Goal: Task Accomplishment & Management: Use online tool/utility

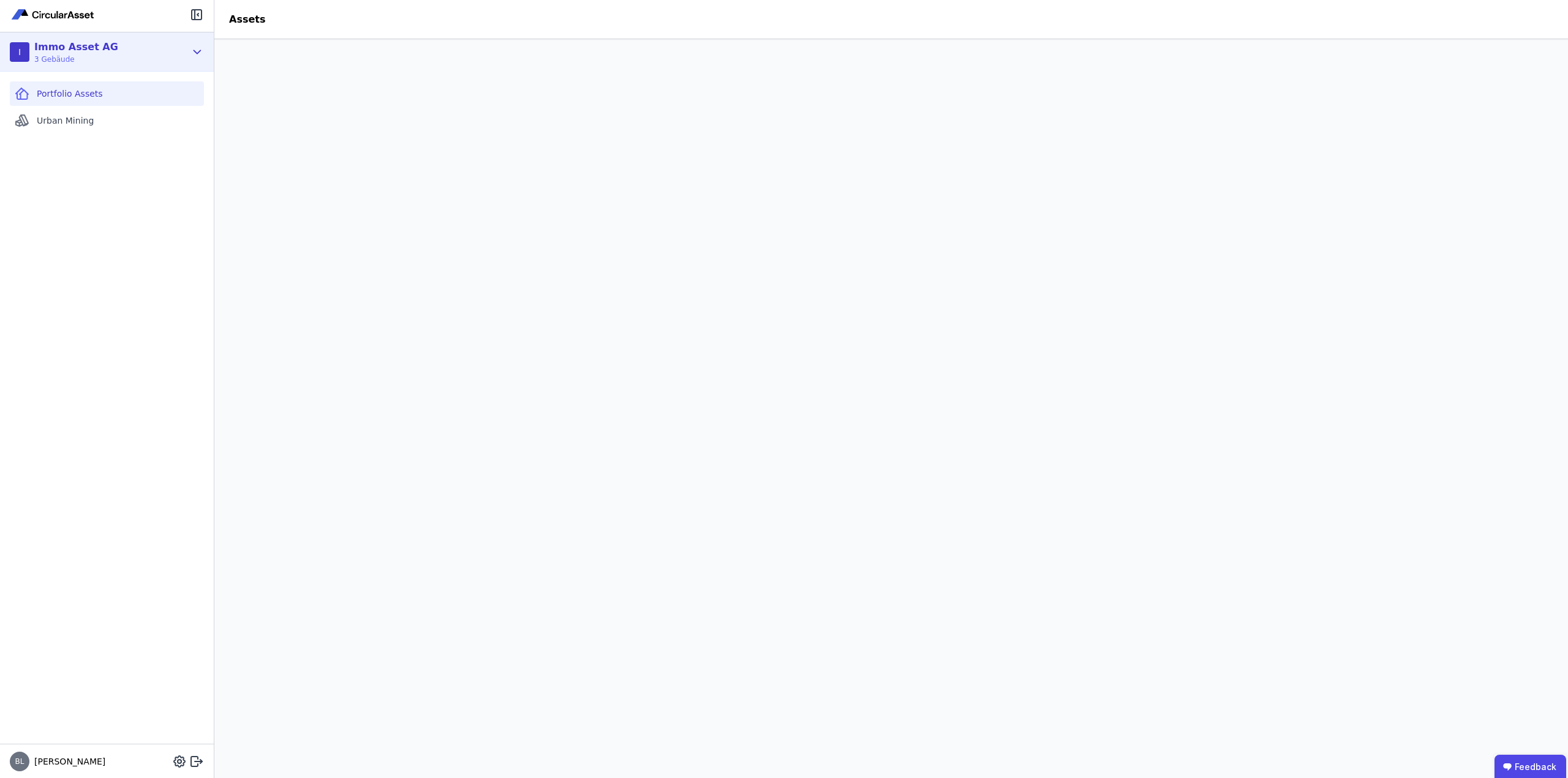
click at [197, 52] on icon at bounding box center [198, 52] width 7 height 3
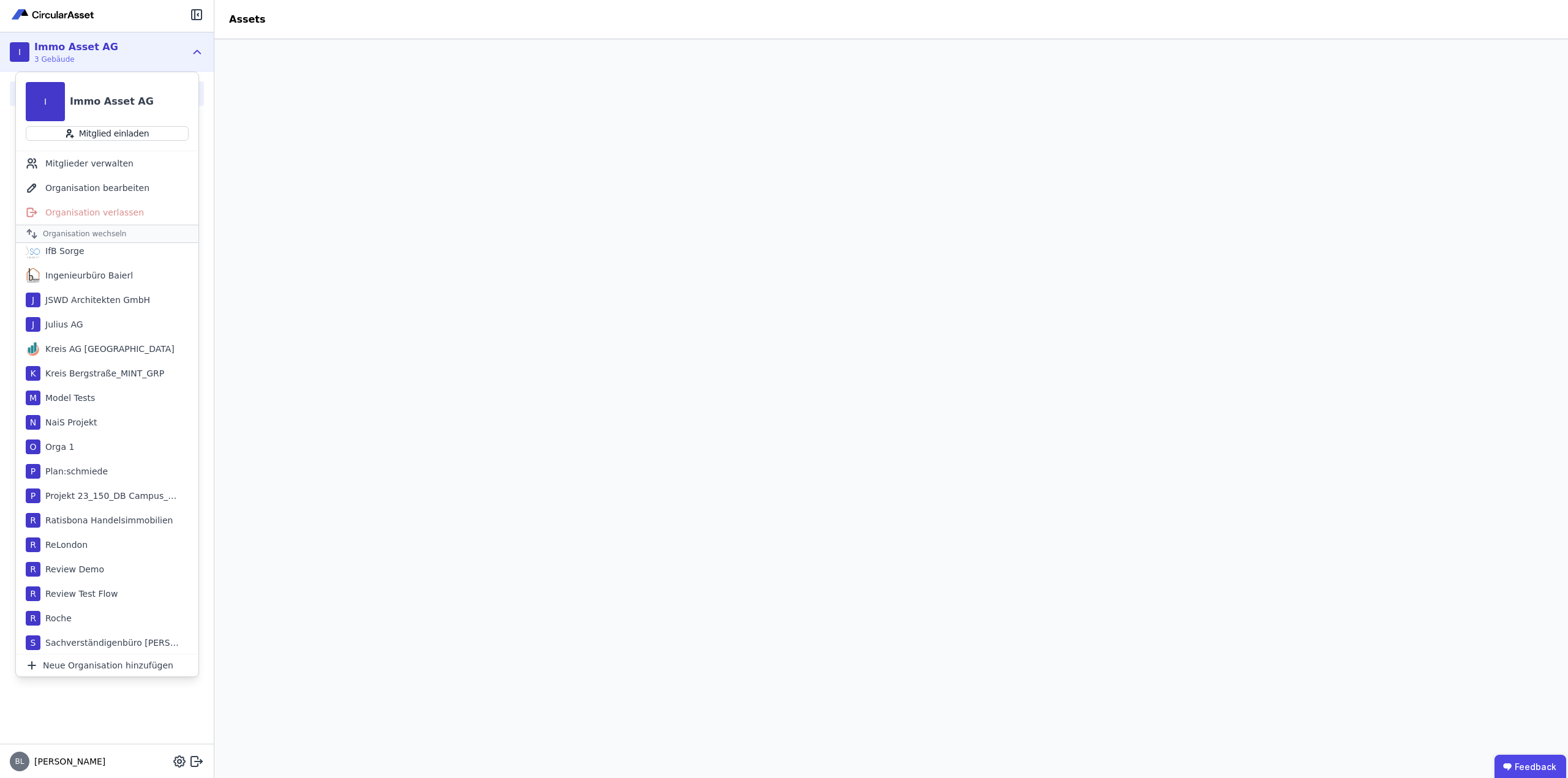
scroll to position [612, 0]
click at [92, 326] on div "Kreis AG [GEOGRAPHIC_DATA]" at bounding box center [107, 328] width 134 height 12
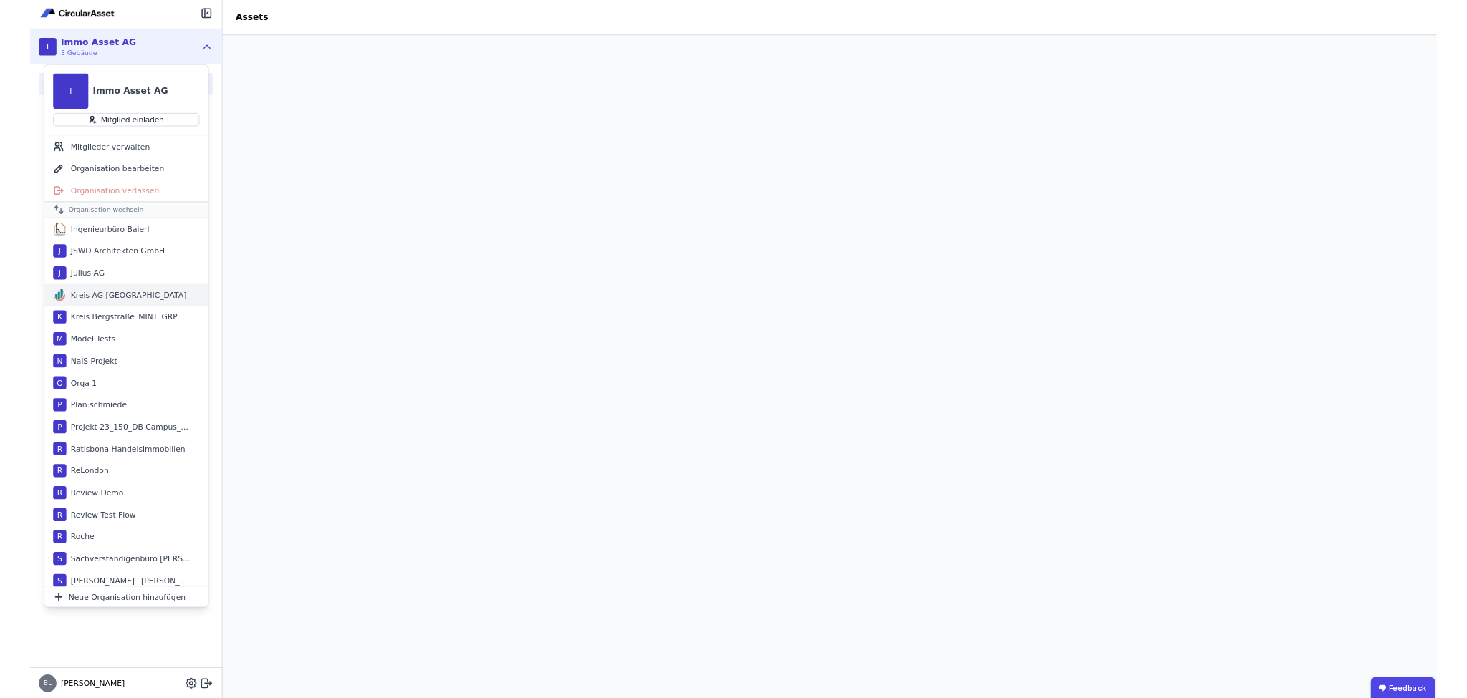
scroll to position [745, 0]
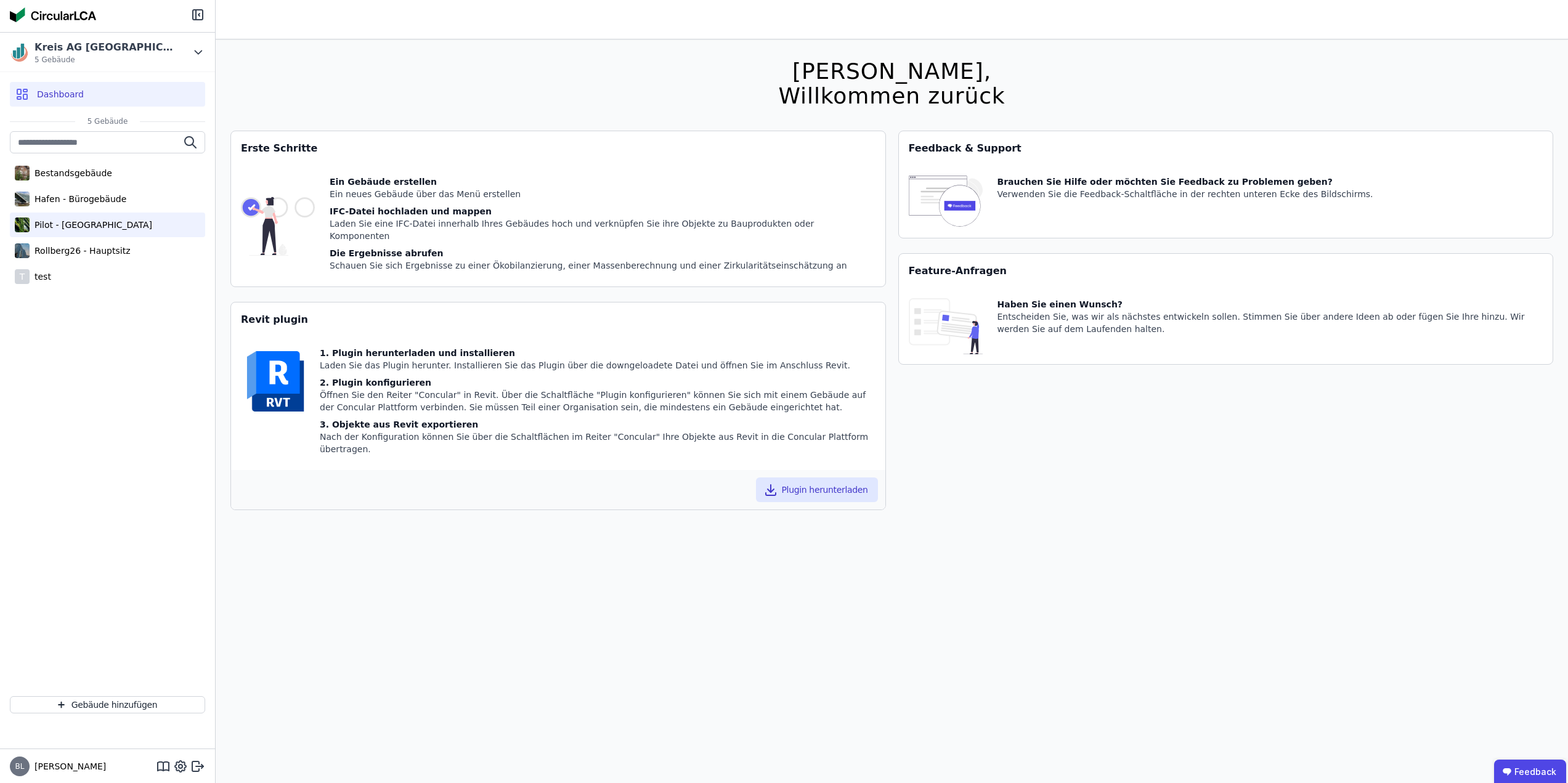
click at [110, 225] on div "Pilot - [GEOGRAPHIC_DATA]" at bounding box center [90, 225] width 123 height 12
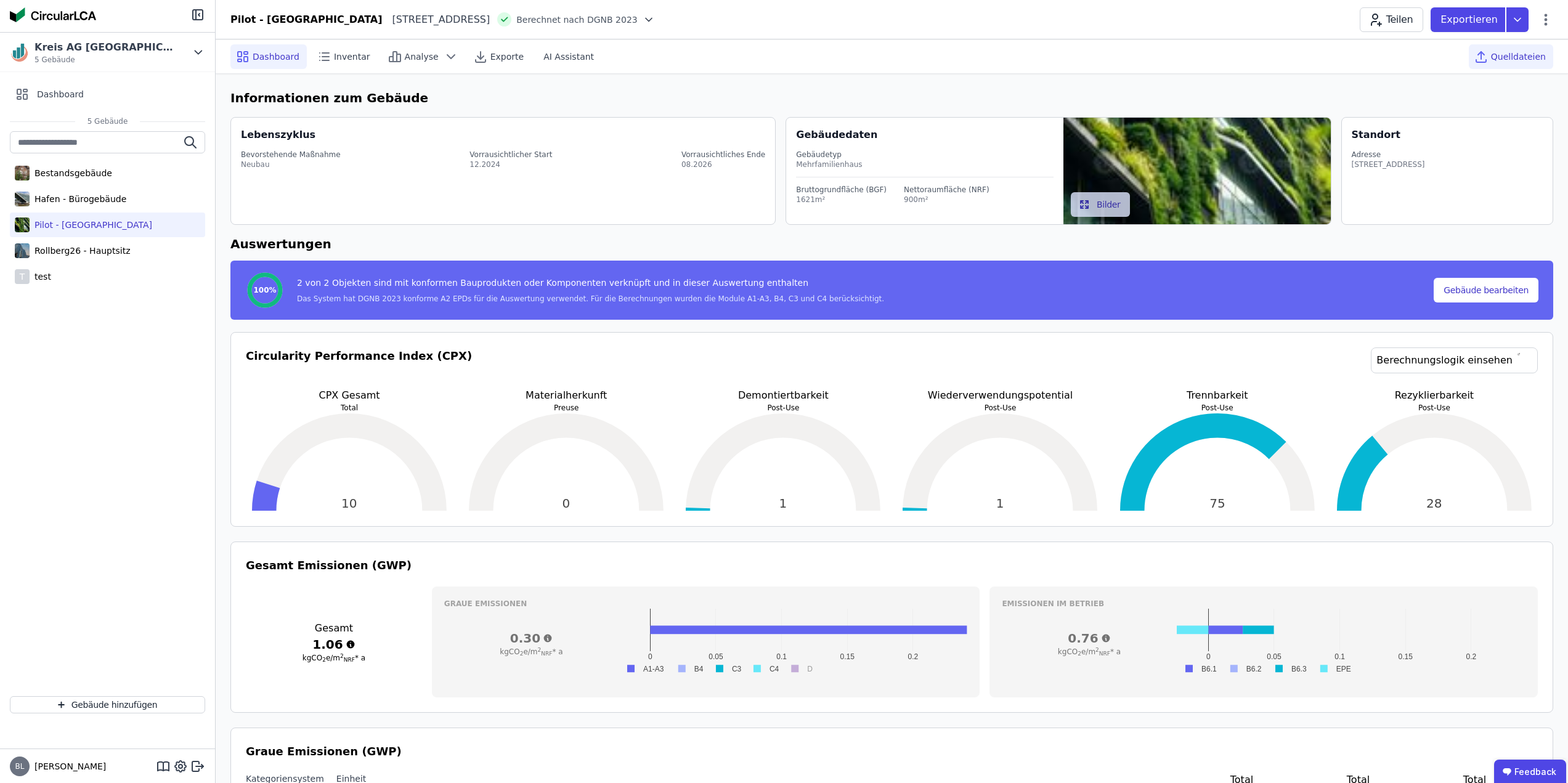
click at [1517, 59] on span "Quelldateien" at bounding box center [1518, 57] width 55 height 12
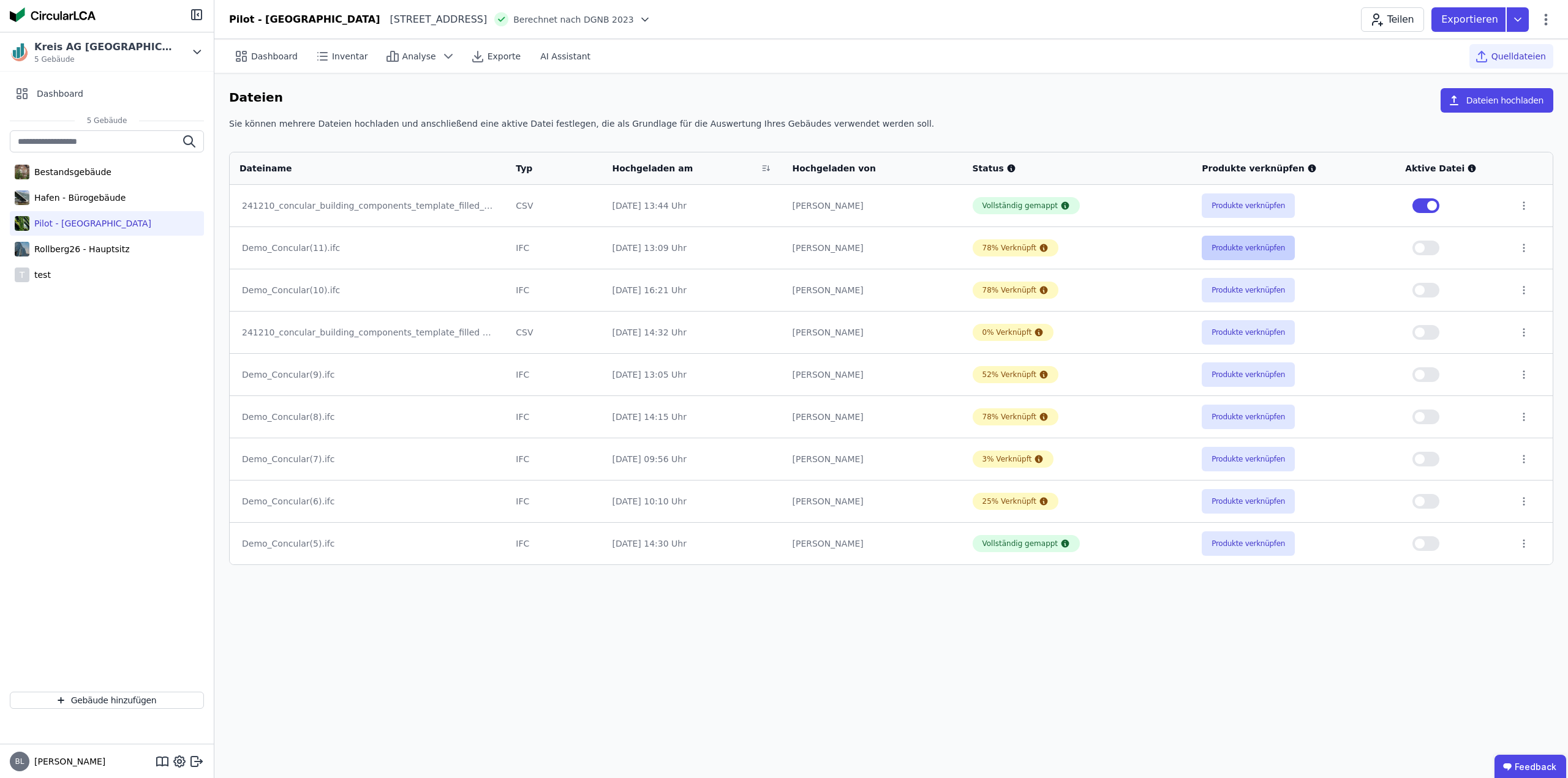
click at [1270, 258] on button "Produkte verknüpfen" at bounding box center [1248, 248] width 93 height 25
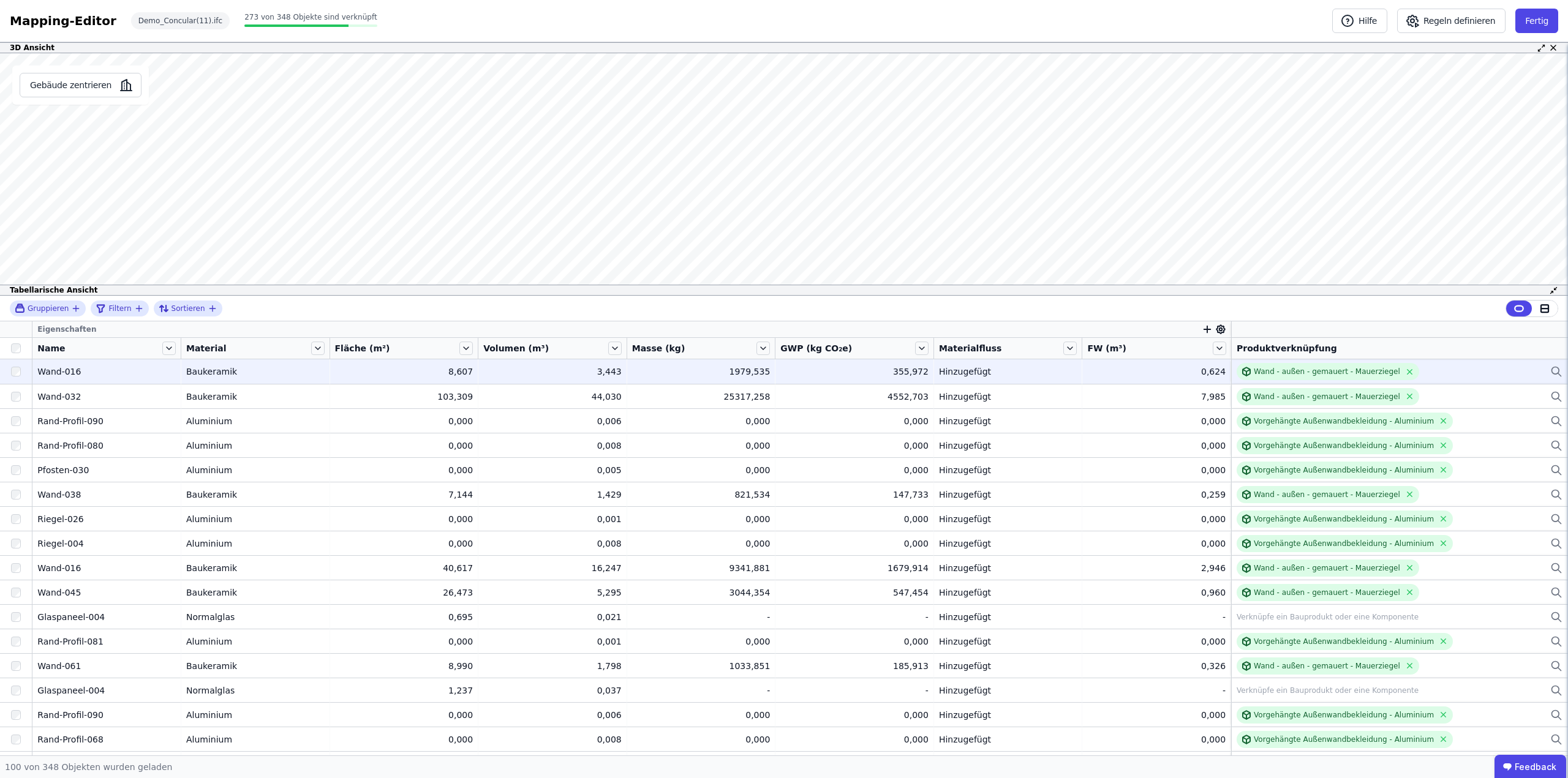
click at [1551, 374] on icon at bounding box center [1557, 371] width 12 height 15
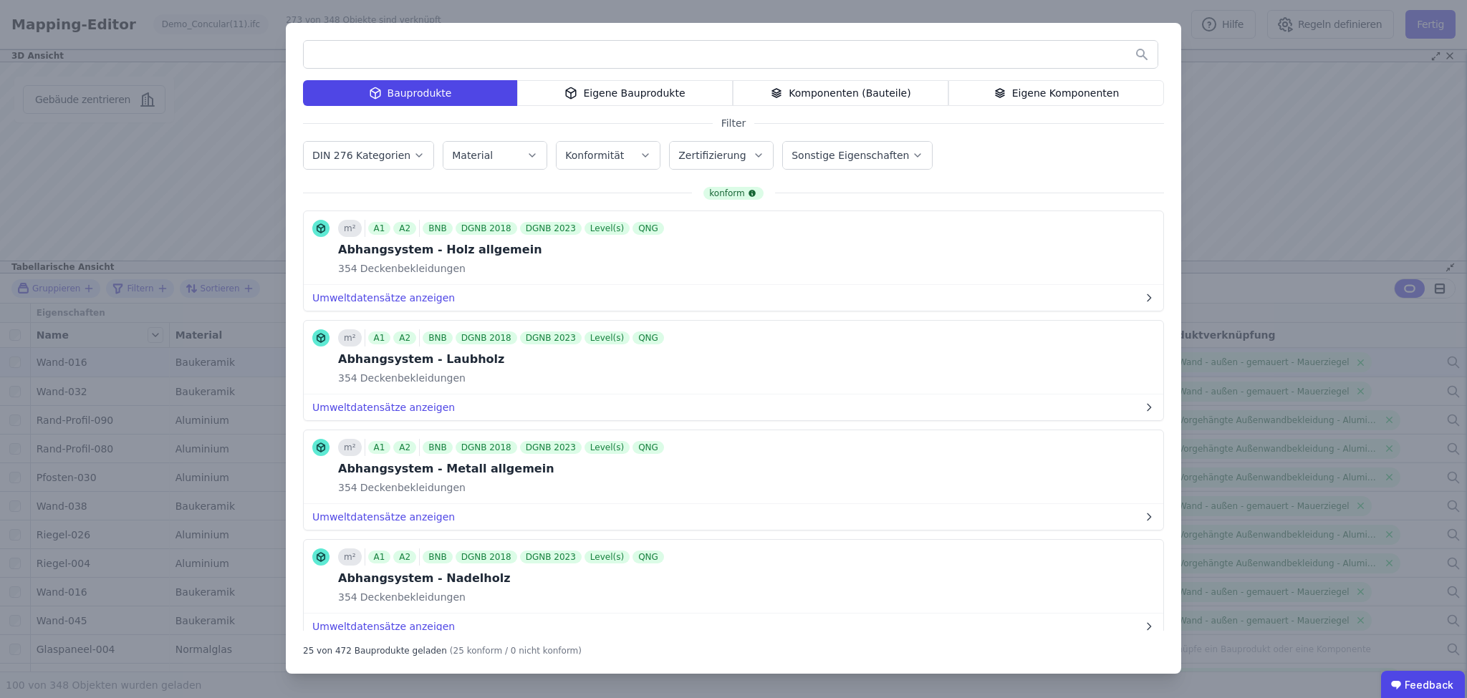
click at [416, 155] on icon "button" at bounding box center [419, 155] width 6 height 3
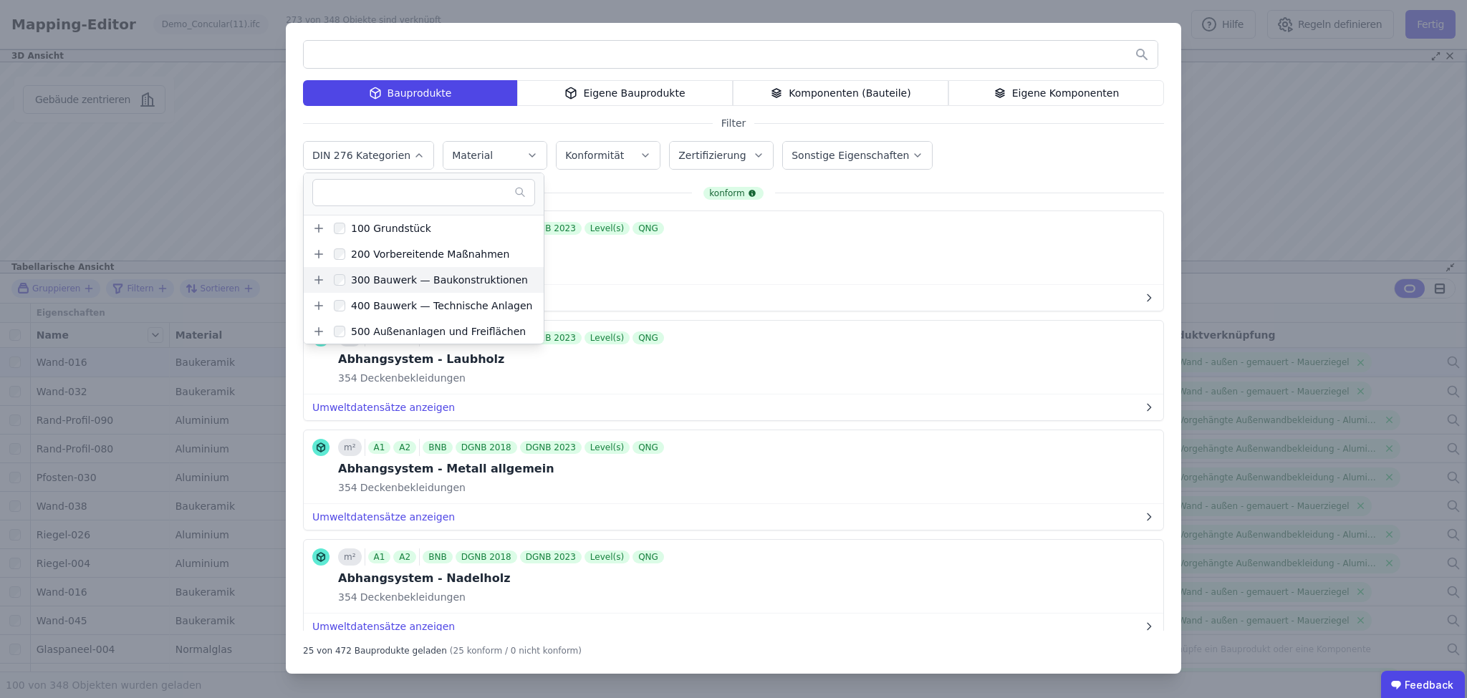
click at [317, 281] on icon at bounding box center [318, 280] width 13 height 13
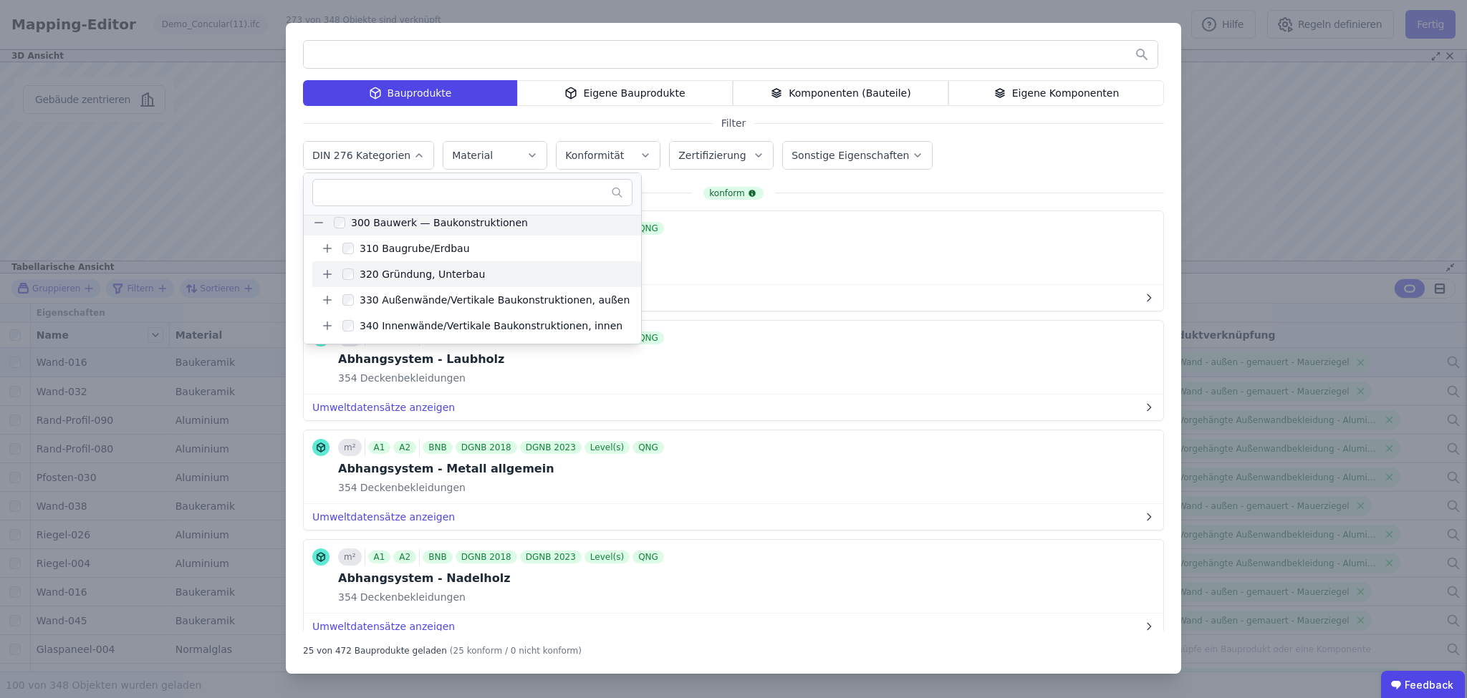
scroll to position [115, 0]
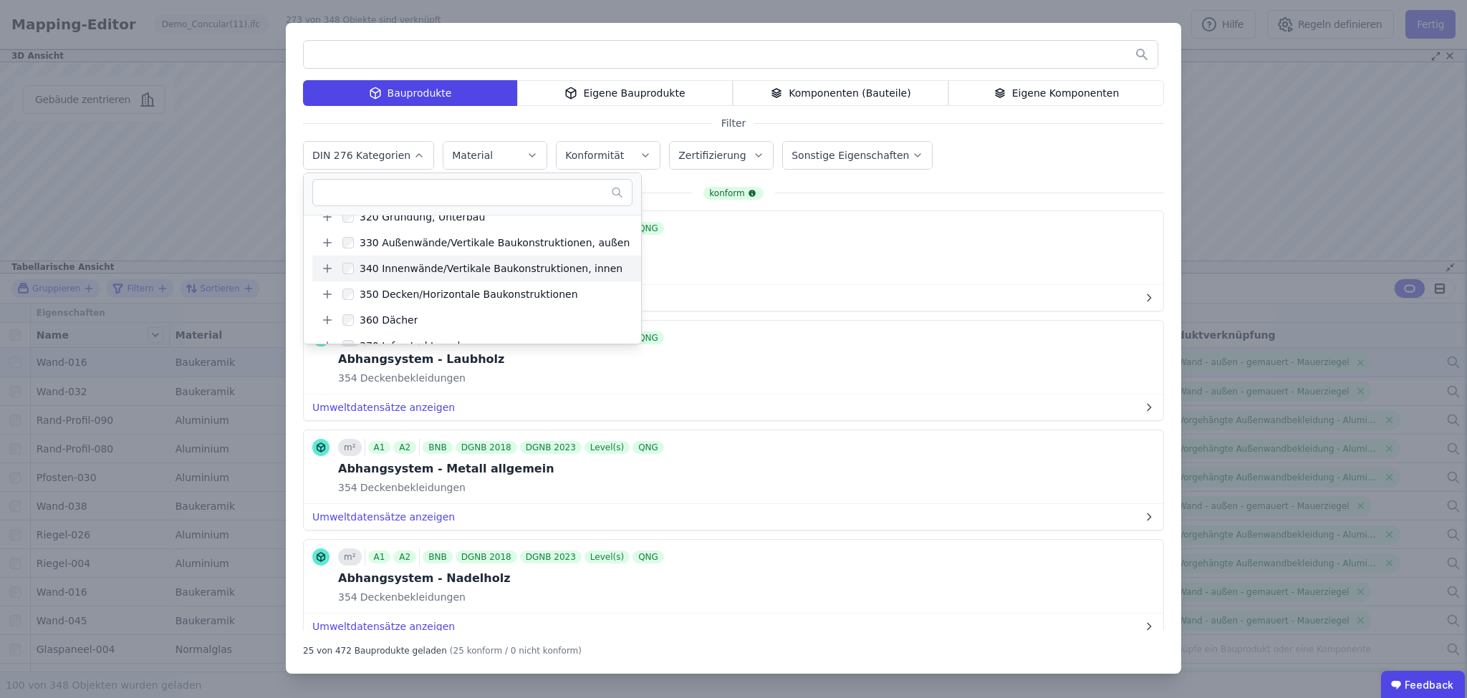
click at [327, 269] on icon at bounding box center [328, 269] width 8 height 0
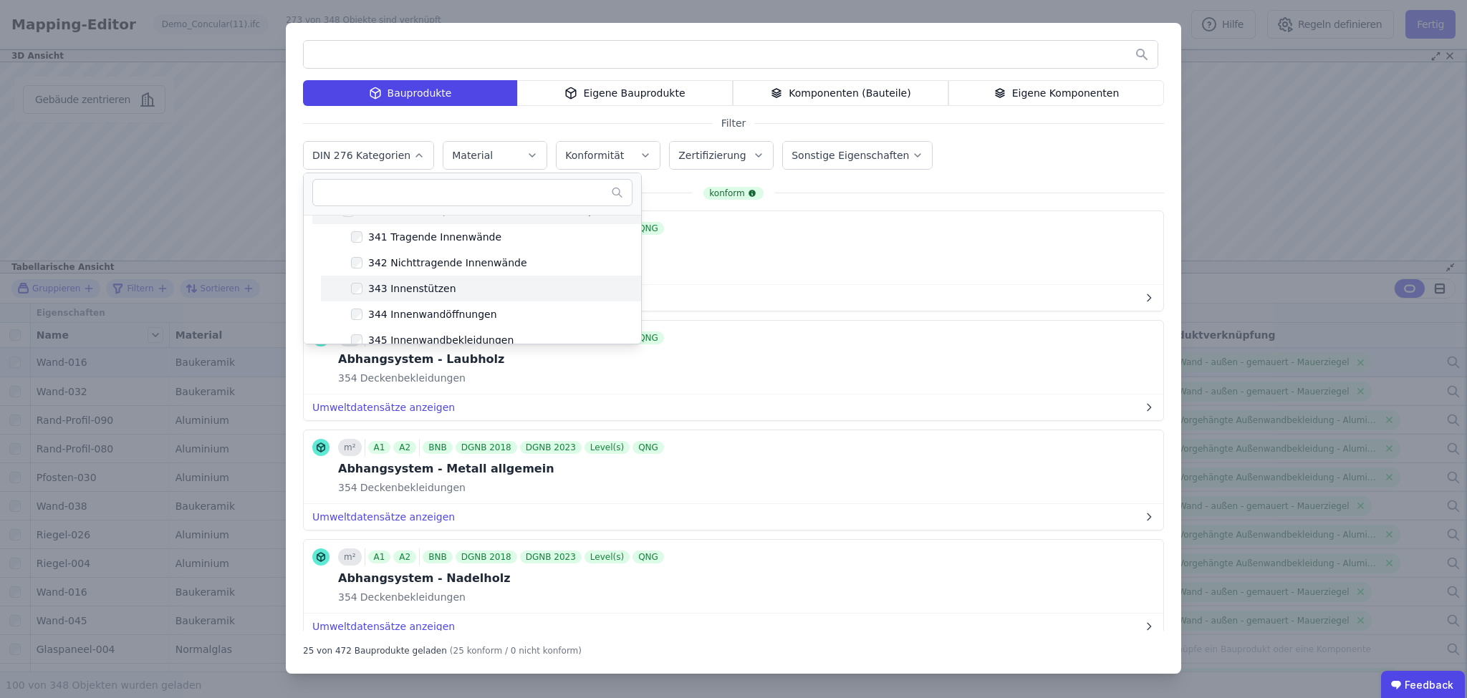
scroll to position [229, 0]
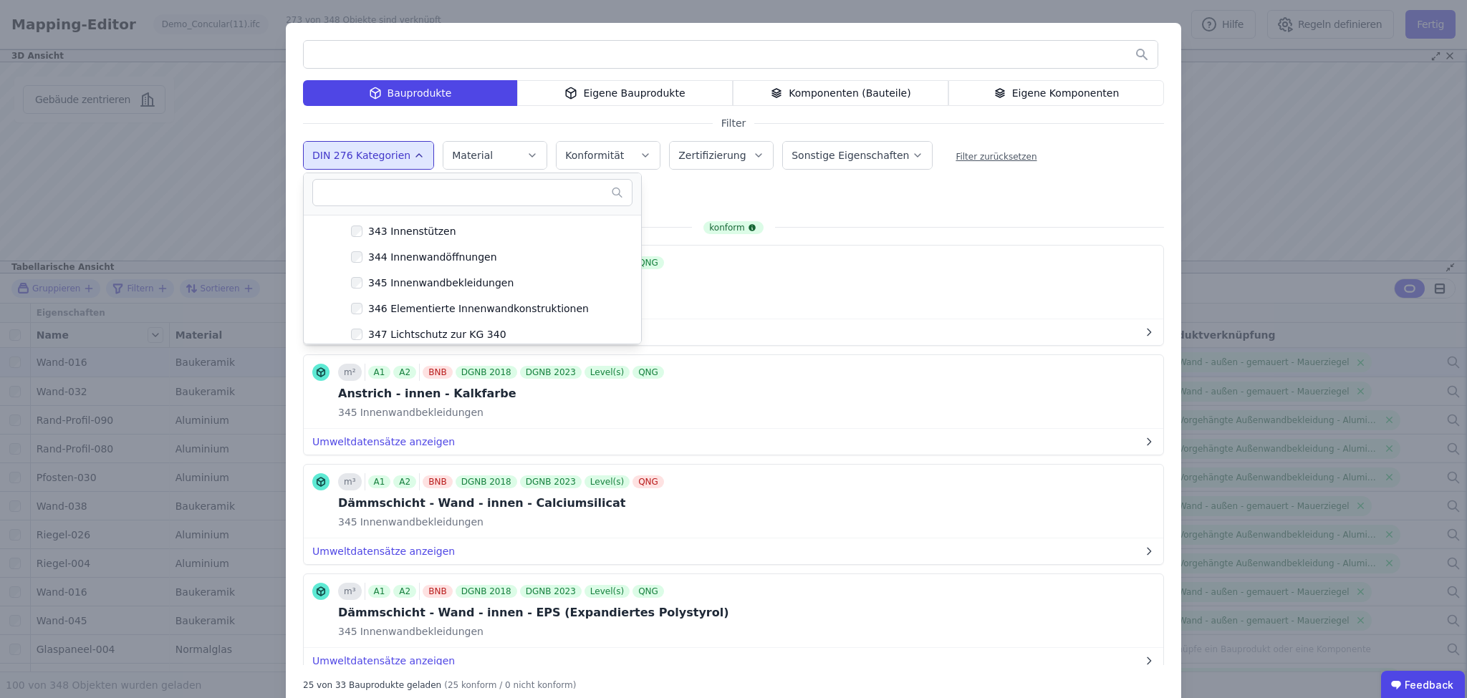
click at [885, 200] on div "Bauprodukte Eigene Bauprodukte Komponenten (Bauteile) Eigene Komponenten Filter…" at bounding box center [733, 365] width 895 height 685
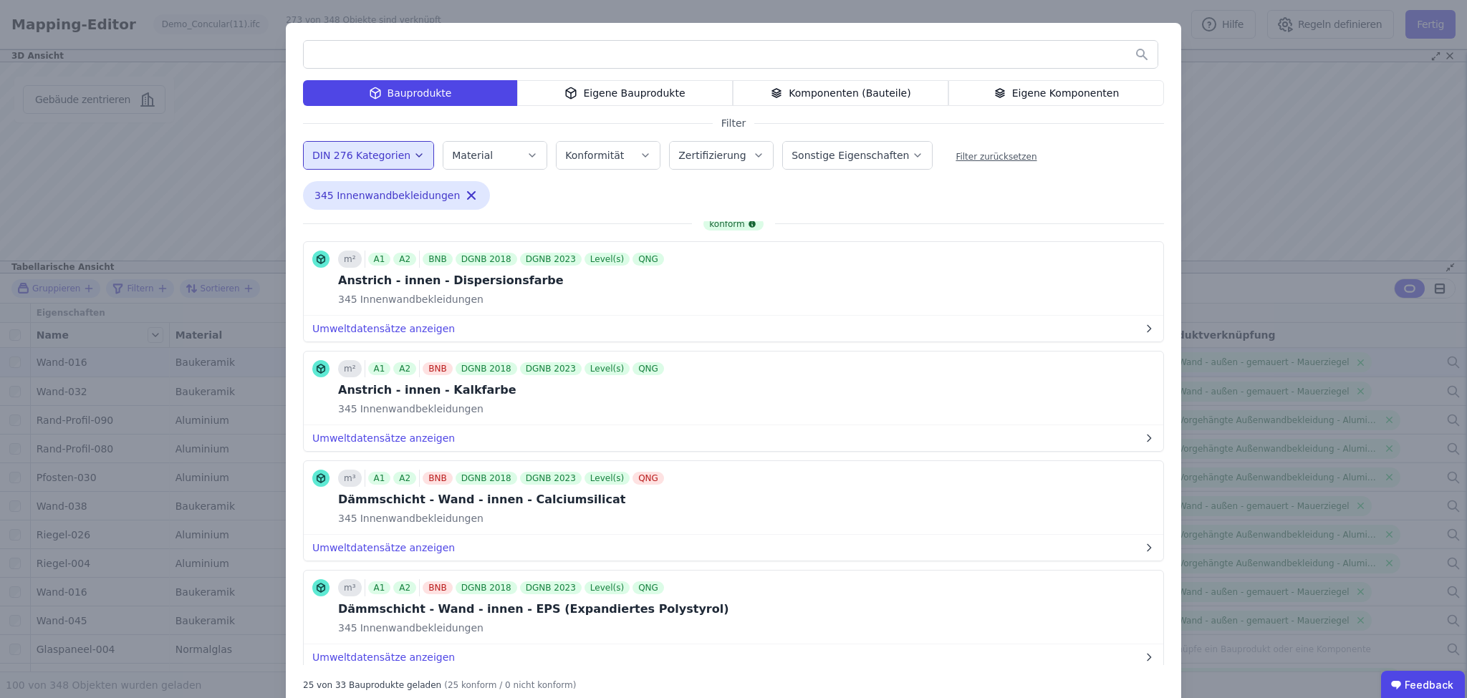
scroll to position [0, 0]
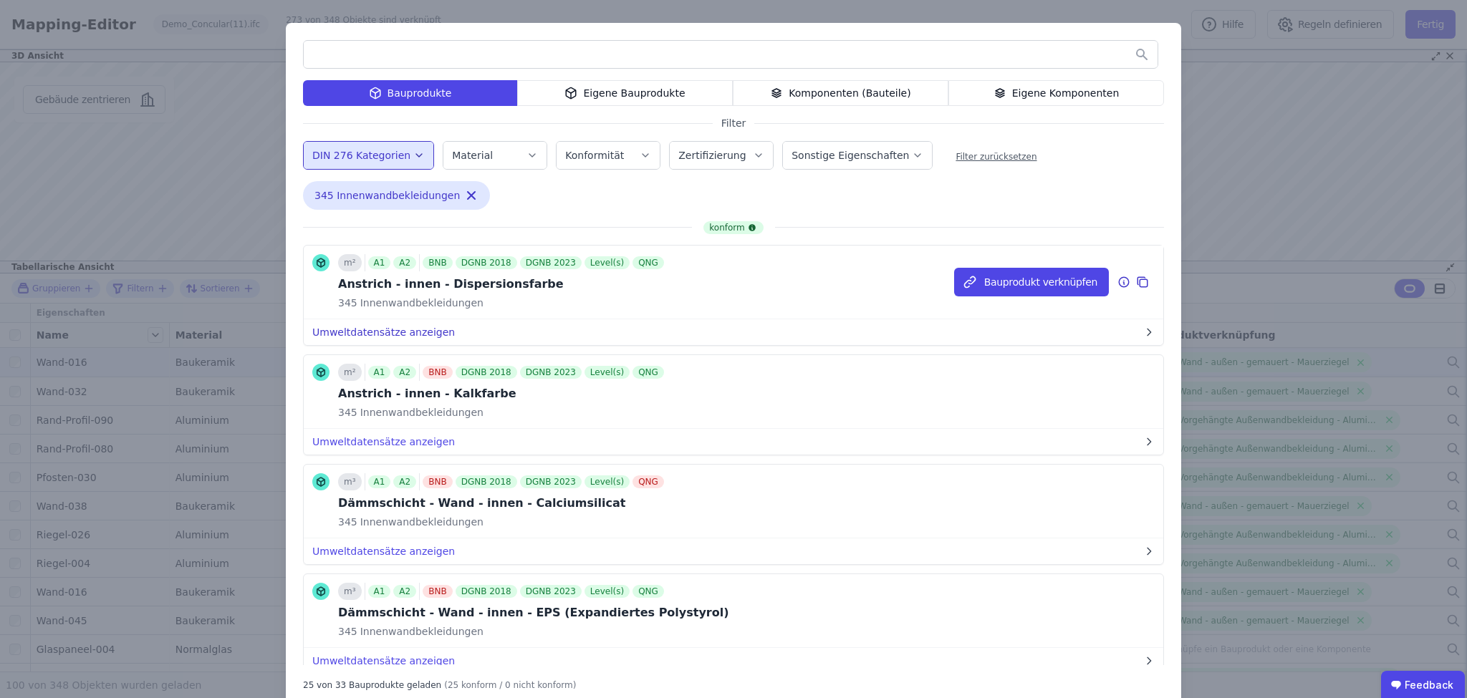
click at [427, 337] on button "Umweltdatensätze anzeigen" at bounding box center [733, 332] width 859 height 26
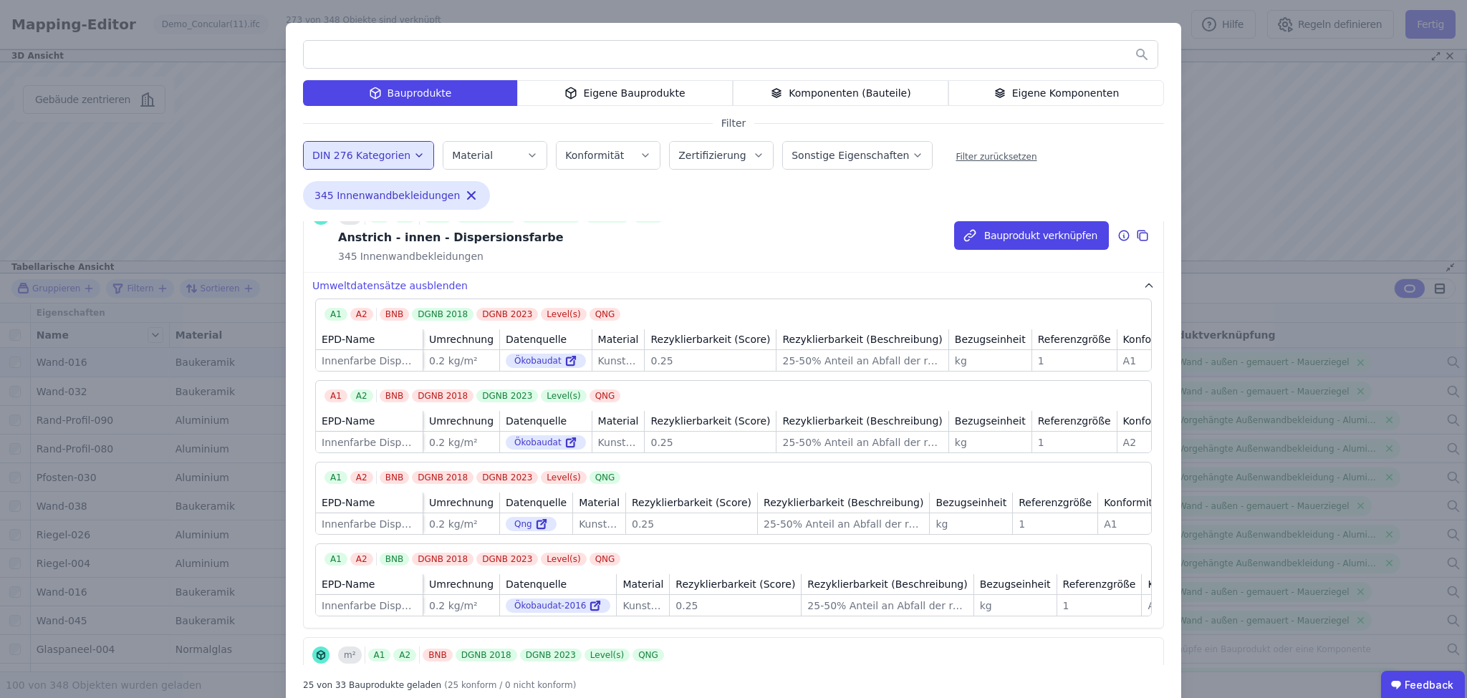
scroll to position [57, 0]
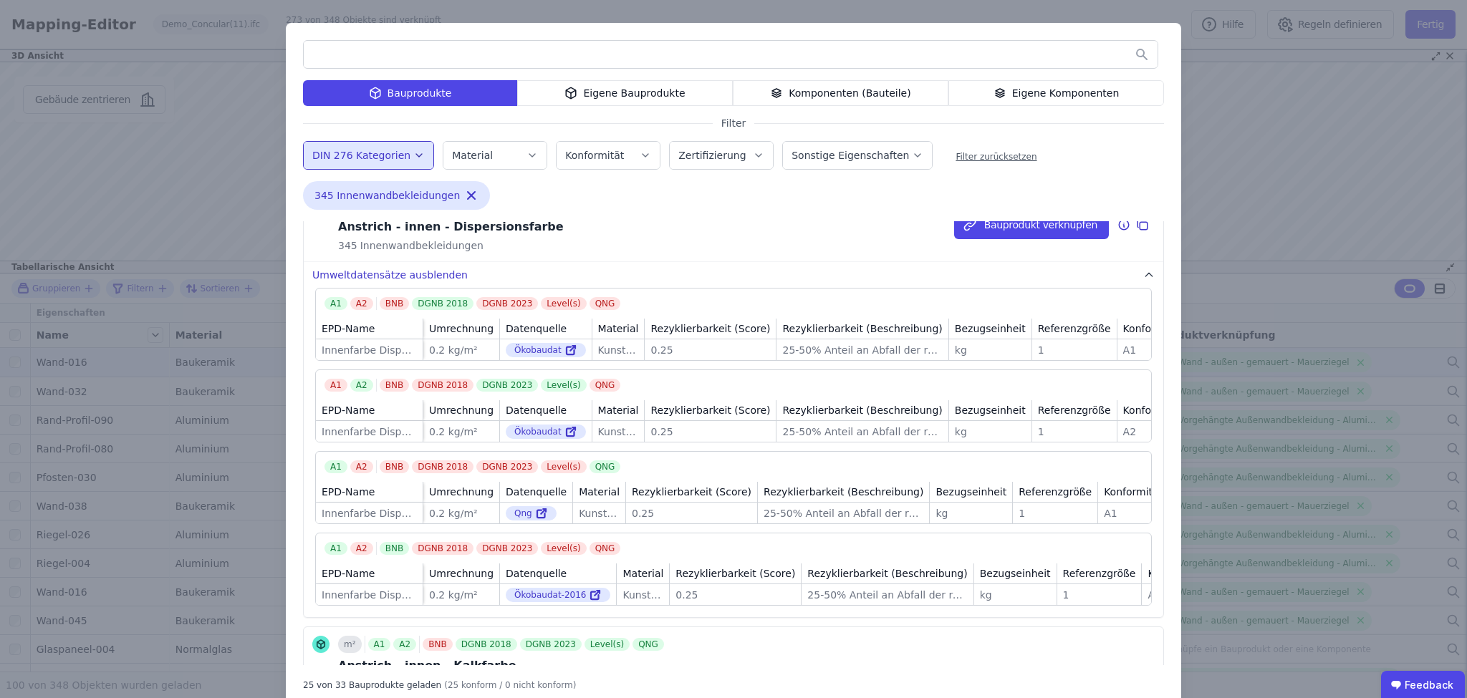
click at [425, 272] on button "Umweltdatensätze ausblenden" at bounding box center [733, 275] width 859 height 26
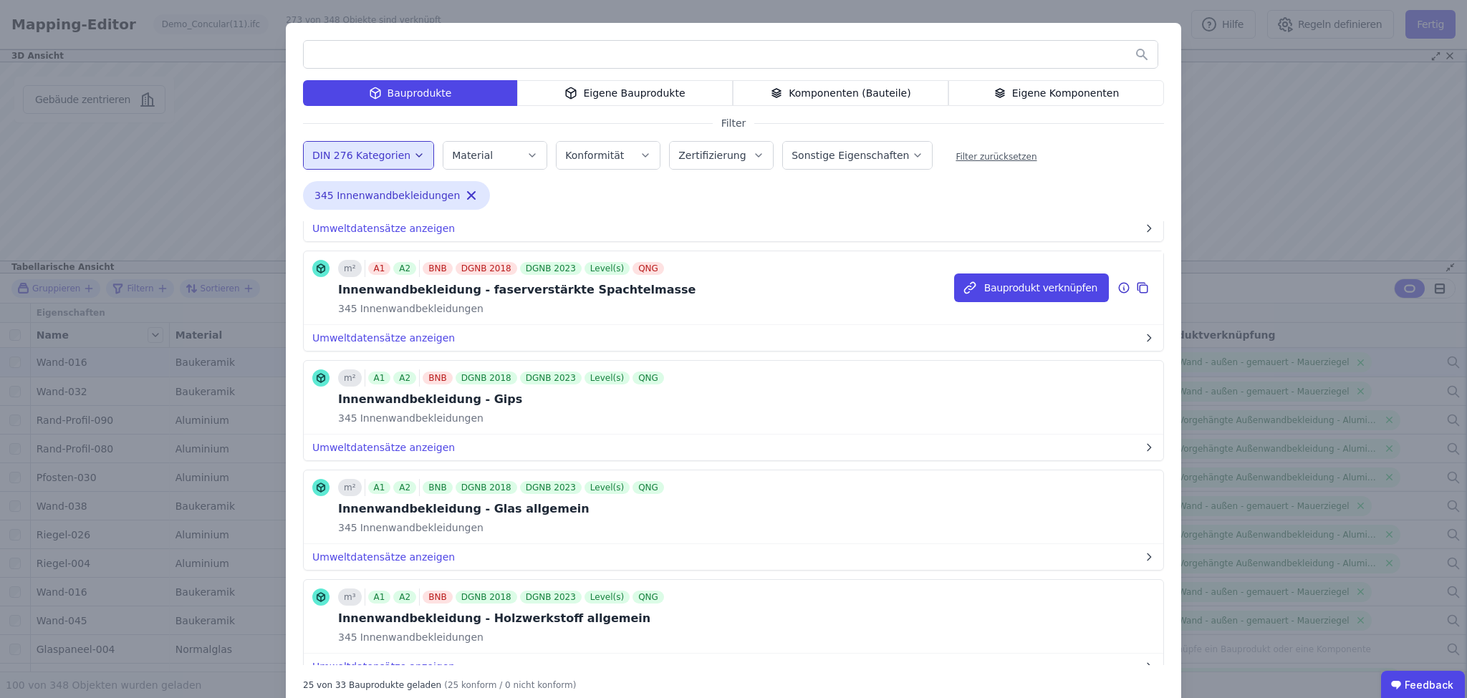
scroll to position [1375, 0]
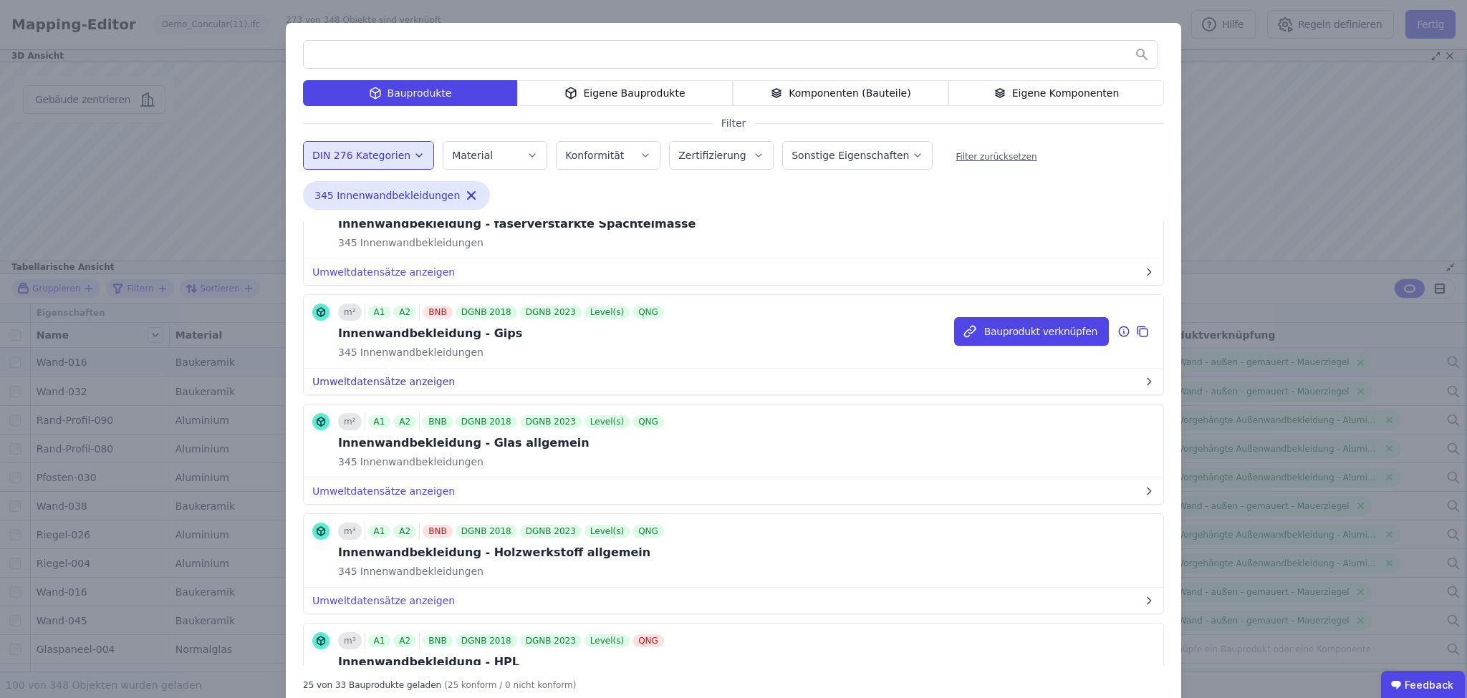
click at [407, 377] on button "Umweltdatensätze anzeigen" at bounding box center [733, 382] width 859 height 26
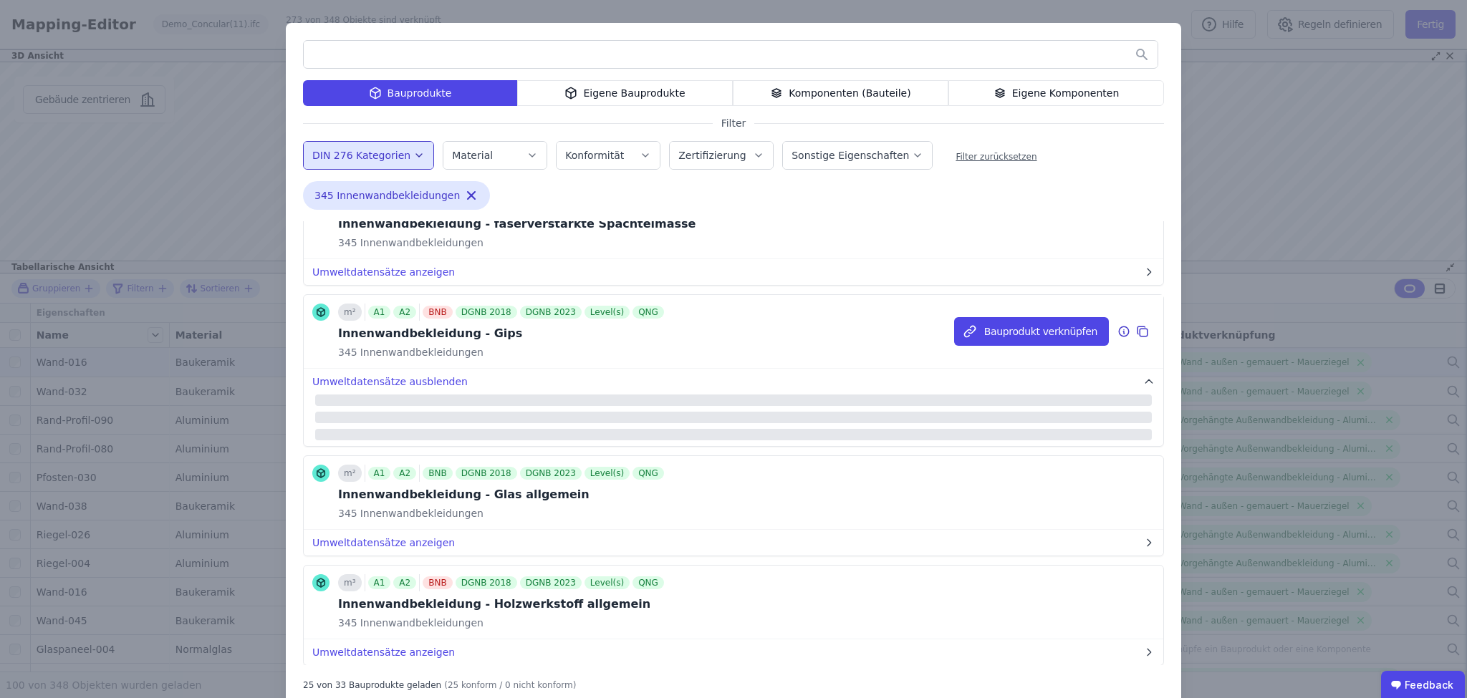
scroll to position [1432, 0]
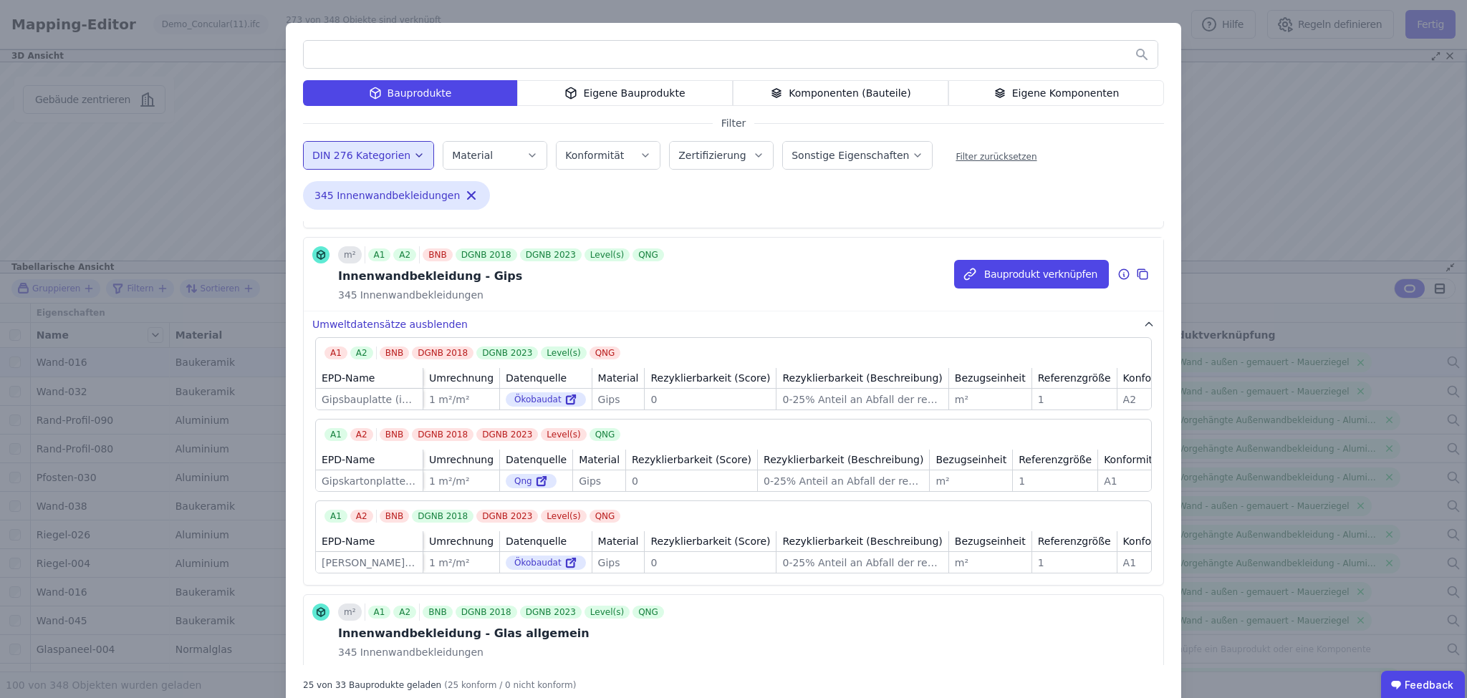
click at [438, 321] on button "Umweltdatensätze ausblenden" at bounding box center [733, 325] width 859 height 26
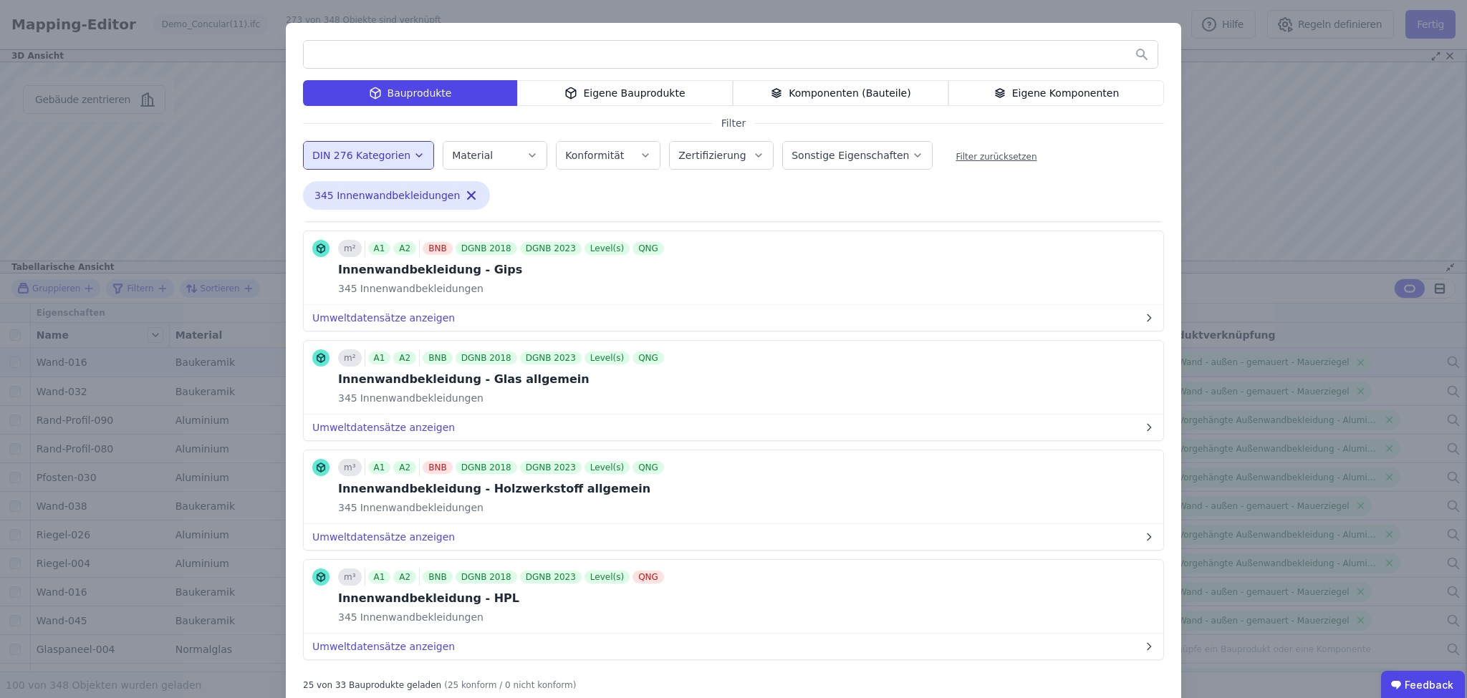
scroll to position [1375, 0]
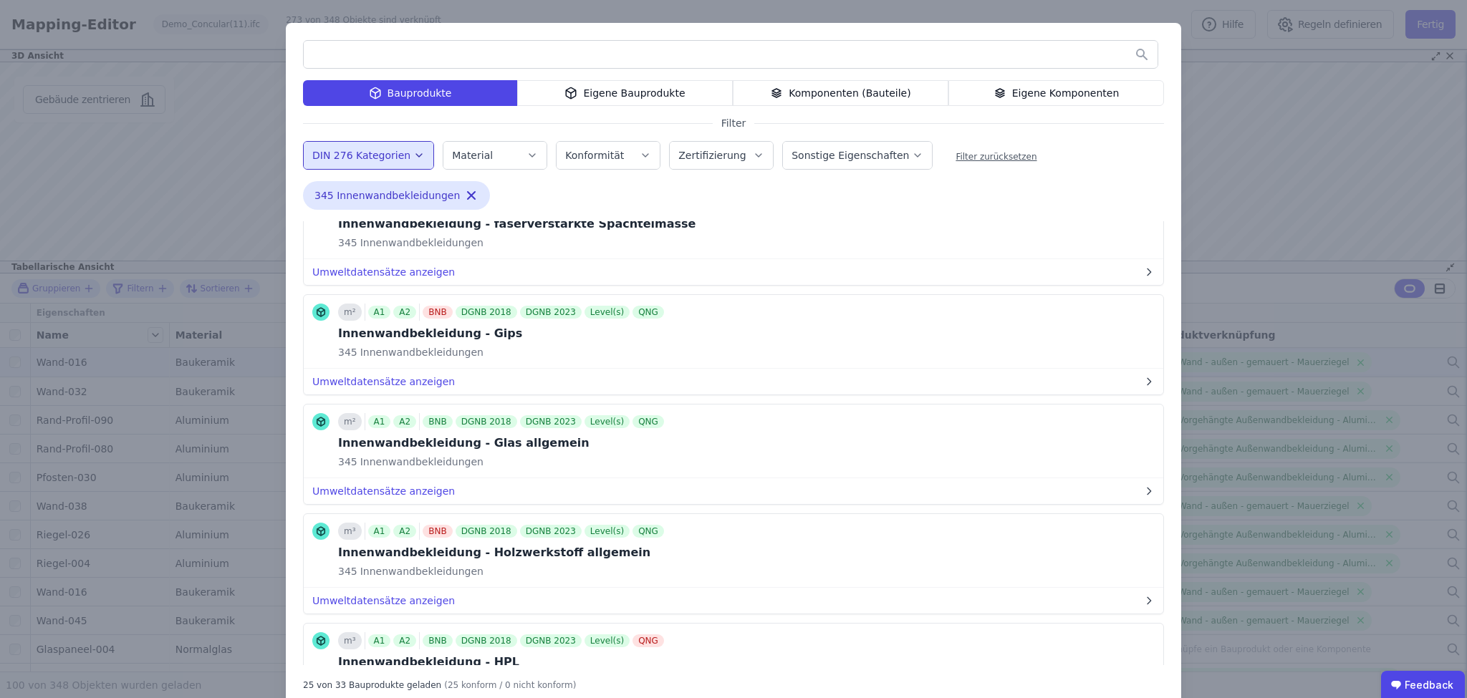
click at [375, 155] on label "DIN 276 Kategorien" at bounding box center [362, 155] width 101 height 11
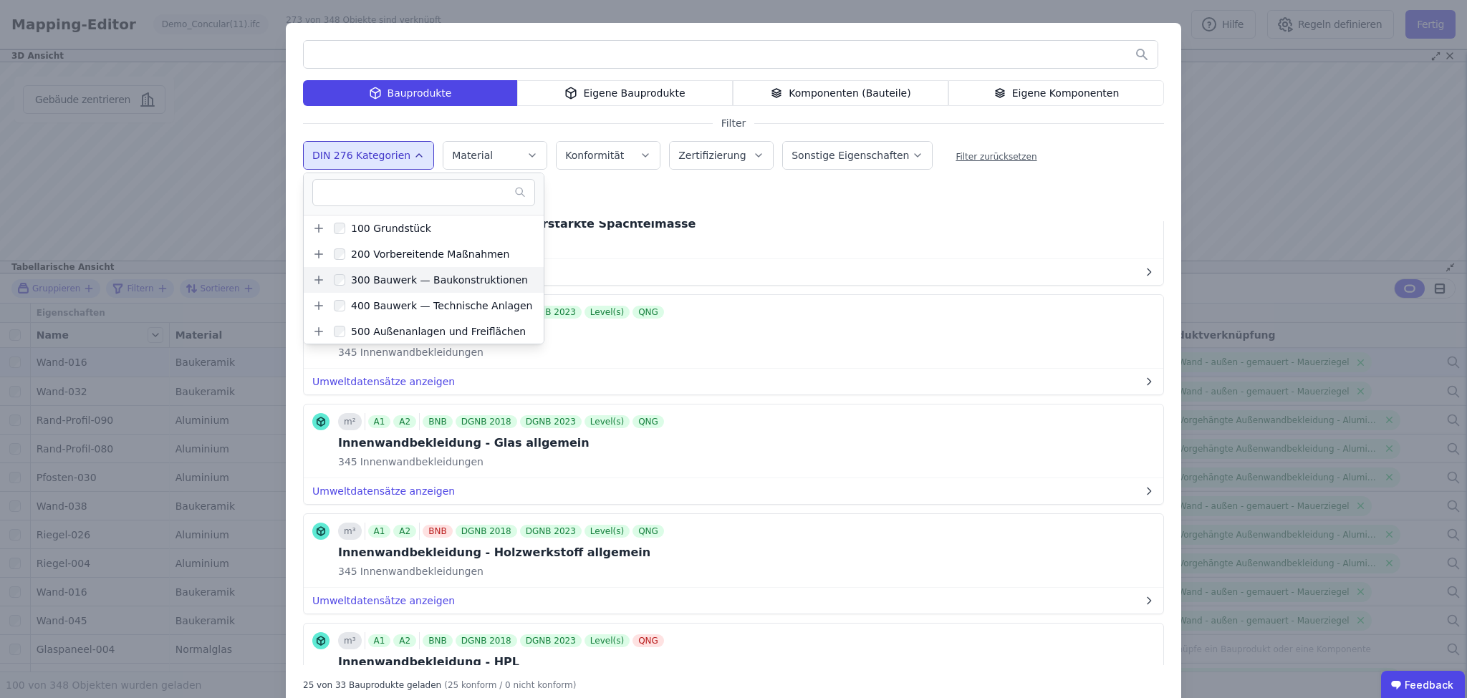
click at [315, 280] on icon at bounding box center [319, 280] width 8 height 0
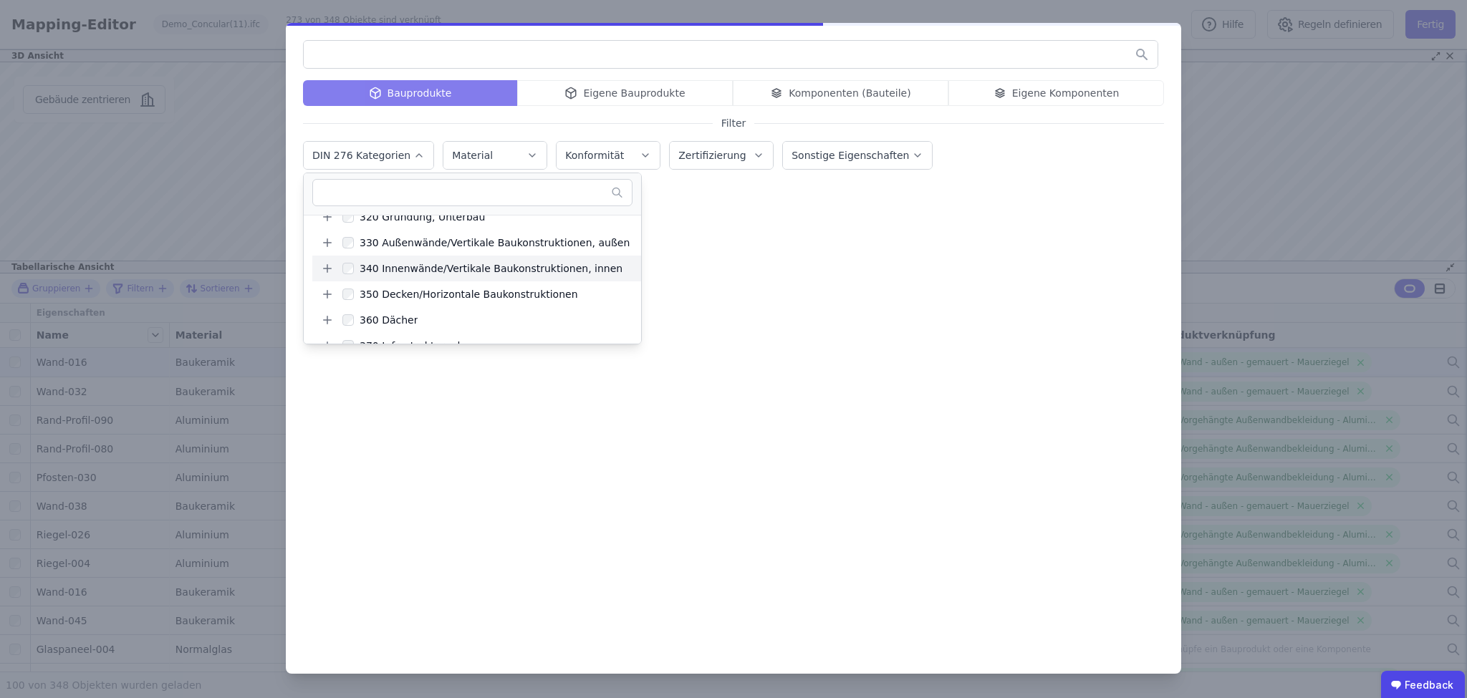
scroll to position [0, 0]
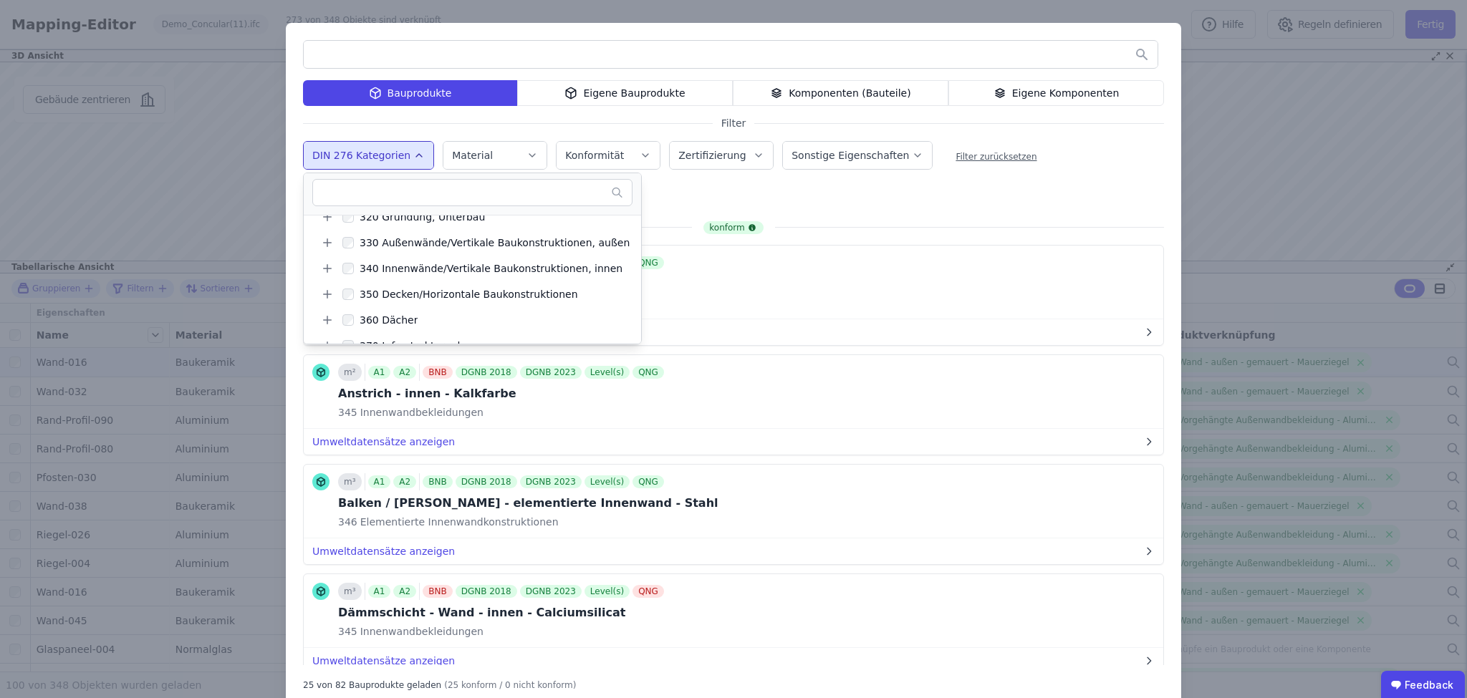
click at [860, 201] on div "Bauprodukte Eigene Bauprodukte Komponenten (Bauteile) Eigene Komponenten Filter…" at bounding box center [733, 365] width 895 height 685
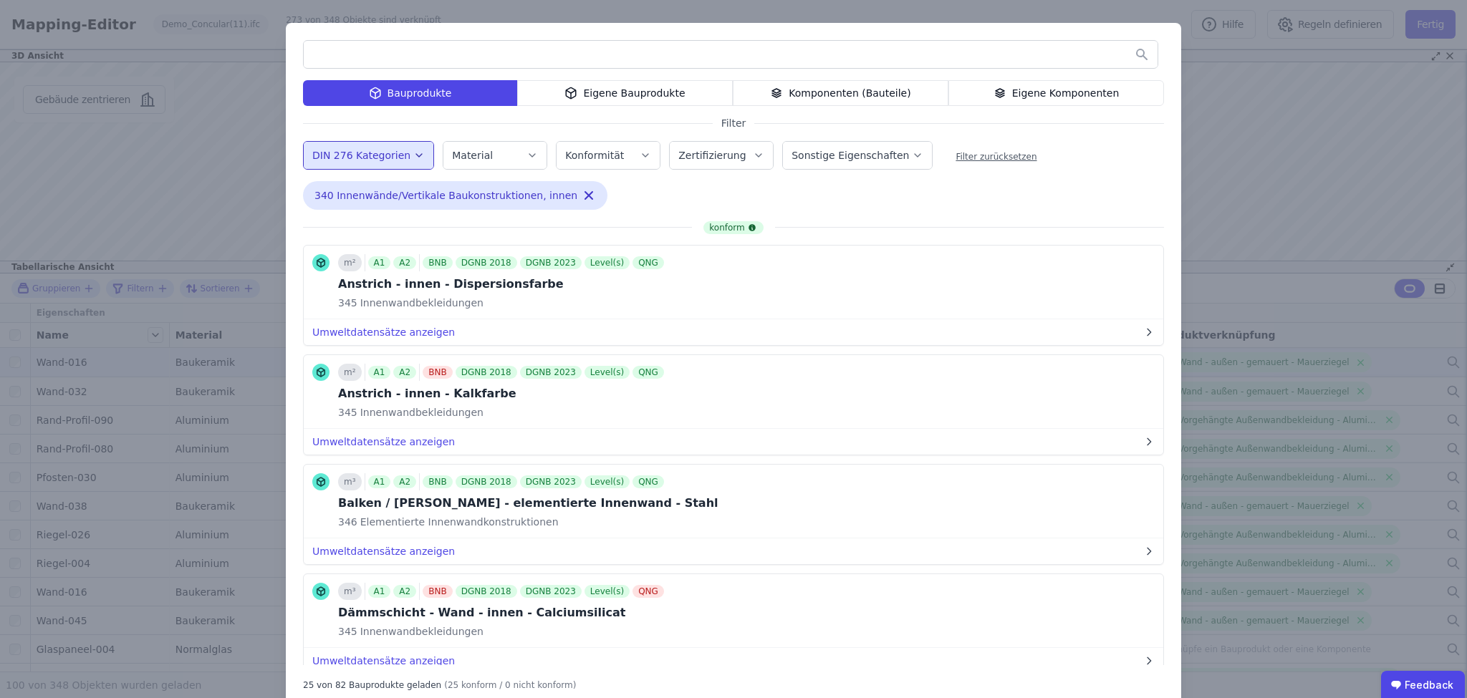
click at [458, 56] on input "text" at bounding box center [731, 55] width 854 height 26
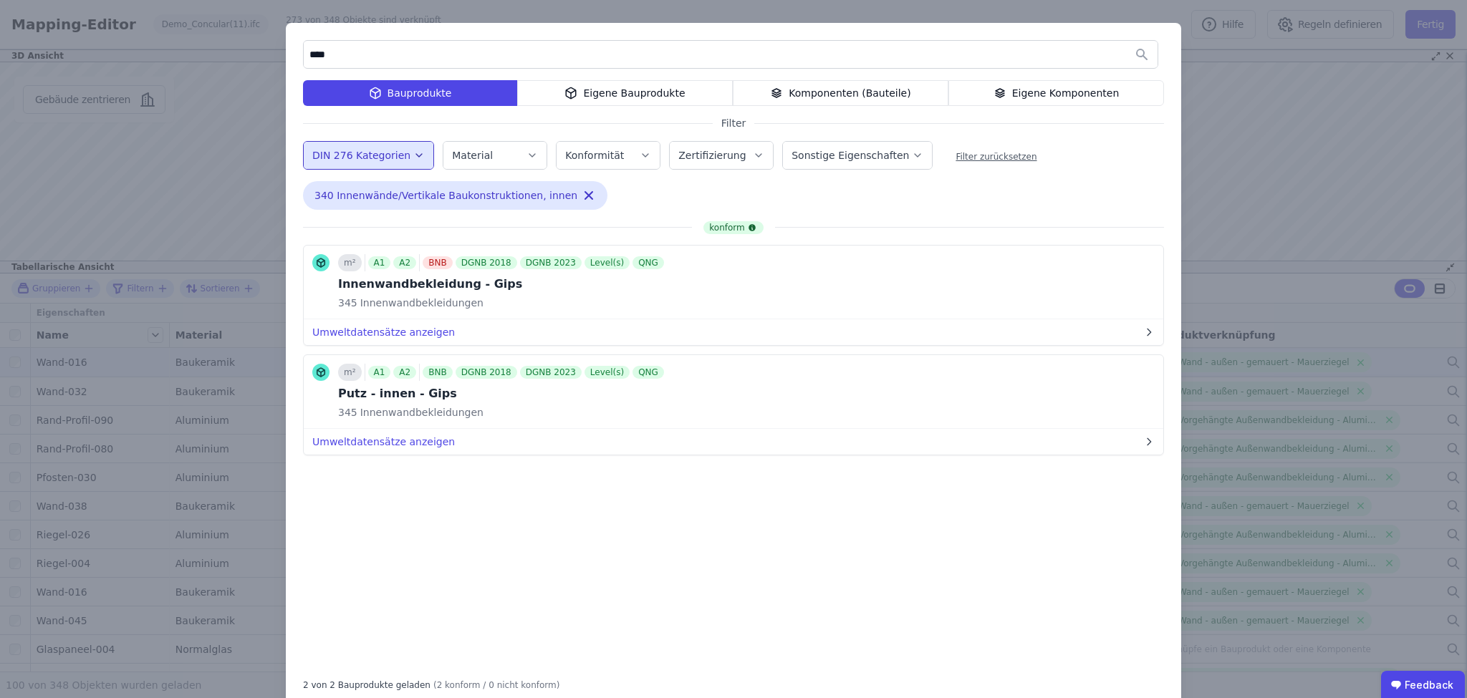
drag, startPoint x: 351, startPoint y: 64, endPoint x: 296, endPoint y: 63, distance: 55.2
click at [296, 63] on div "**** Bauprodukte Eigene Bauprodukte Komponenten (Bauteile) Eigene Komponenten F…" at bounding box center [733, 365] width 895 height 685
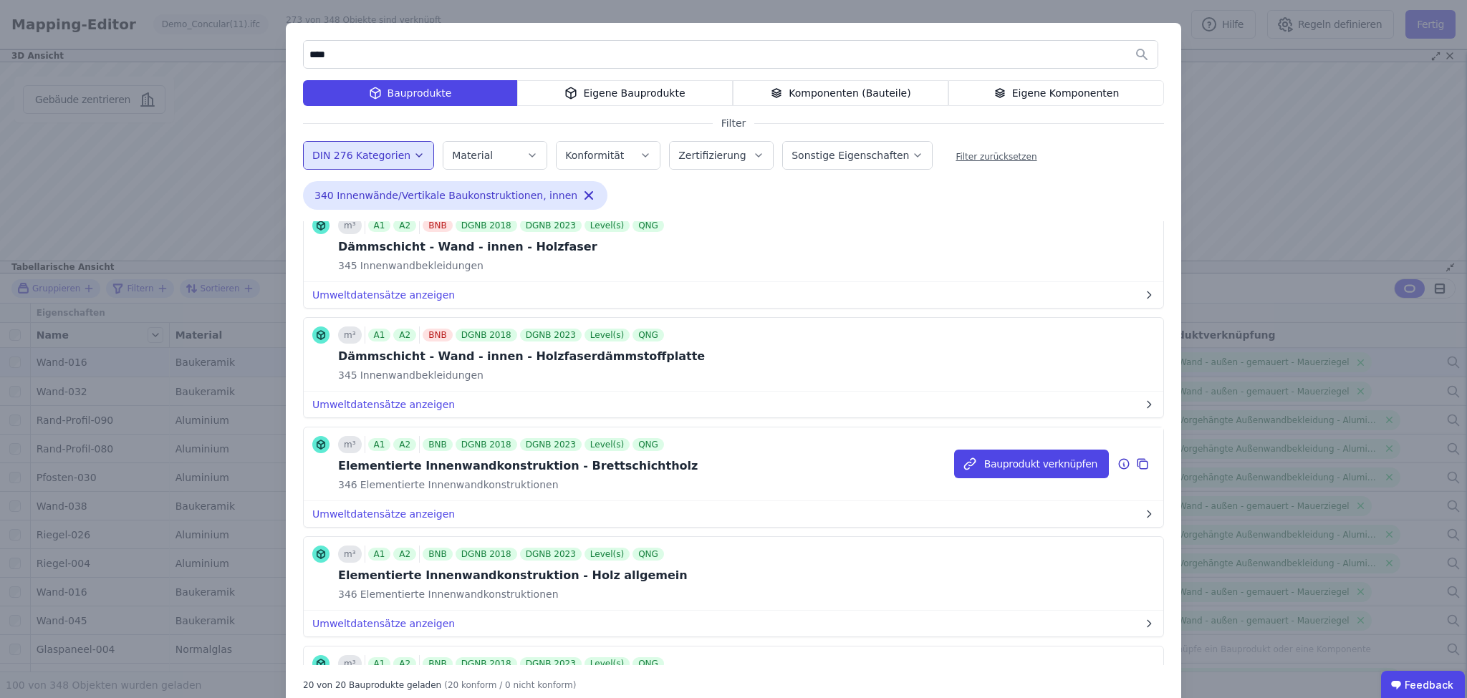
scroll to position [57, 0]
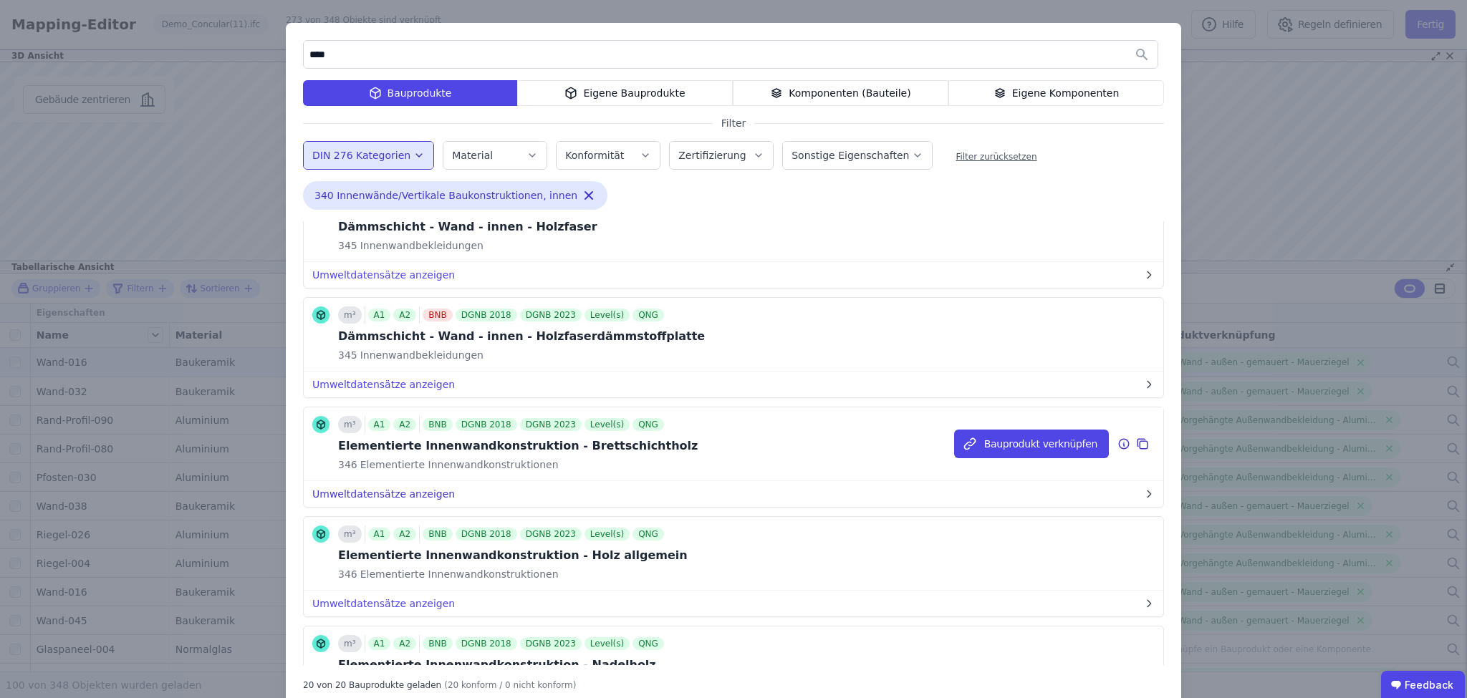
type input "****"
click at [392, 488] on button "Umweltdatensätze anzeigen" at bounding box center [733, 494] width 859 height 26
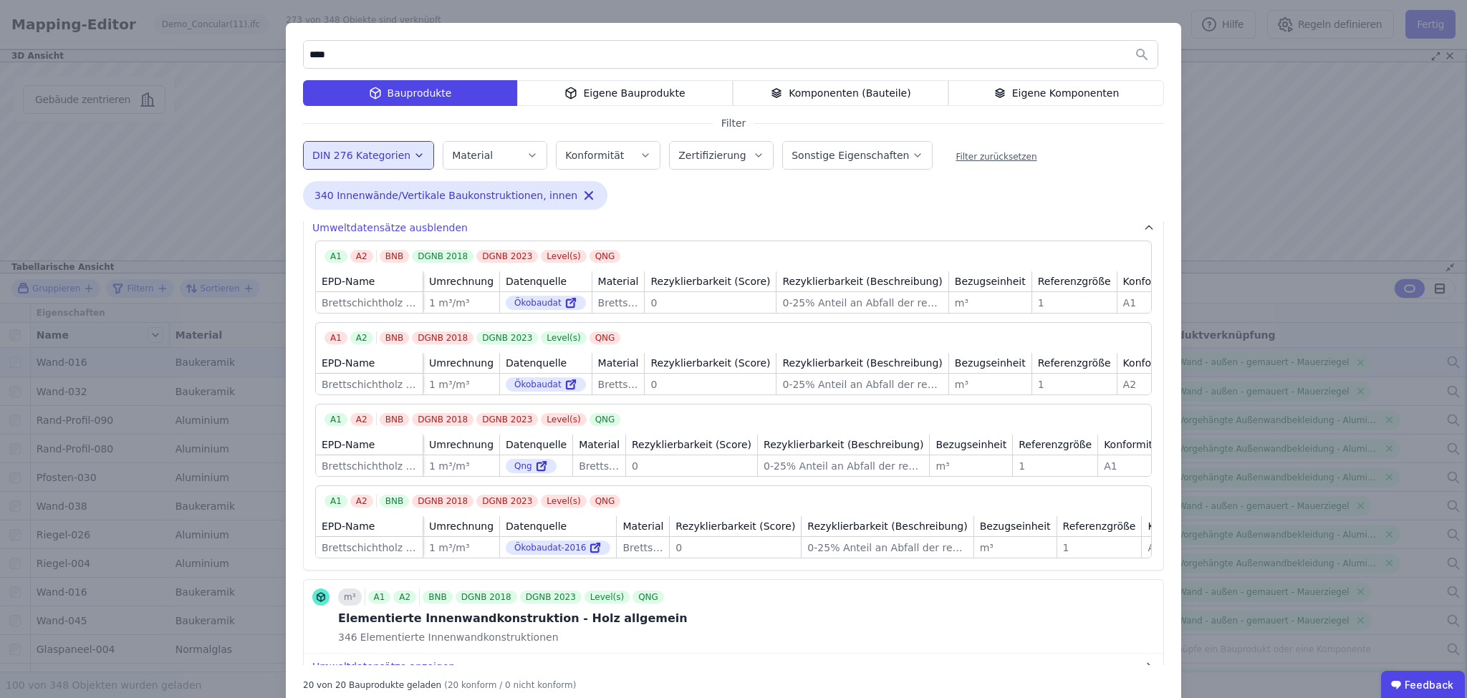
scroll to position [344, 0]
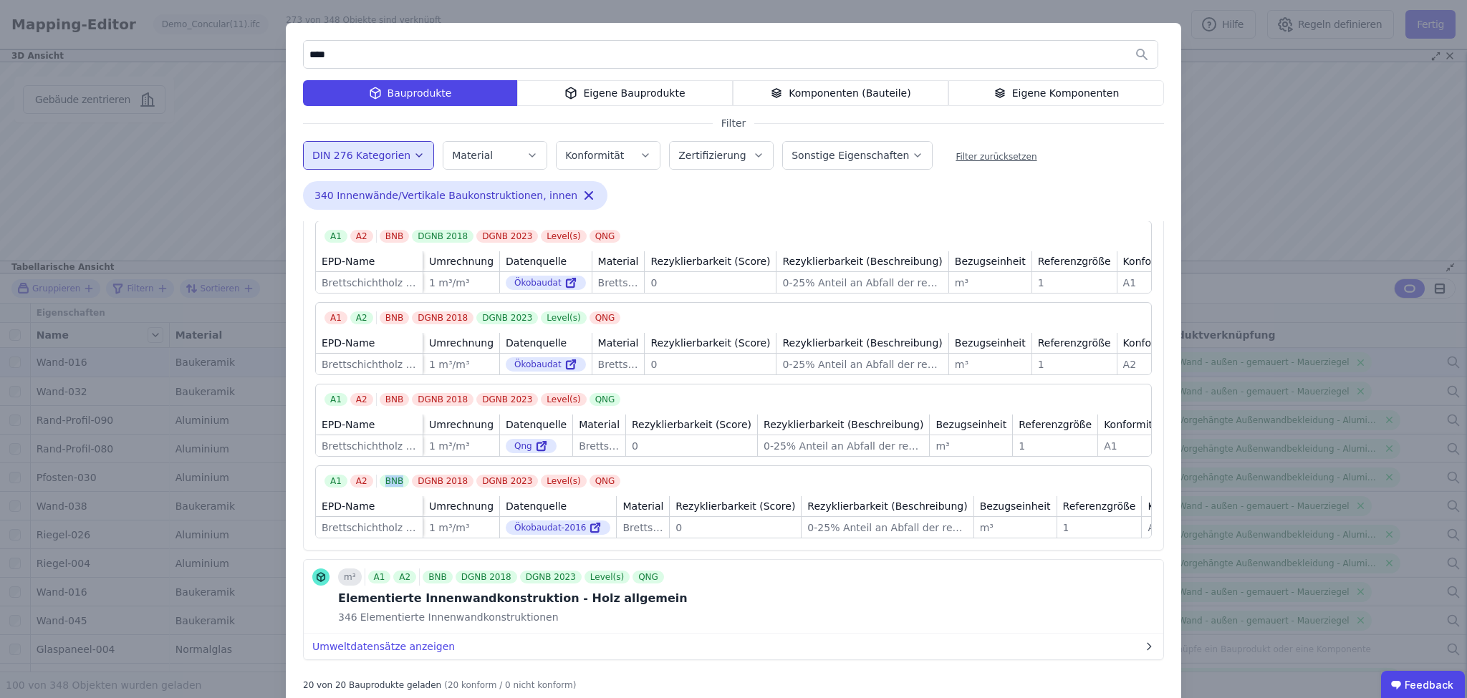
drag, startPoint x: 376, startPoint y: 496, endPoint x: 397, endPoint y: 496, distance: 21.5
click at [397, 488] on div "BNB" at bounding box center [394, 481] width 29 height 13
drag, startPoint x: 573, startPoint y: 410, endPoint x: 593, endPoint y: 412, distance: 20.1
click at [593, 406] on div "BNB DGNB 2018 DGNB 2023 Level(s) QNG" at bounding box center [502, 399] width 244 height 13
drag, startPoint x: 467, startPoint y: 318, endPoint x: 496, endPoint y: 318, distance: 28.6
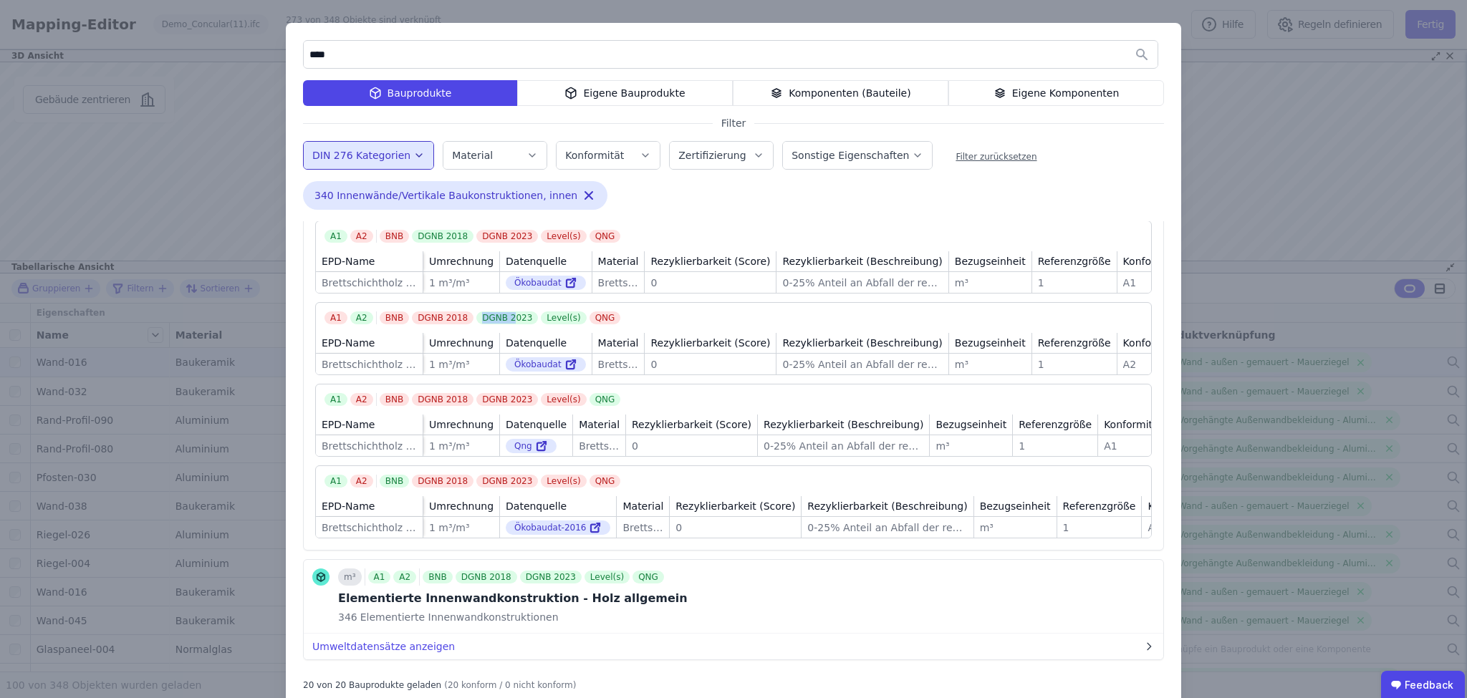
click at [496, 318] on div "DGNB 2023" at bounding box center [507, 318] width 62 height 13
click at [627, 192] on div "340 Innenwände/Vertikale Baukonstruktionen, innen Remove small option" at bounding box center [536, 198] width 466 height 34
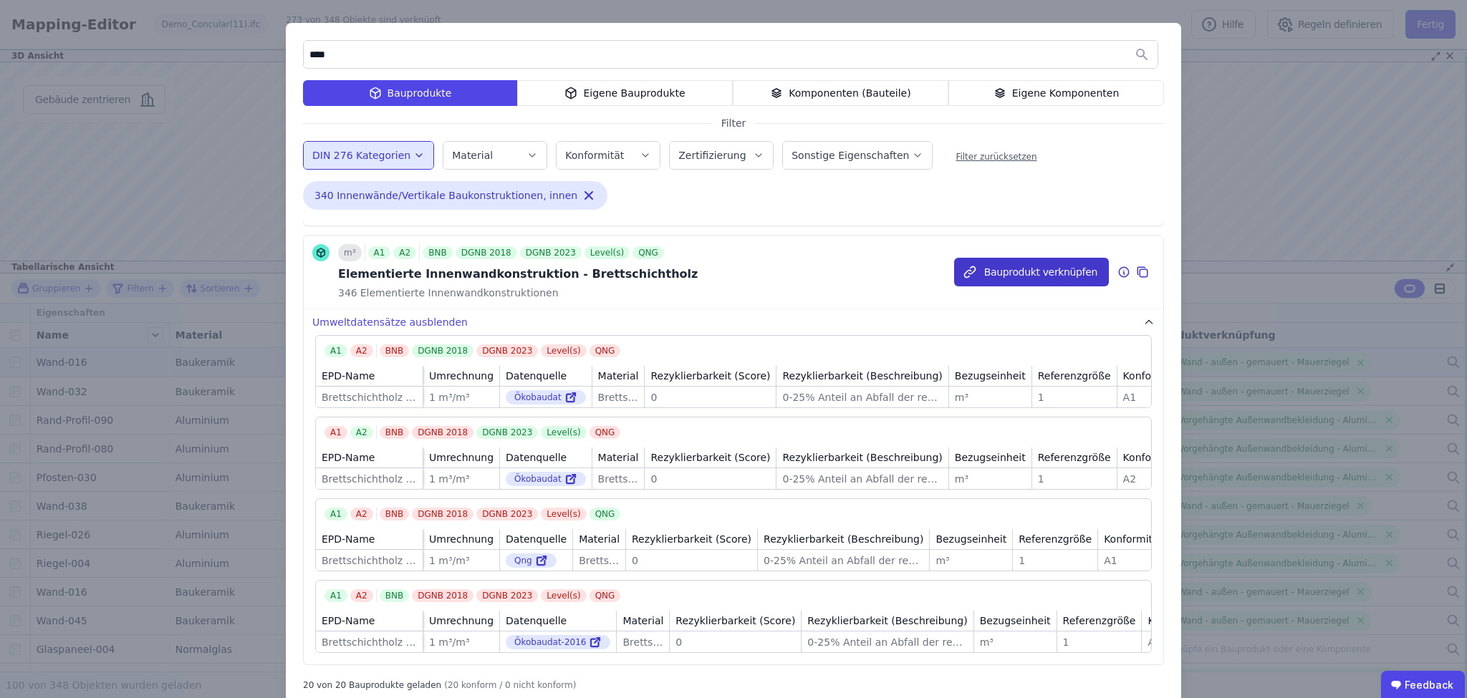
click at [1028, 274] on button "Bauprodukt verknüpfen" at bounding box center [1031, 272] width 155 height 29
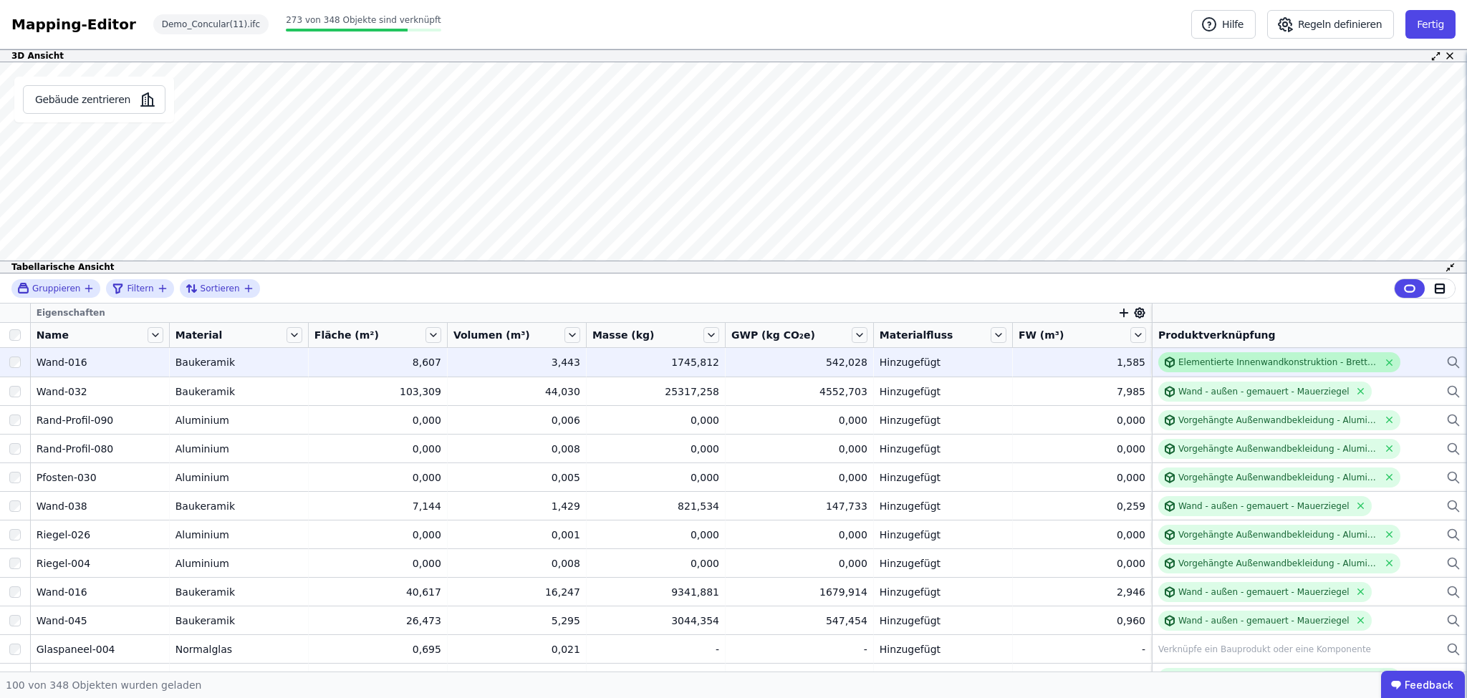
click at [1259, 365] on div "Elementierte Innenwandkonstruktion - Brettschichtholz" at bounding box center [1278, 362] width 200 height 11
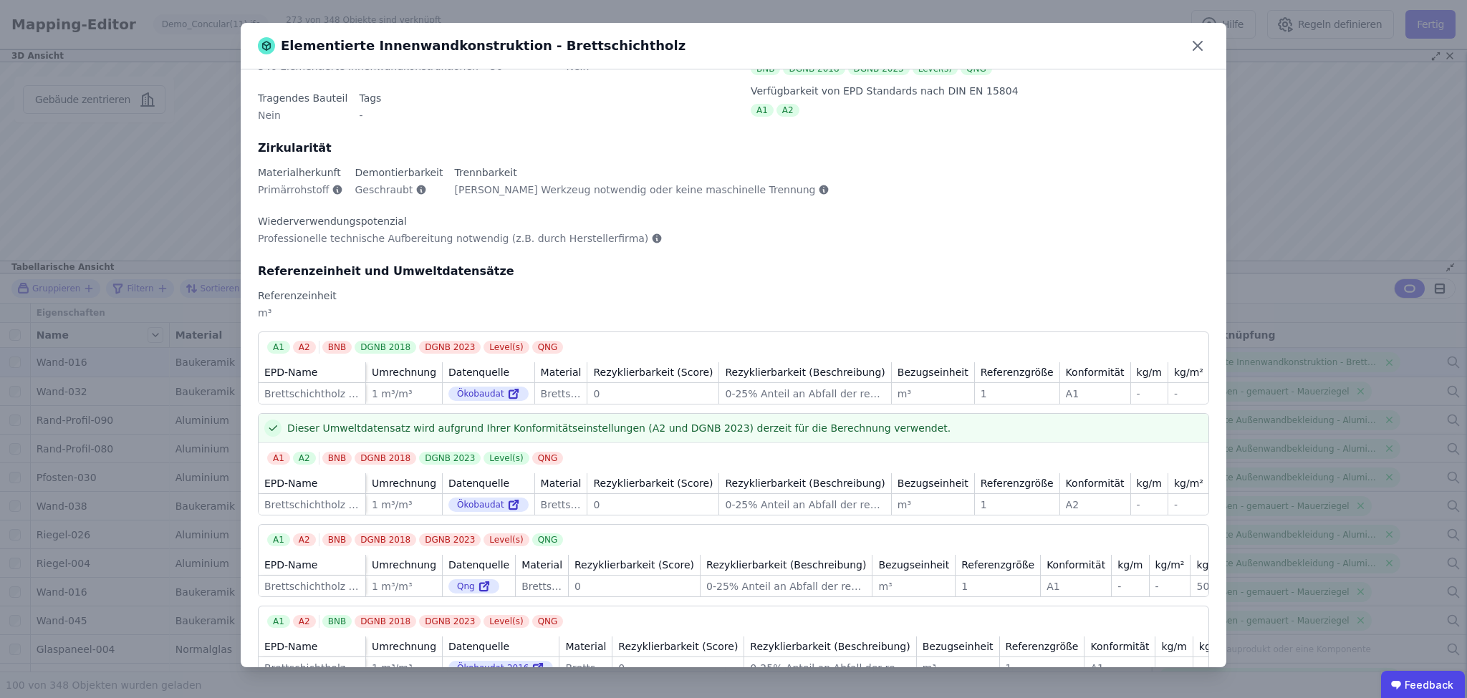
scroll to position [72, 0]
drag, startPoint x: 400, startPoint y: 415, endPoint x: 556, endPoint y: 418, distance: 156.2
click at [497, 450] on div "BNB DGNB 2018 DGNB 2023 Level(s) QNG" at bounding box center [444, 456] width 244 height 13
click at [586, 450] on div "A1 A2 BNB DGNB 2018 DGNB 2023 Level(s) QNG" at bounding box center [737, 456] width 941 height 13
drag, startPoint x: 263, startPoint y: 413, endPoint x: 318, endPoint y: 411, distance: 55.2
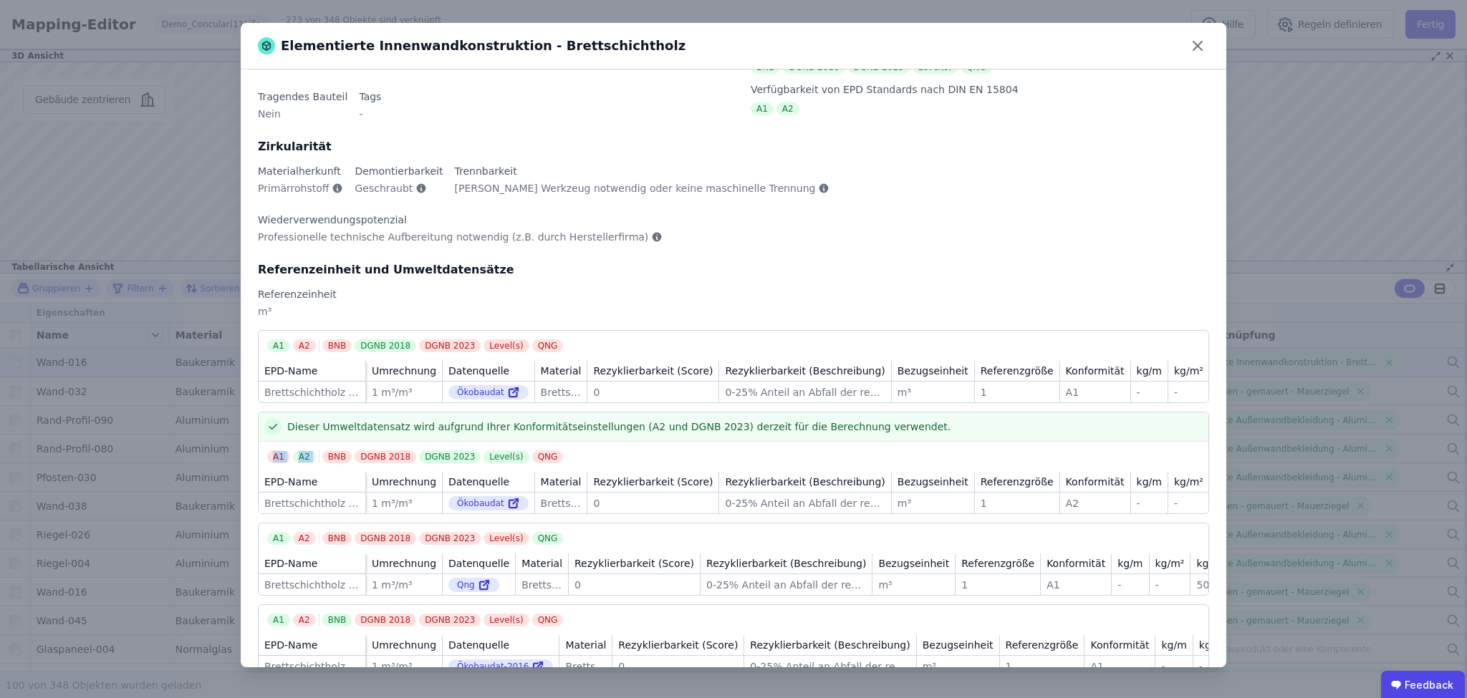
click at [318, 442] on div "A1 A2 BNB DGNB 2018 DGNB 2023 Level(s) QNG" at bounding box center [734, 452] width 950 height 21
click at [317, 425] on div "Dieser Umweltdatensatz wird aufgrund Ihrer Konformitätseinstellungen (A2 und DG…" at bounding box center [733, 463] width 951 height 102
drag, startPoint x: 399, startPoint y: 294, endPoint x: 317, endPoint y: 302, distance: 82.0
click at [342, 339] on div "BNB DGNB 2018 DGNB 2023 Level(s) QNG" at bounding box center [444, 345] width 244 height 13
drag, startPoint x: 261, startPoint y: 297, endPoint x: 291, endPoint y: 295, distance: 29.4
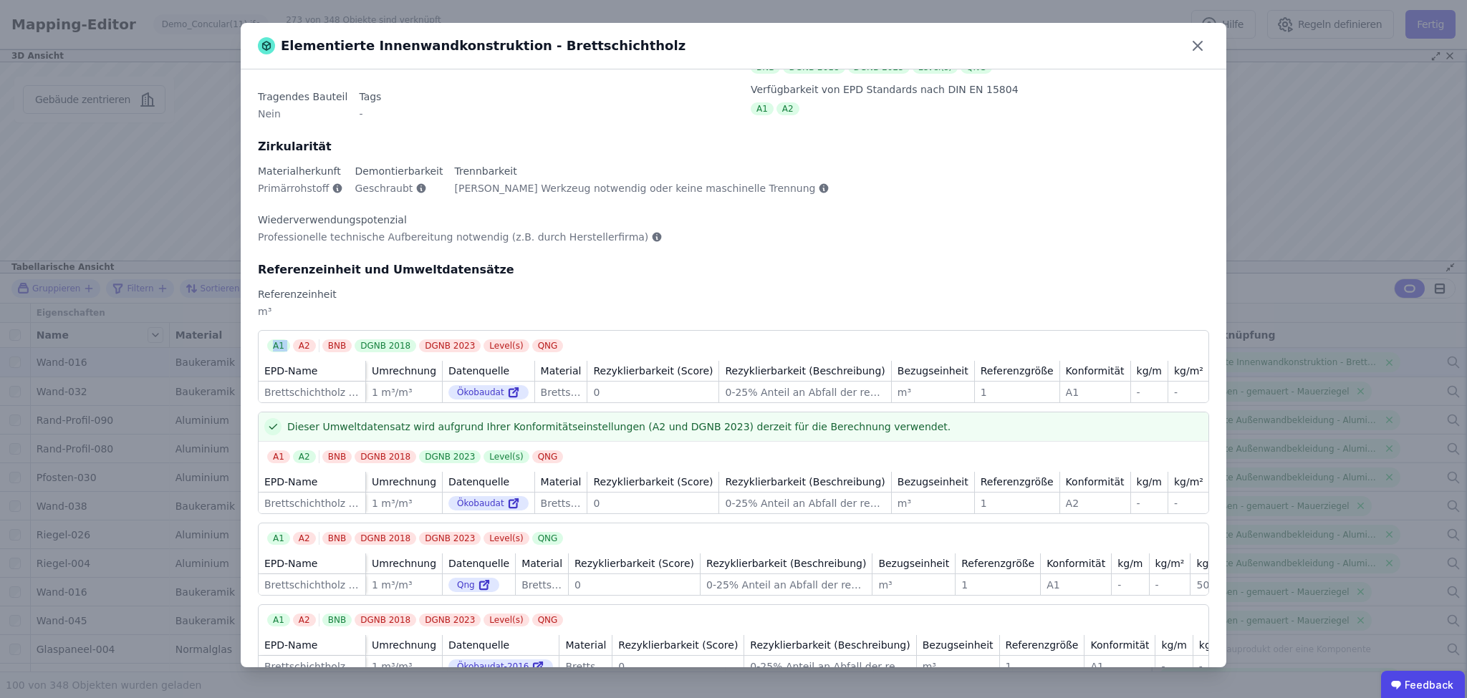
click at [291, 331] on div "A1 A2 BNB DGNB 2018 DGNB 2023 Level(s) QNG" at bounding box center [734, 341] width 950 height 21
click at [305, 361] on div "EPD-Name" at bounding box center [312, 371] width 107 height 20
drag, startPoint x: 269, startPoint y: 297, endPoint x: 291, endPoint y: 297, distance: 22.2
click at [291, 339] on div "A1 A2" at bounding box center [293, 345] width 52 height 13
click at [303, 361] on div "EPD-Name" at bounding box center [312, 371] width 107 height 20
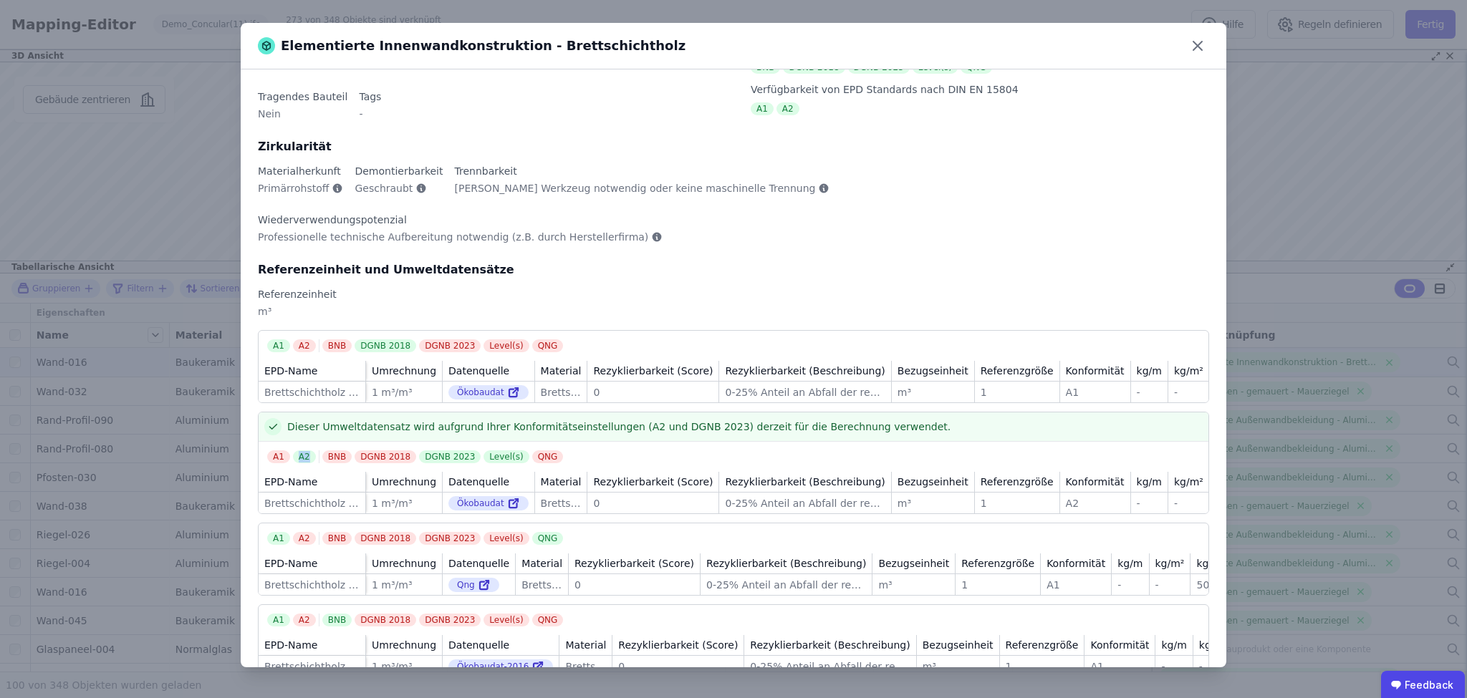
drag, startPoint x: 289, startPoint y: 411, endPoint x: 334, endPoint y: 438, distance: 52.1
click at [317, 450] on div "A1 A2 BNB DGNB 2018 DGNB 2023 Level(s) QNG" at bounding box center [737, 456] width 941 height 13
click at [336, 472] on div "EPD-Name" at bounding box center [312, 482] width 107 height 20
drag, startPoint x: 475, startPoint y: 415, endPoint x: 510, endPoint y: 413, distance: 35.2
click at [510, 450] on div "BNB DGNB 2018 DGNB 2023 Level(s) QNG" at bounding box center [444, 456] width 244 height 13
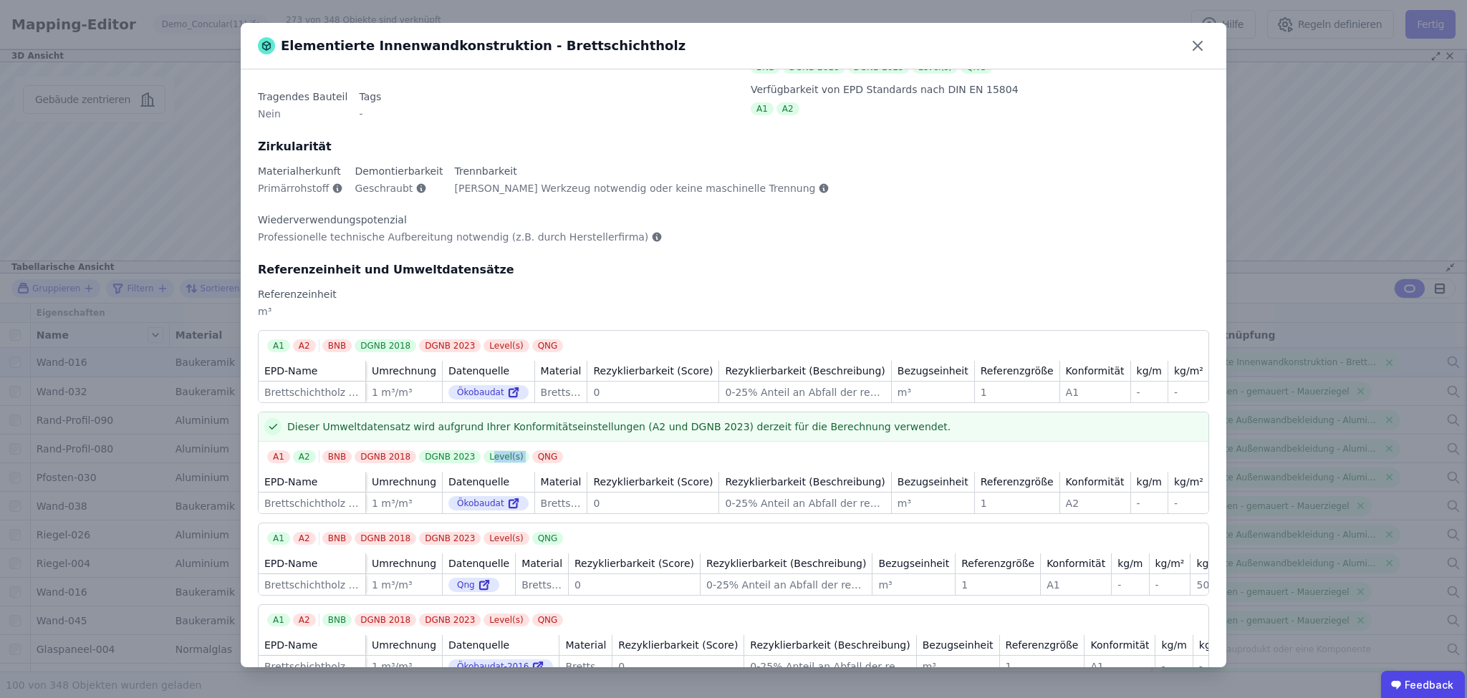
click at [483, 450] on div "Level(s)" at bounding box center [505, 456] width 45 height 13
click at [582, 450] on div "A1 A2 BNB DGNB 2018 DGNB 2023 Level(s) QNG" at bounding box center [737, 456] width 941 height 13
drag, startPoint x: 299, startPoint y: 413, endPoint x: 384, endPoint y: 414, distance: 84.5
click at [321, 450] on div "A1 A2 BNB DGNB 2018 DGNB 2023 Level(s) QNG" at bounding box center [737, 456] width 941 height 13
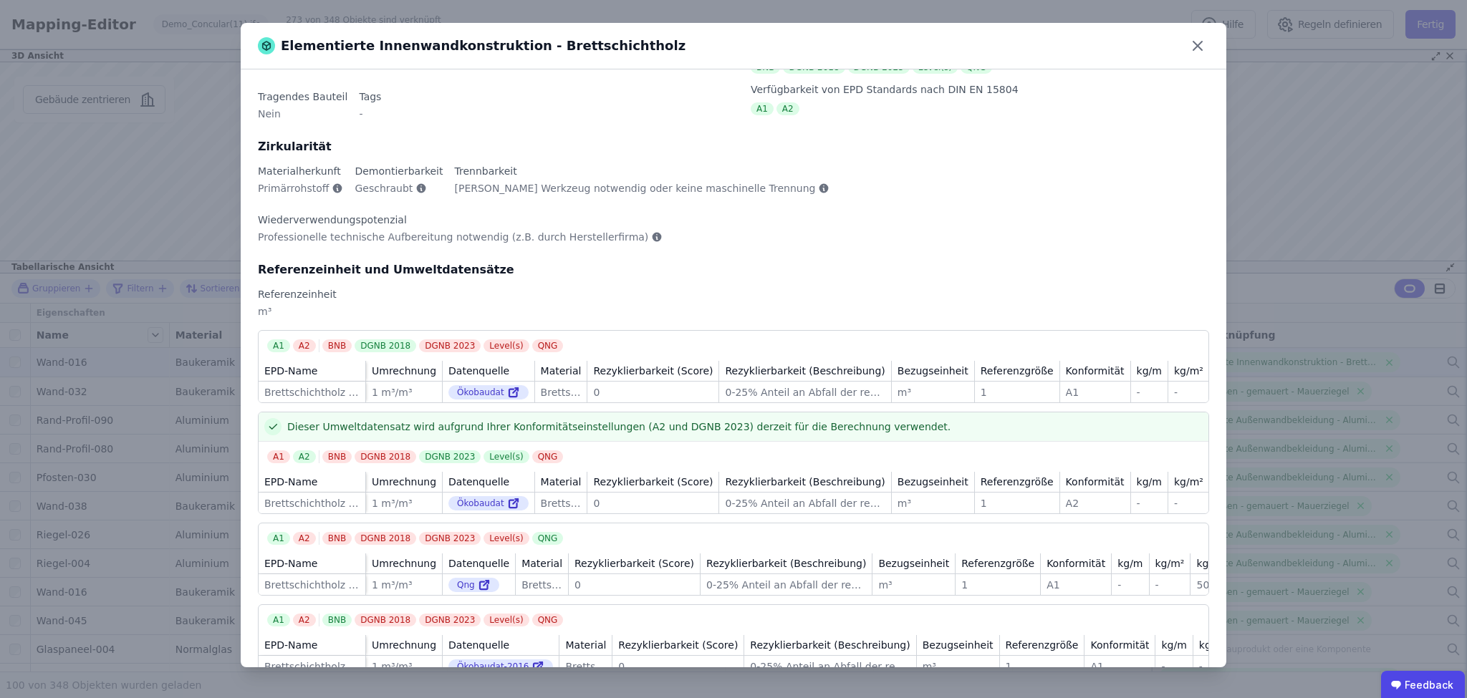
click at [713, 450] on div "A1 A2 BNB DGNB 2018 DGNB 2023 Level(s) QNG" at bounding box center [737, 456] width 941 height 13
click at [1199, 52] on icon at bounding box center [1197, 45] width 23 height 23
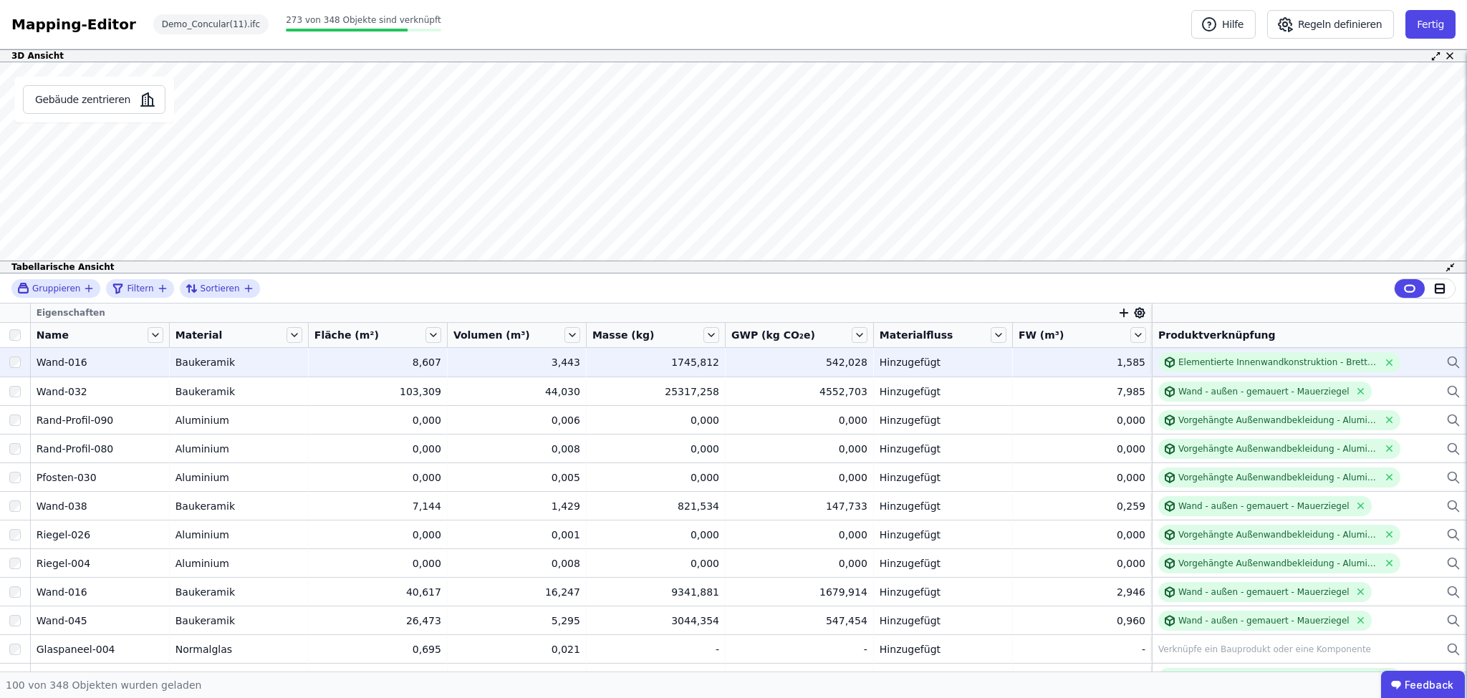
click at [1446, 358] on icon at bounding box center [1453, 362] width 14 height 17
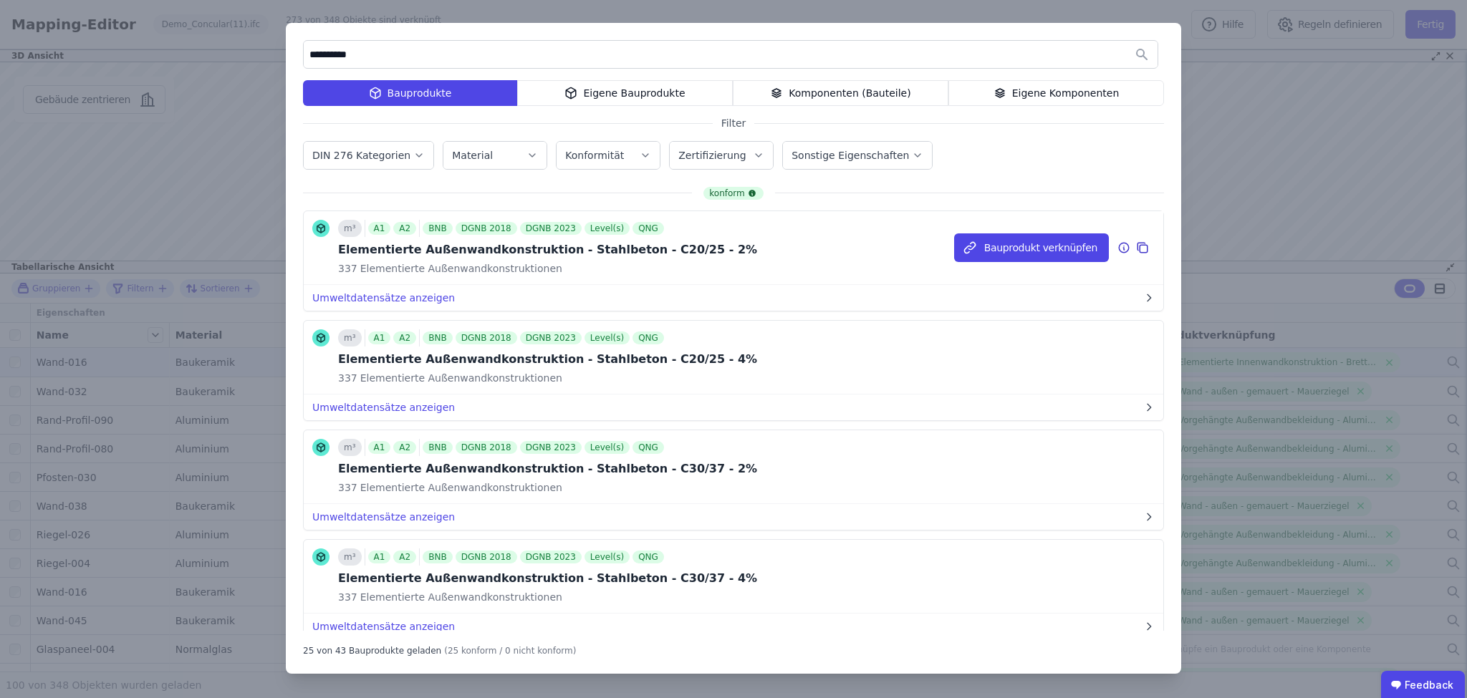
type input "**********"
click at [1123, 248] on icon at bounding box center [1123, 249] width 1 height 2
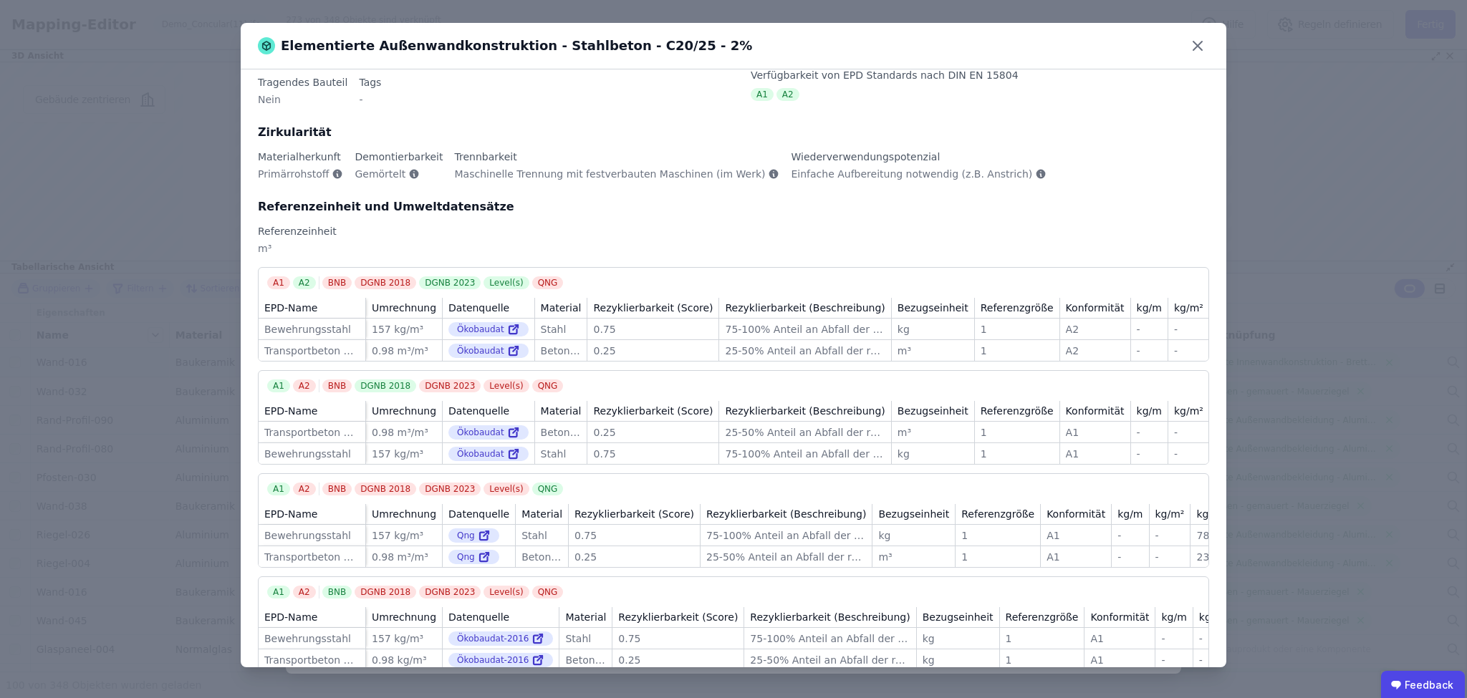
scroll to position [115, 0]
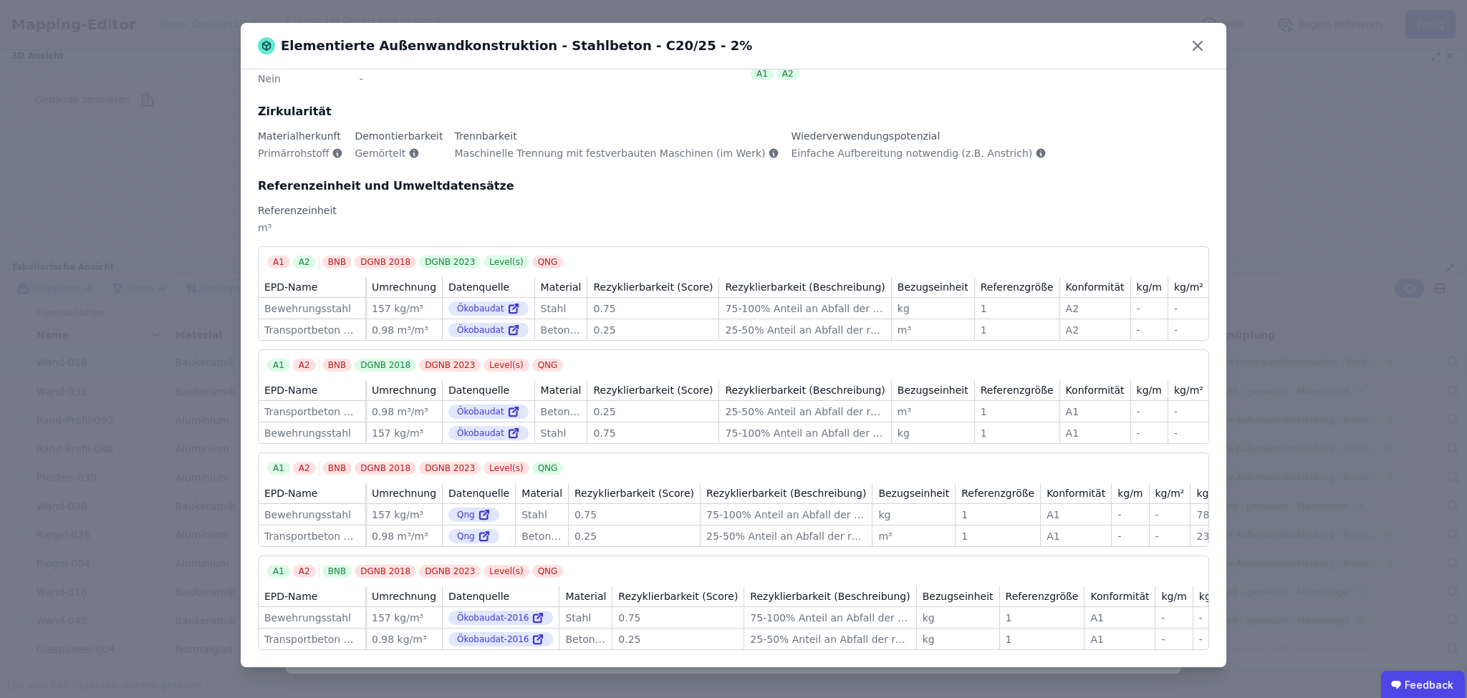
drag, startPoint x: 372, startPoint y: 301, endPoint x: 423, endPoint y: 302, distance: 50.2
click at [423, 302] on div "157 kg/m³" at bounding box center [404, 309] width 64 height 14
drag, startPoint x: 368, startPoint y: 322, endPoint x: 424, endPoint y: 325, distance: 55.9
click at [424, 325] on td "0.98 m³/m³ 0.98 m³/m³" at bounding box center [404, 329] width 77 height 21
click at [1194, 41] on icon at bounding box center [1197, 45] width 23 height 23
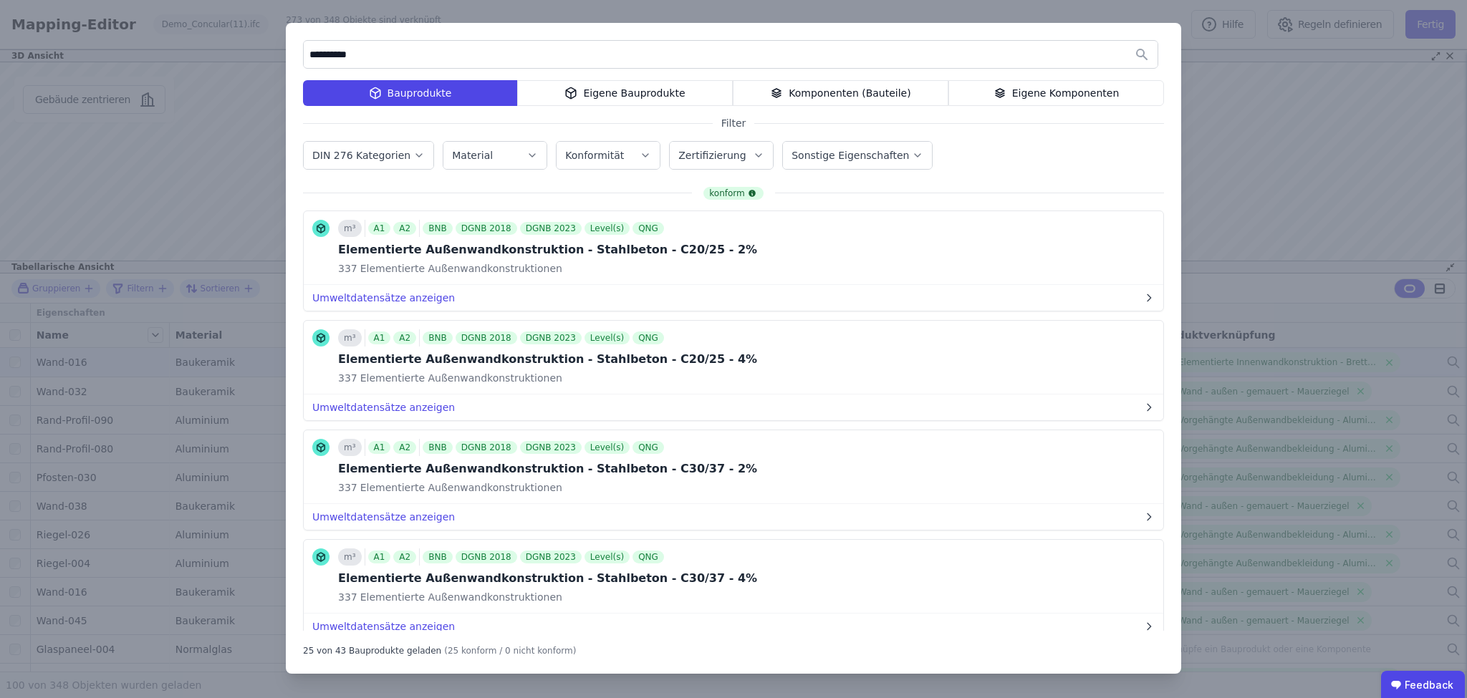
click at [887, 94] on div "Komponenten (Bauteile)" at bounding box center [841, 93] width 216 height 26
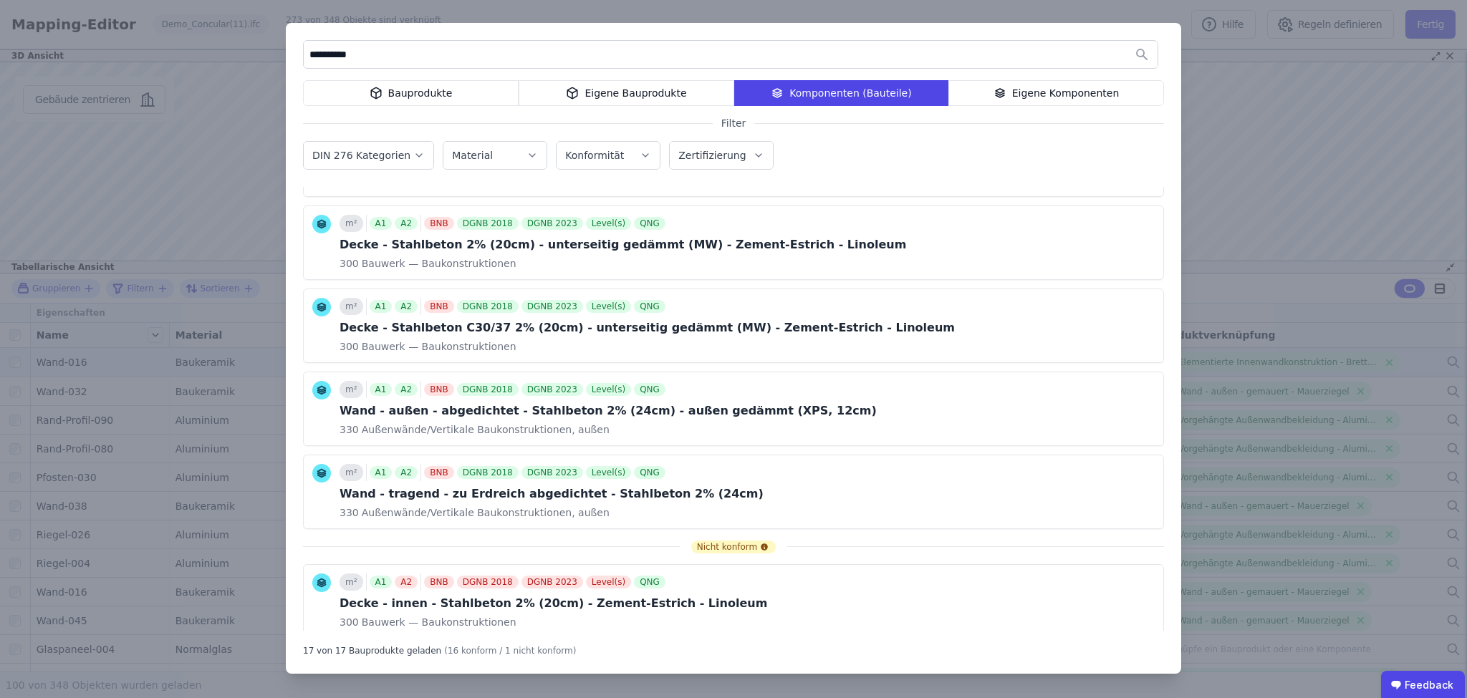
scroll to position [1031, 0]
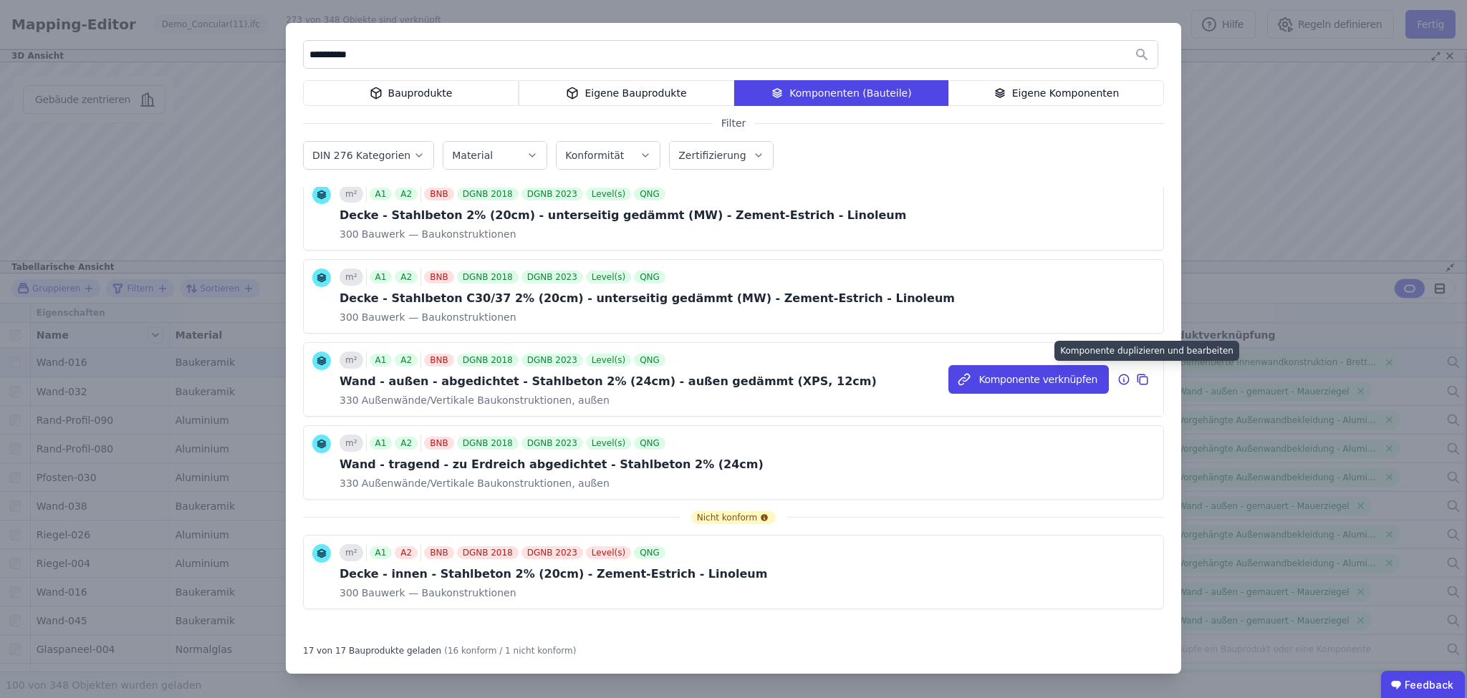
click at [1136, 375] on icon at bounding box center [1142, 379] width 13 height 17
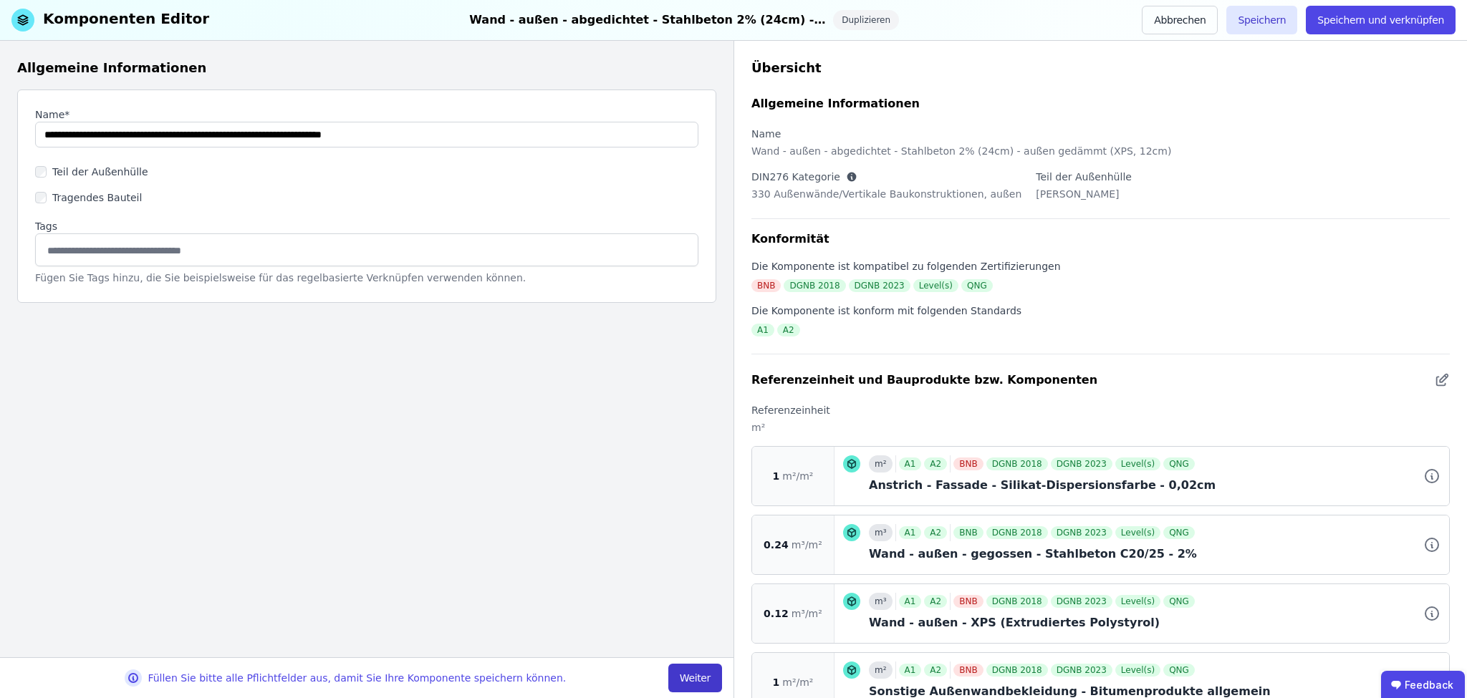
click at [687, 685] on button "Weiter" at bounding box center [695, 678] width 54 height 29
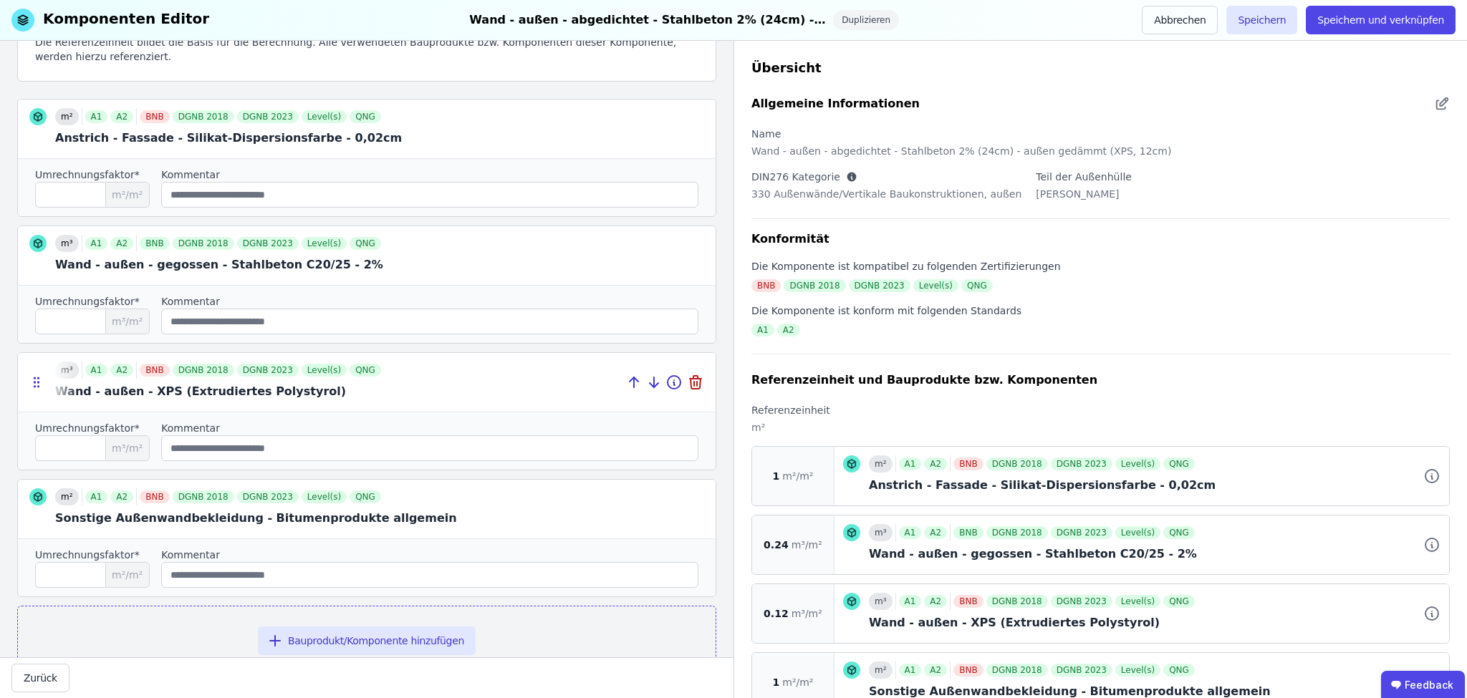
scroll to position [172, 0]
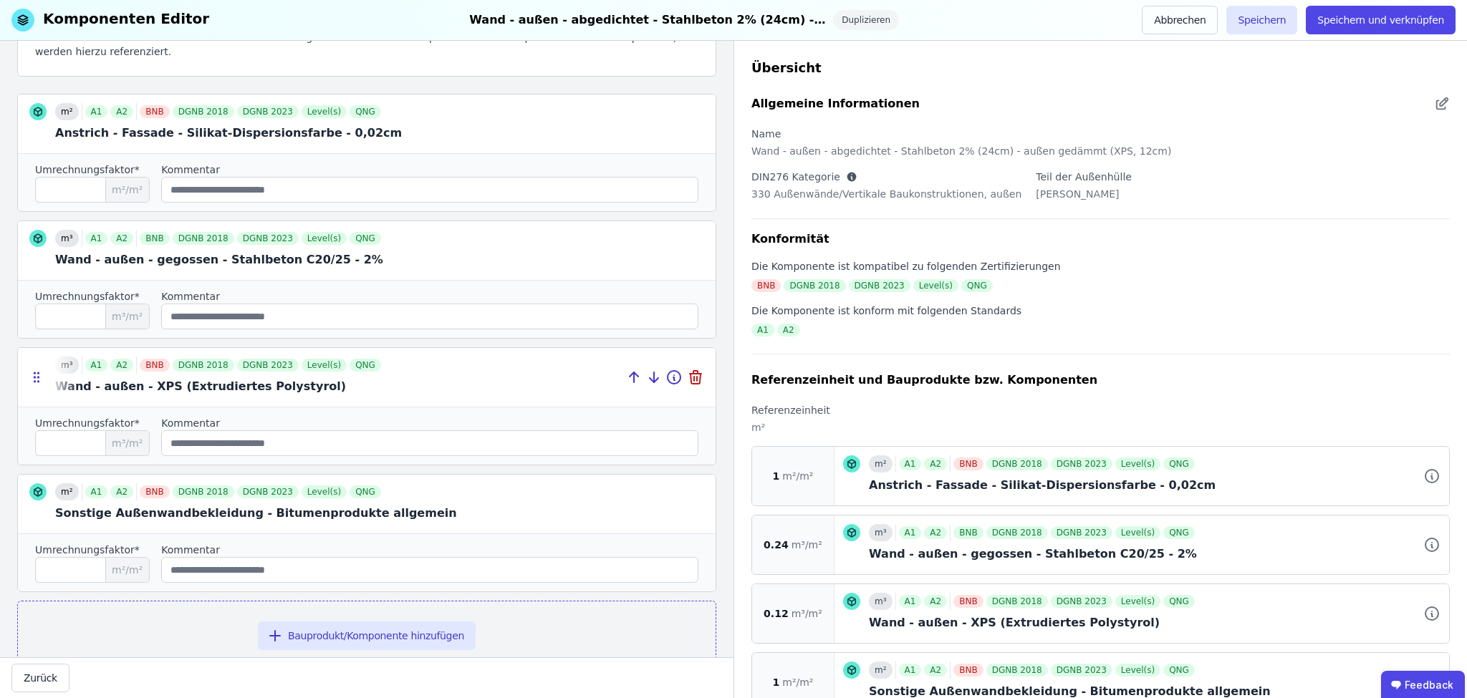
drag, startPoint x: 138, startPoint y: 387, endPoint x: 299, endPoint y: 390, distance: 160.5
click at [298, 390] on div at bounding box center [367, 377] width 698 height 59
click at [355, 387] on div at bounding box center [367, 377] width 698 height 59
click at [687, 378] on icon at bounding box center [695, 377] width 17 height 17
type input "*"
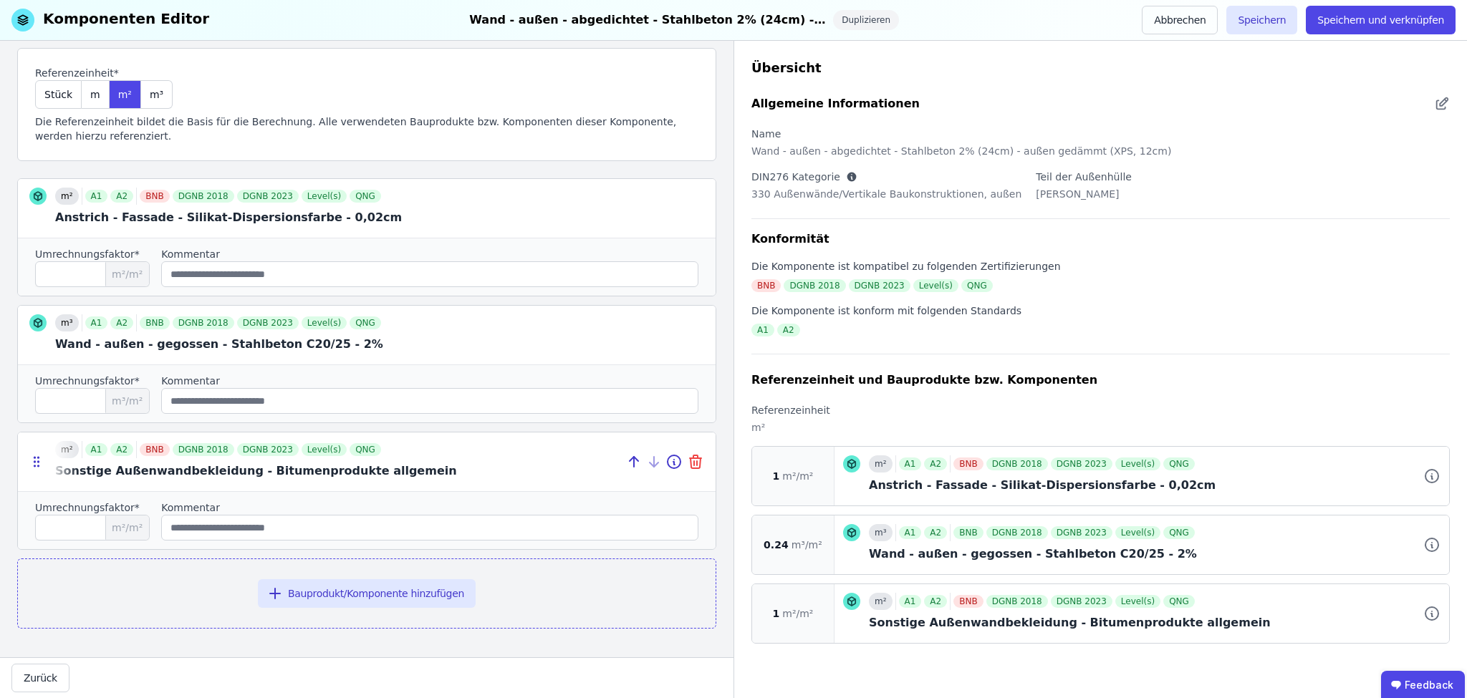
scroll to position [85, 0]
click at [355, 592] on button "Bauprodukt/Komponente hinzufügen" at bounding box center [367, 596] width 218 height 29
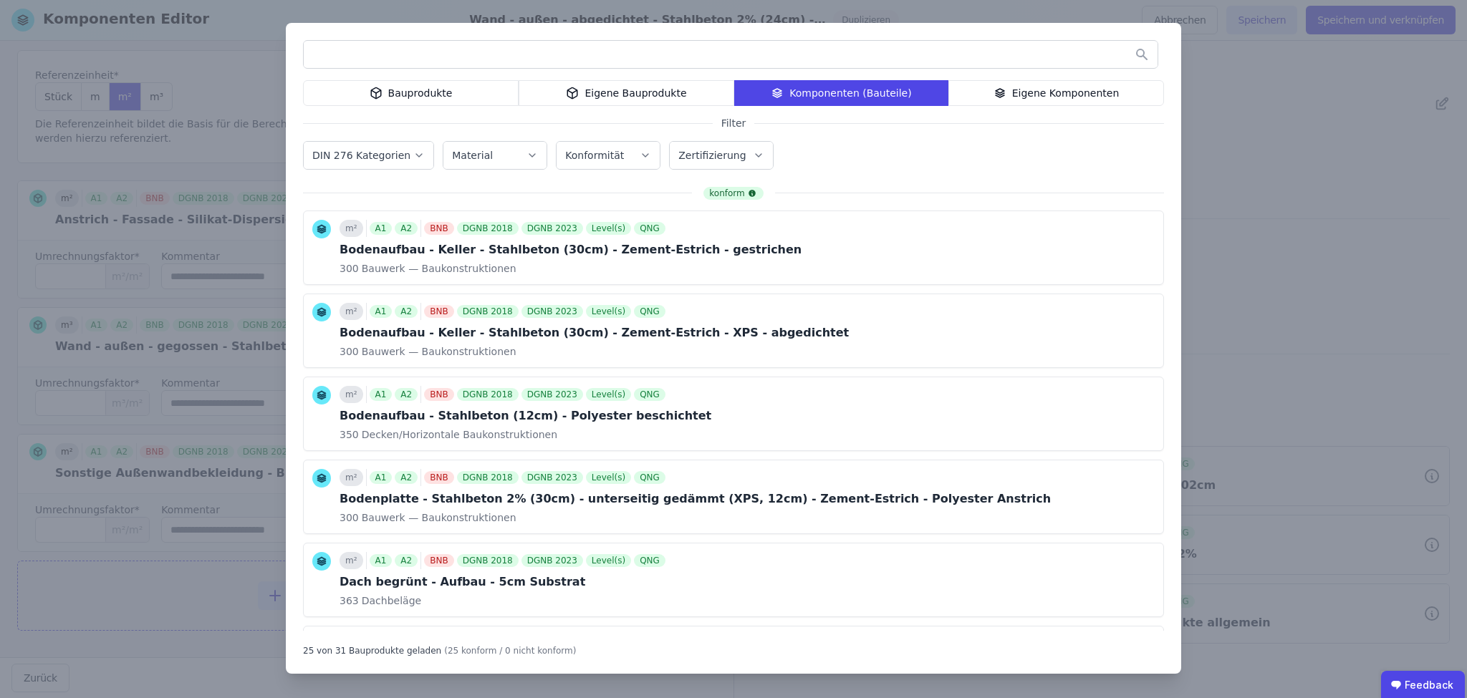
click at [433, 91] on div "Bauprodukte" at bounding box center [411, 93] width 216 height 26
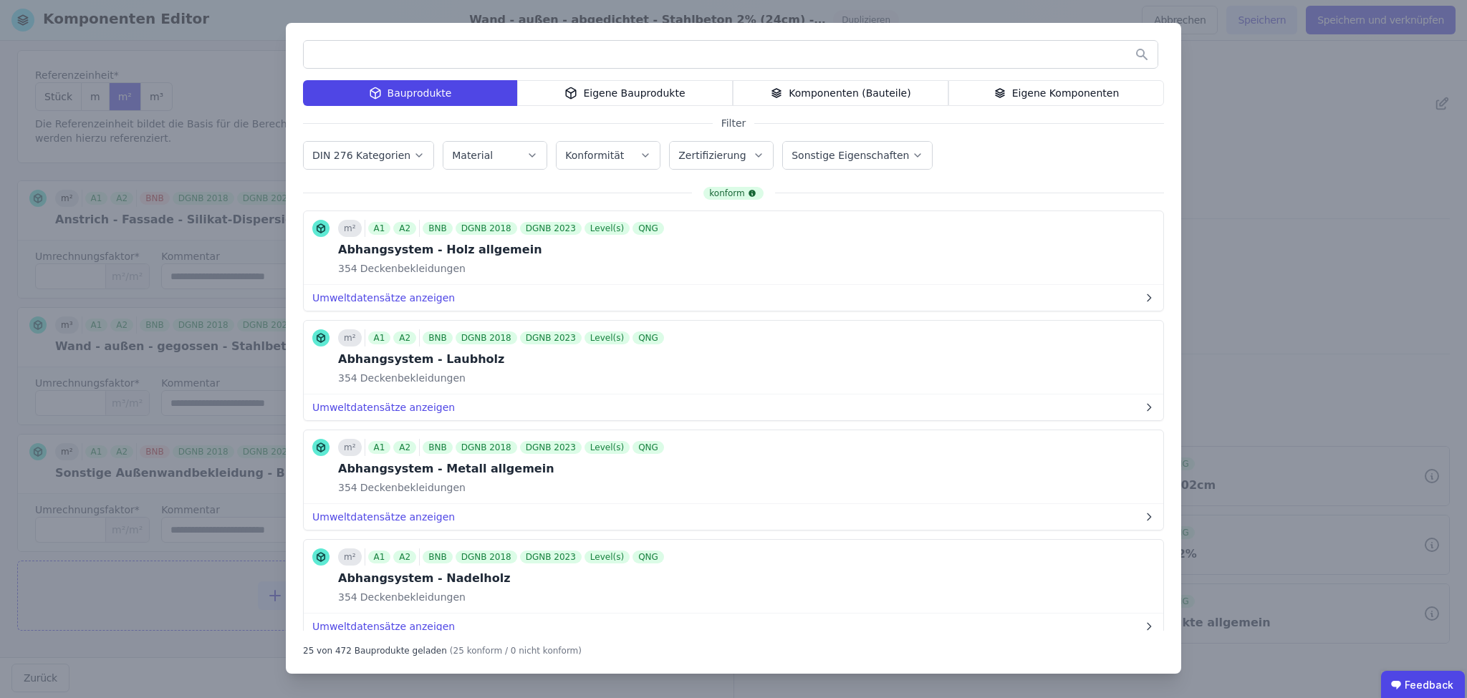
click at [435, 52] on input "text" at bounding box center [731, 55] width 854 height 26
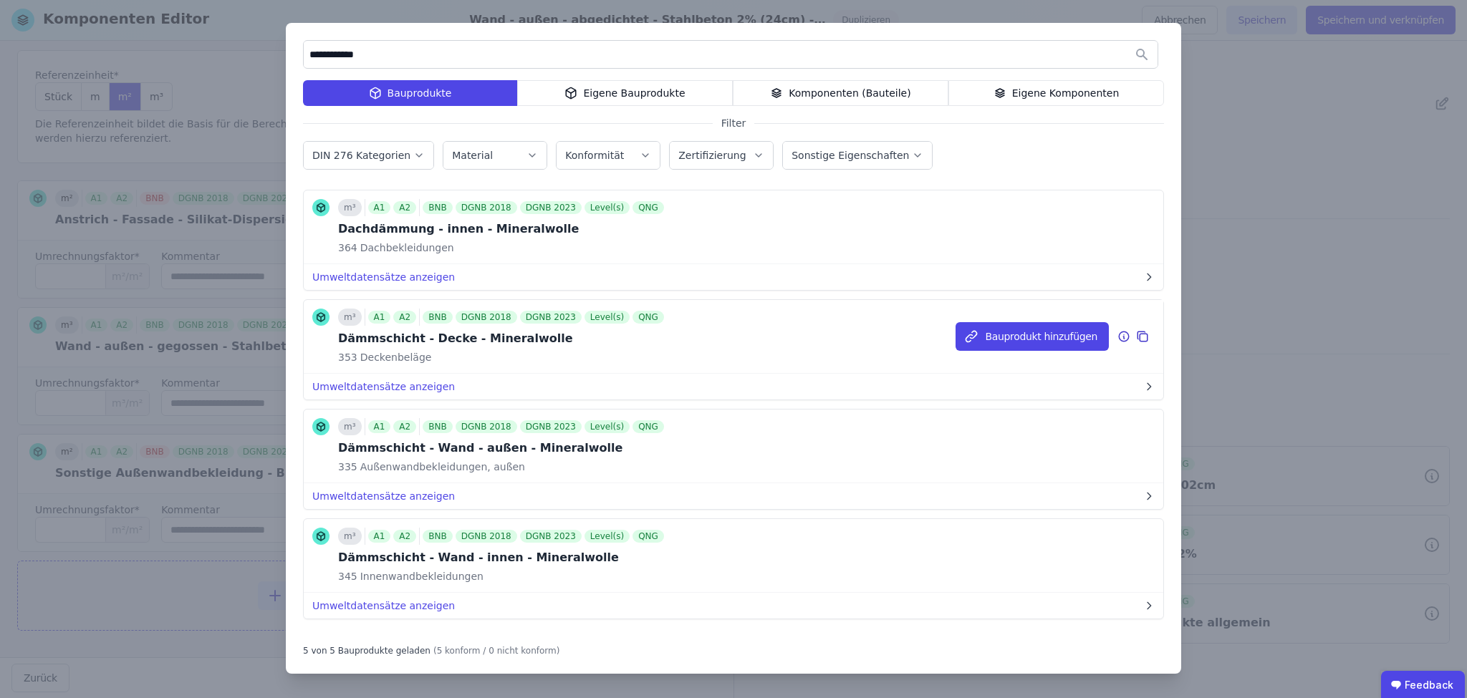
scroll to position [145, 0]
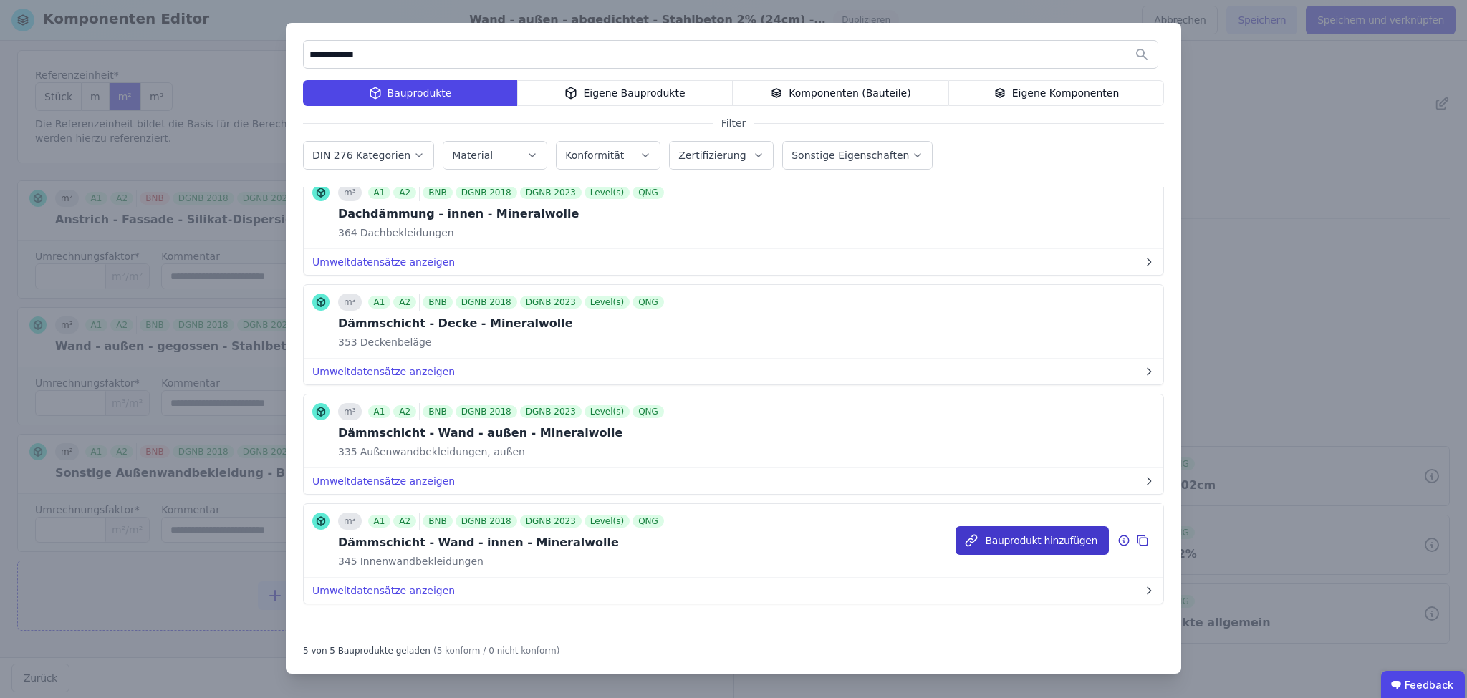
type input "**********"
click at [1041, 531] on button "Bauprodukt hinzufügen" at bounding box center [1031, 540] width 153 height 29
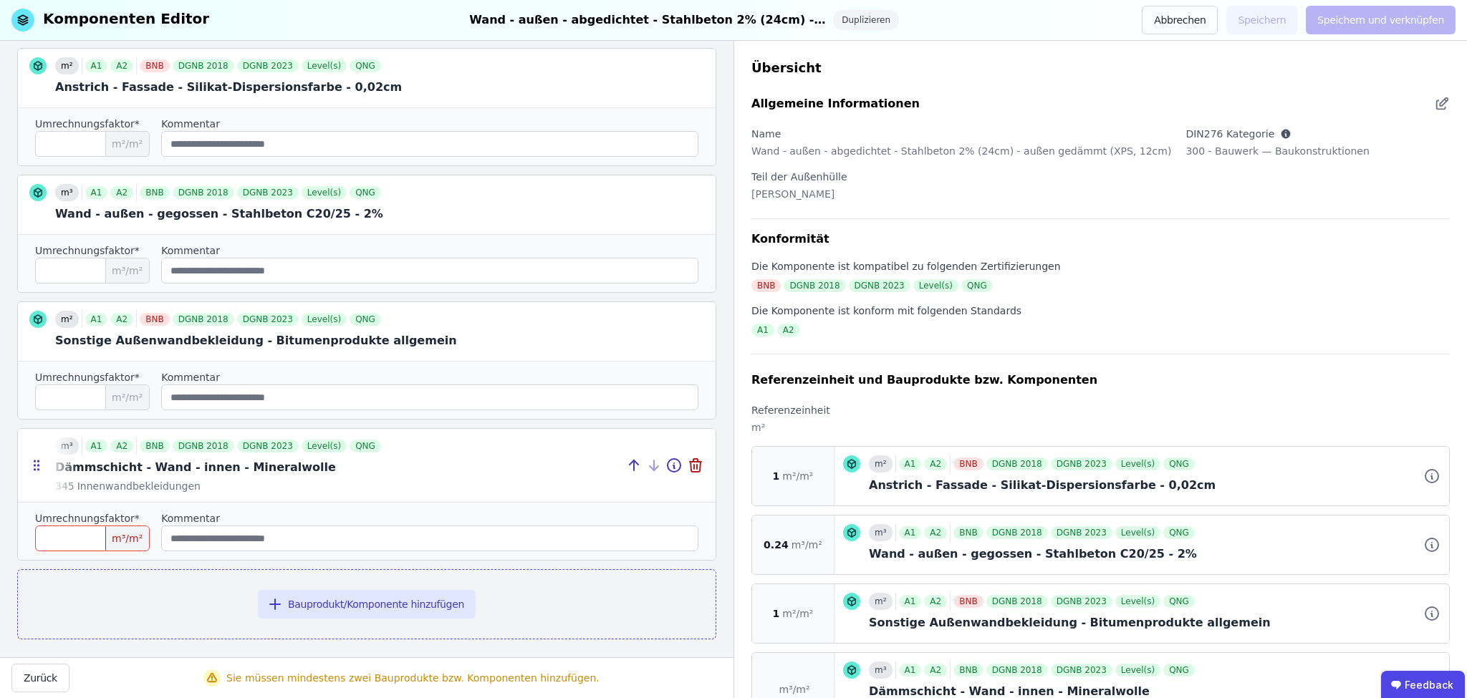
scroll to position [226, 0]
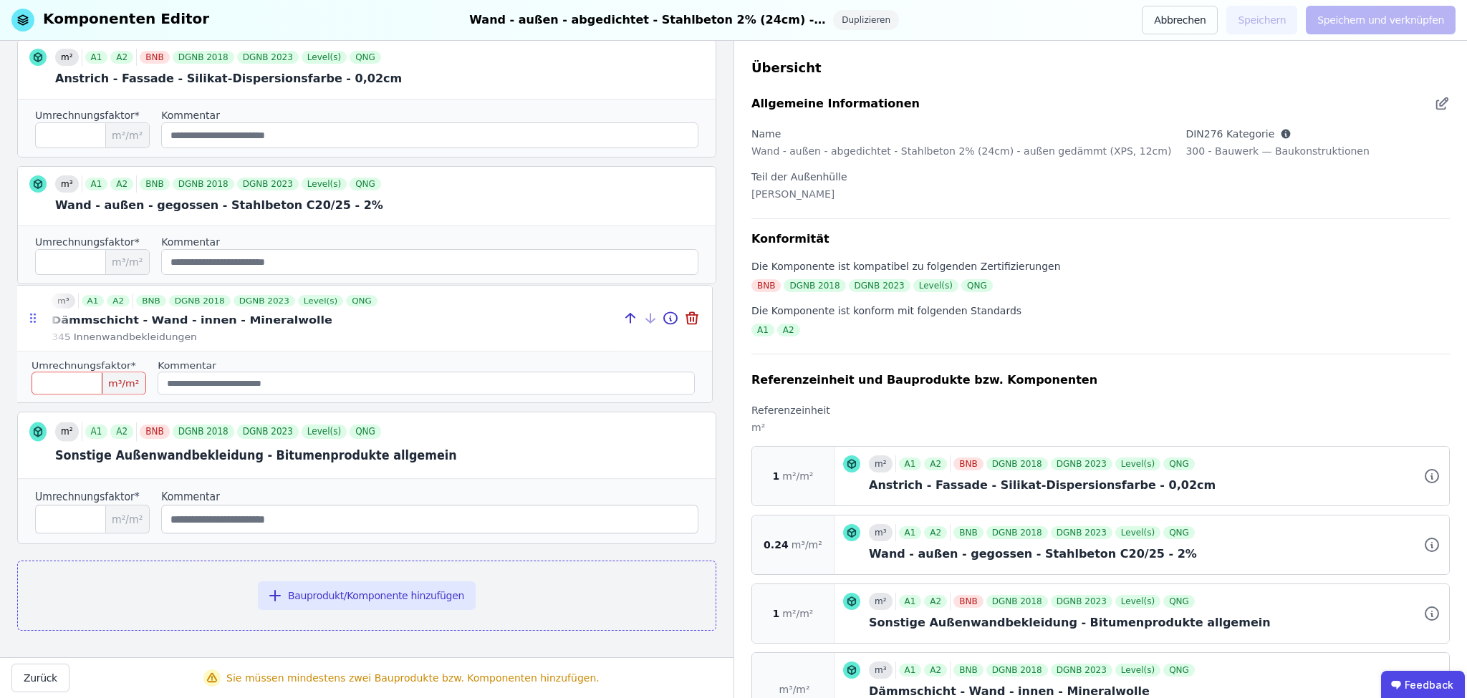
drag, startPoint x: 34, startPoint y: 456, endPoint x: 29, endPoint y: 322, distance: 134.0
click at [29, 322] on icon at bounding box center [33, 318] width 14 height 13
type input "*"
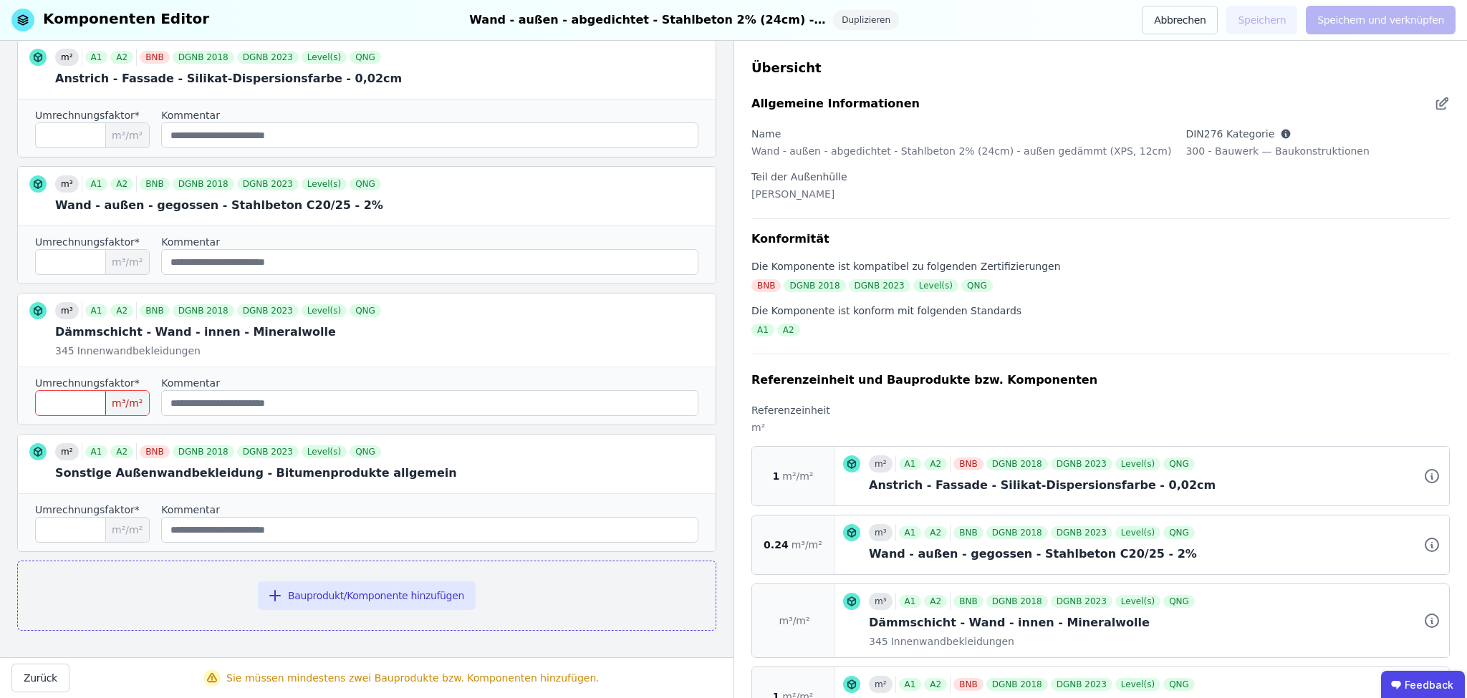
drag, startPoint x: 73, startPoint y: 404, endPoint x: 18, endPoint y: 404, distance: 55.1
click at [18, 404] on div "Umrechnungsfaktor* * m³/m² Kommentar" at bounding box center [367, 396] width 698 height 58
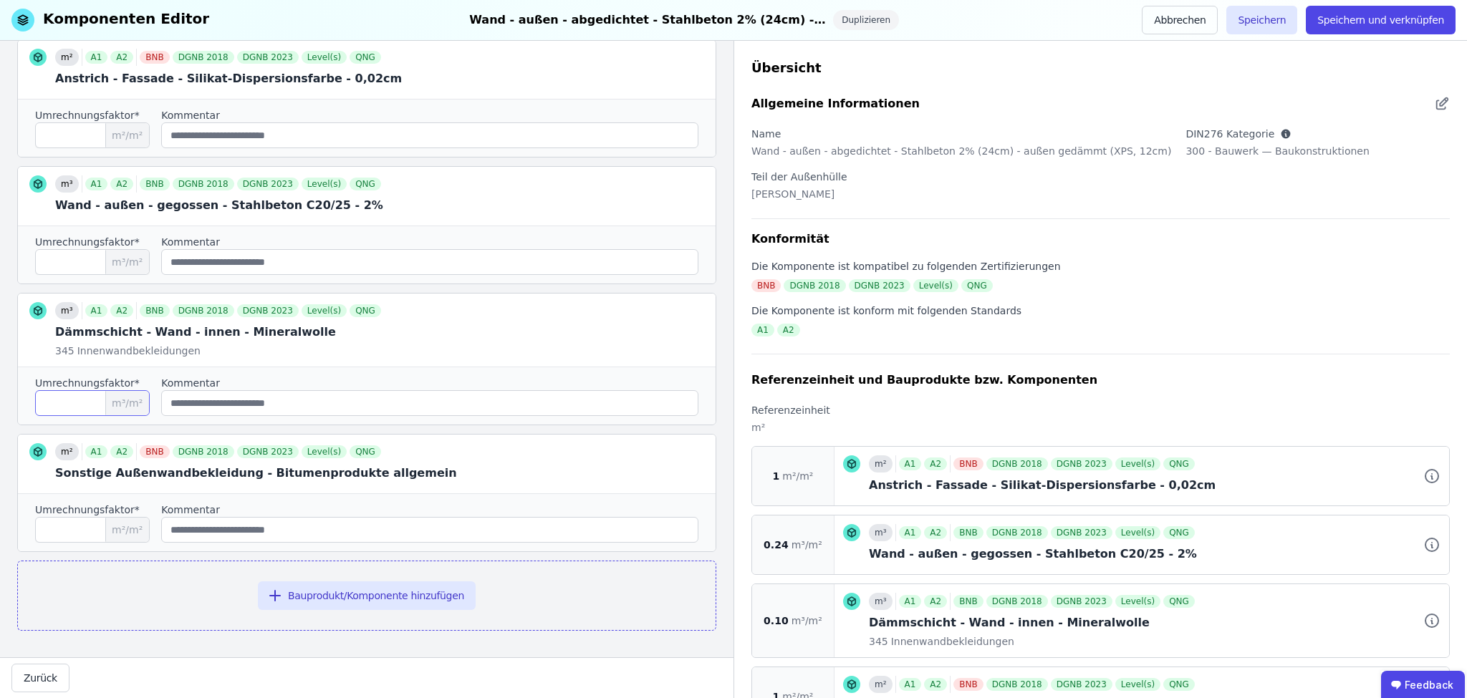
type input "****"
click at [18, 404] on div "Umrechnungsfaktor* **** m³/m² Kommentar" at bounding box center [367, 396] width 698 height 58
drag, startPoint x: 140, startPoint y: 404, endPoint x: 119, endPoint y: 405, distance: 21.5
click at [119, 405] on span "m³/m²" at bounding box center [127, 403] width 44 height 24
click at [150, 376] on div "Umrechnungsfaktor*" at bounding box center [92, 383] width 115 height 14
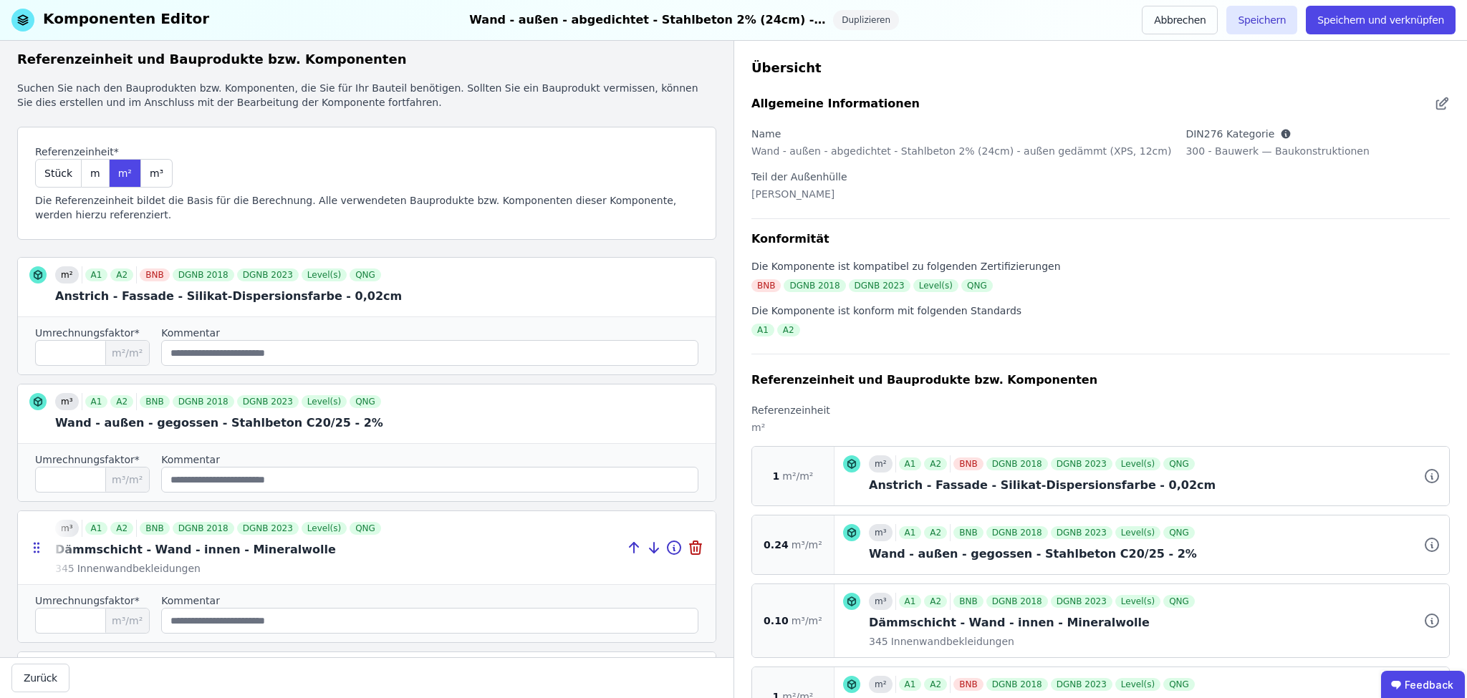
scroll to position [0, 0]
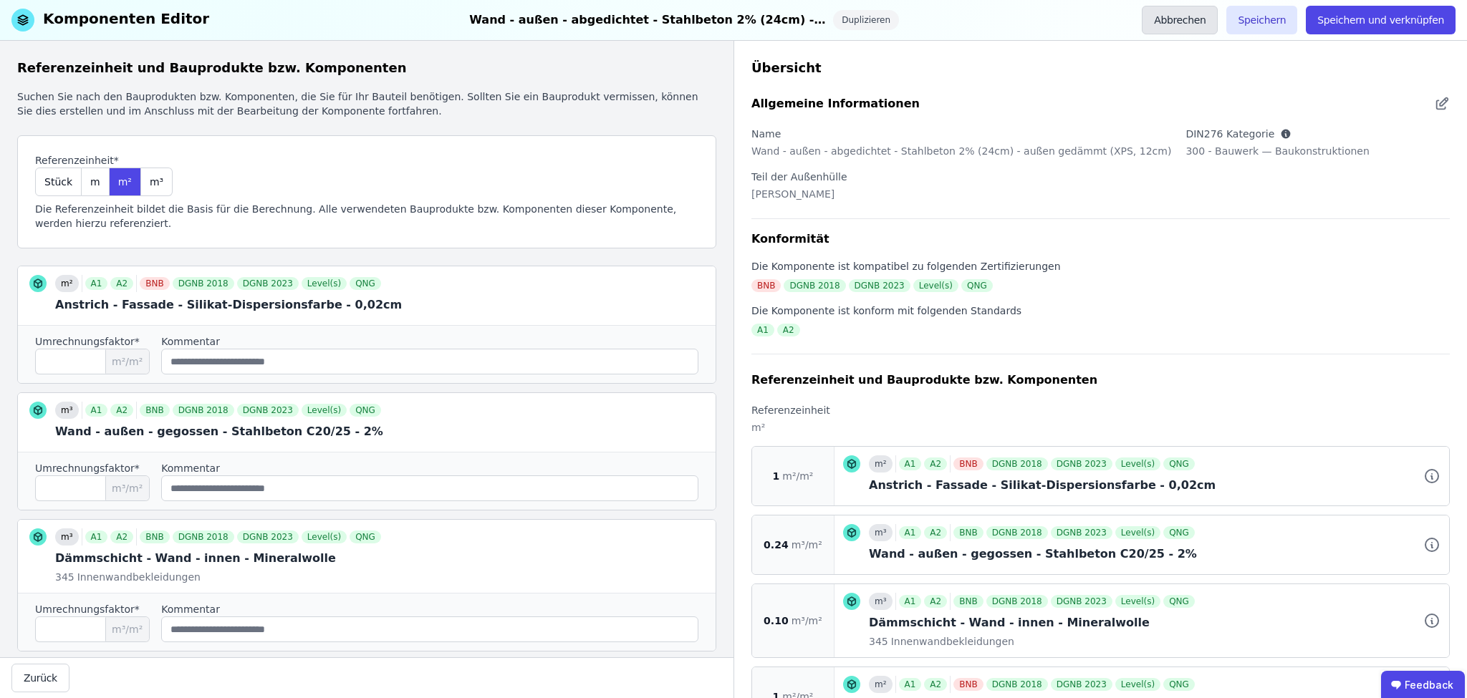
click at [1206, 24] on button "Abbrechen" at bounding box center [1180, 20] width 76 height 29
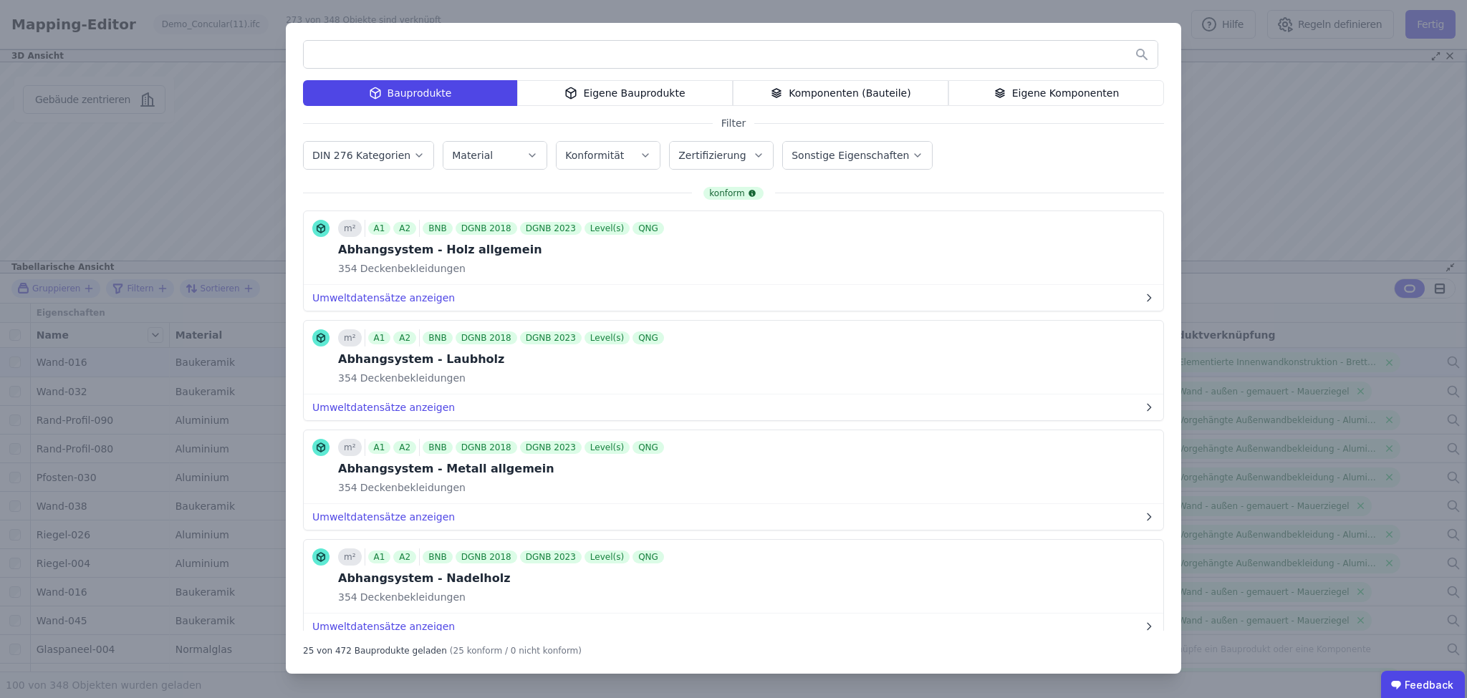
click at [634, 95] on div "Eigene Bauprodukte" at bounding box center [625, 93] width 216 height 26
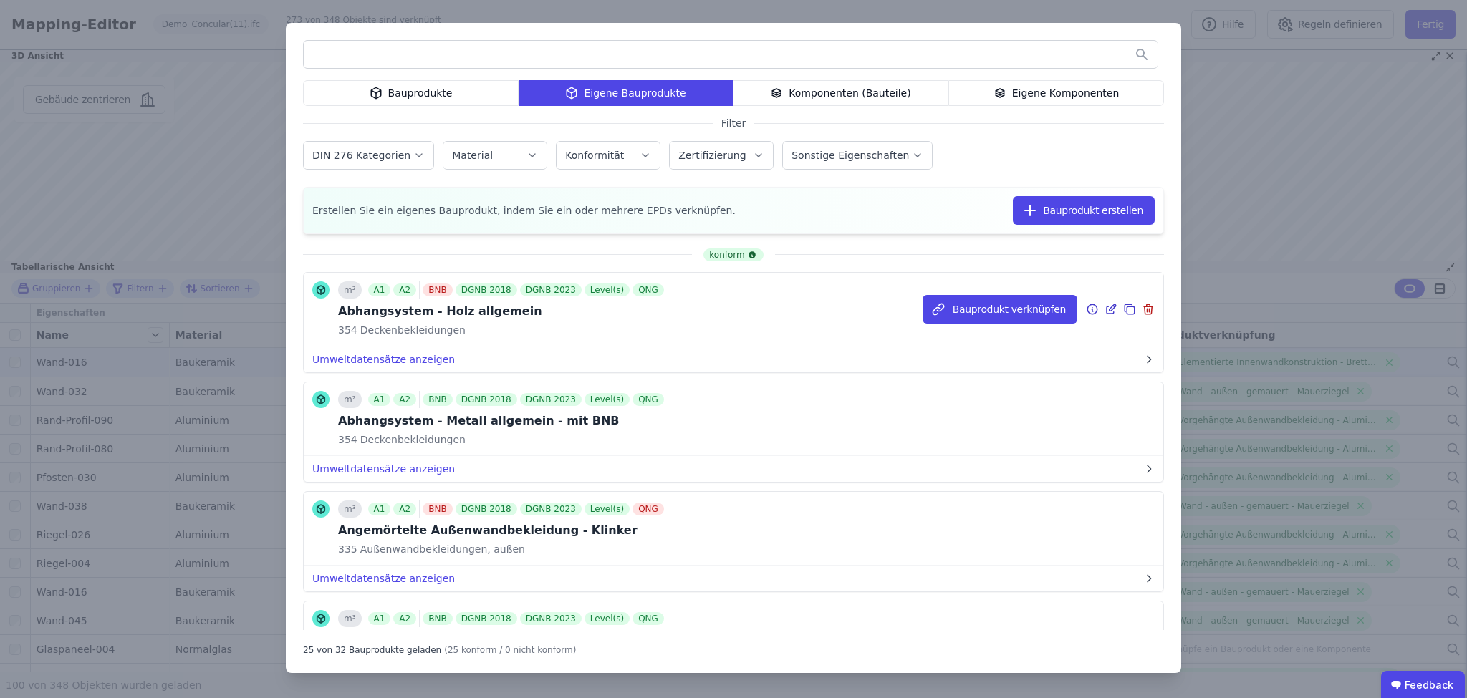
click at [1104, 308] on icon at bounding box center [1110, 309] width 13 height 17
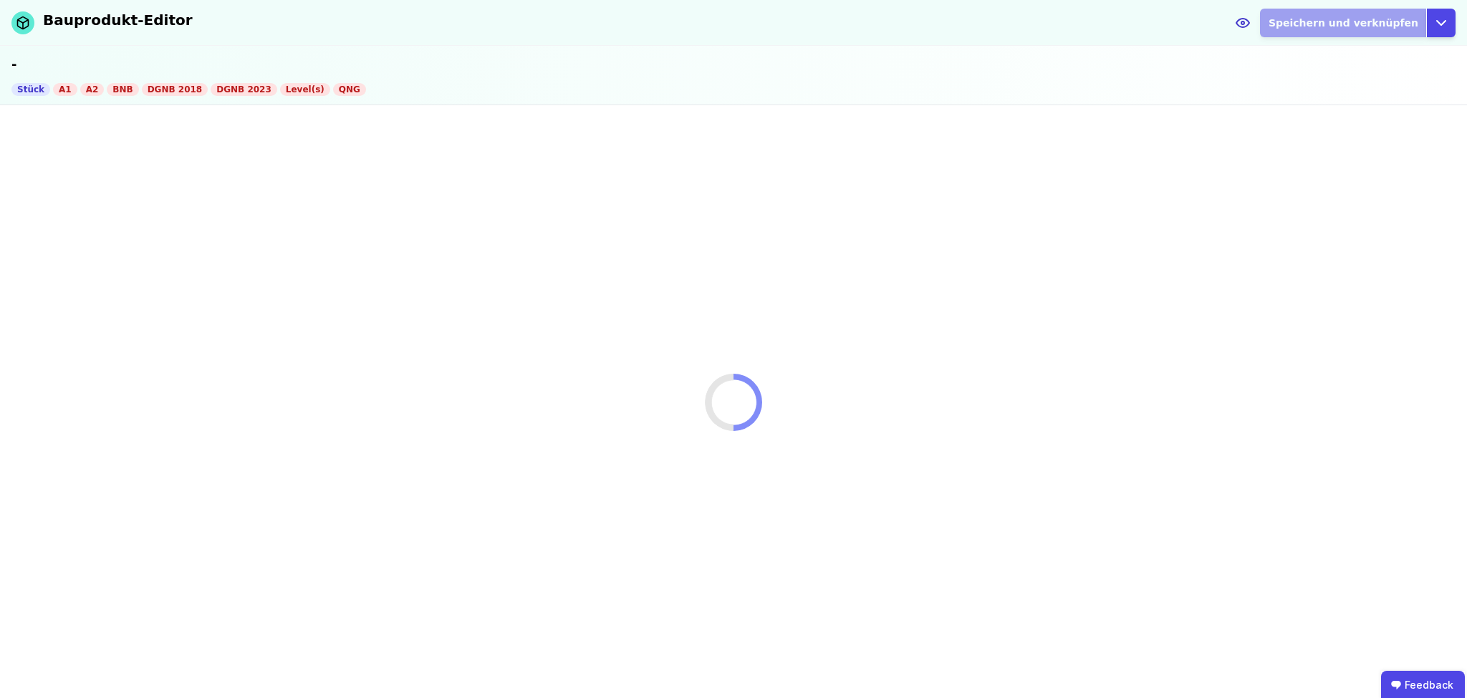
select select "**********"
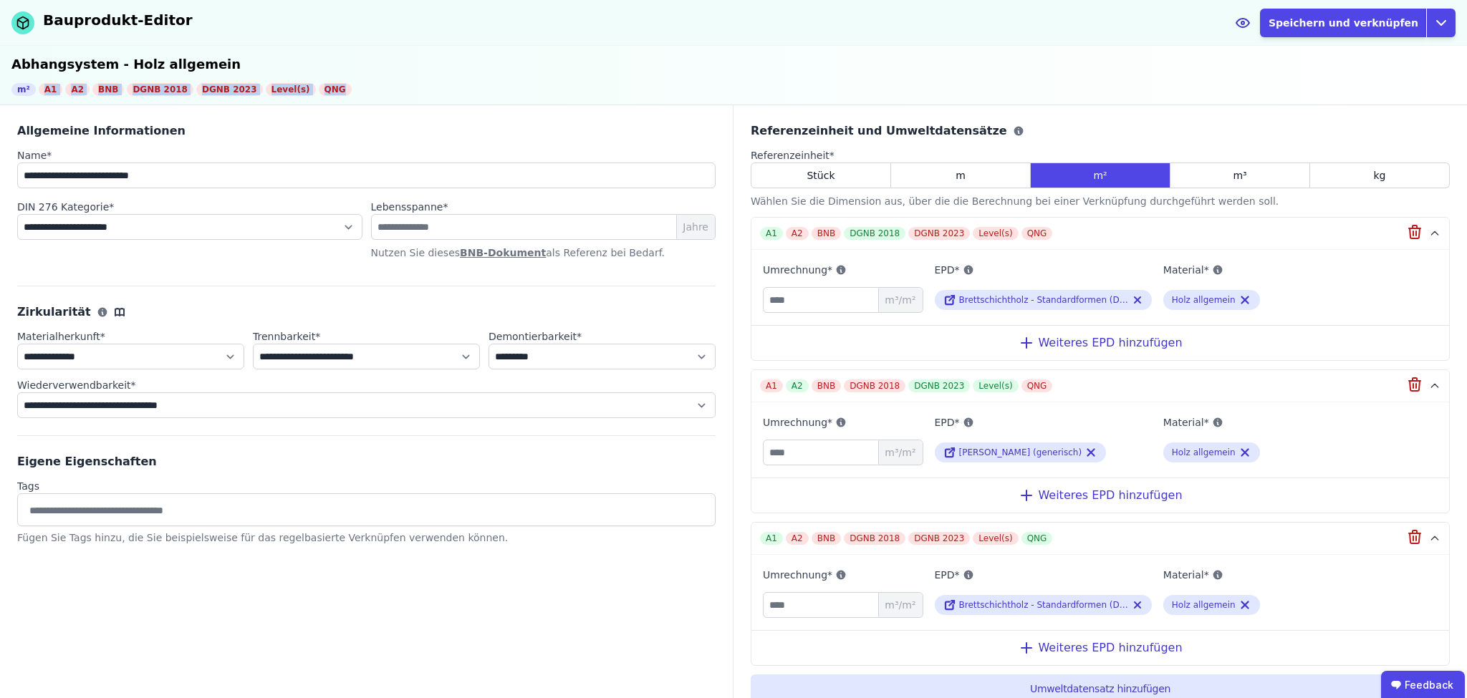
drag, startPoint x: 328, startPoint y: 89, endPoint x: 390, endPoint y: 78, distance: 62.5
click at [54, 92] on div "m² A1 A2 BNB DGNB 2018 DGNB 2023 Level(s) QNG" at bounding box center [733, 89] width 1444 height 13
click at [427, 80] on div "Abhangsystem - Holz allgemein m² A1 A2 BNB DGNB 2018 DGNB 2023 Level(s) QNG" at bounding box center [733, 75] width 1467 height 59
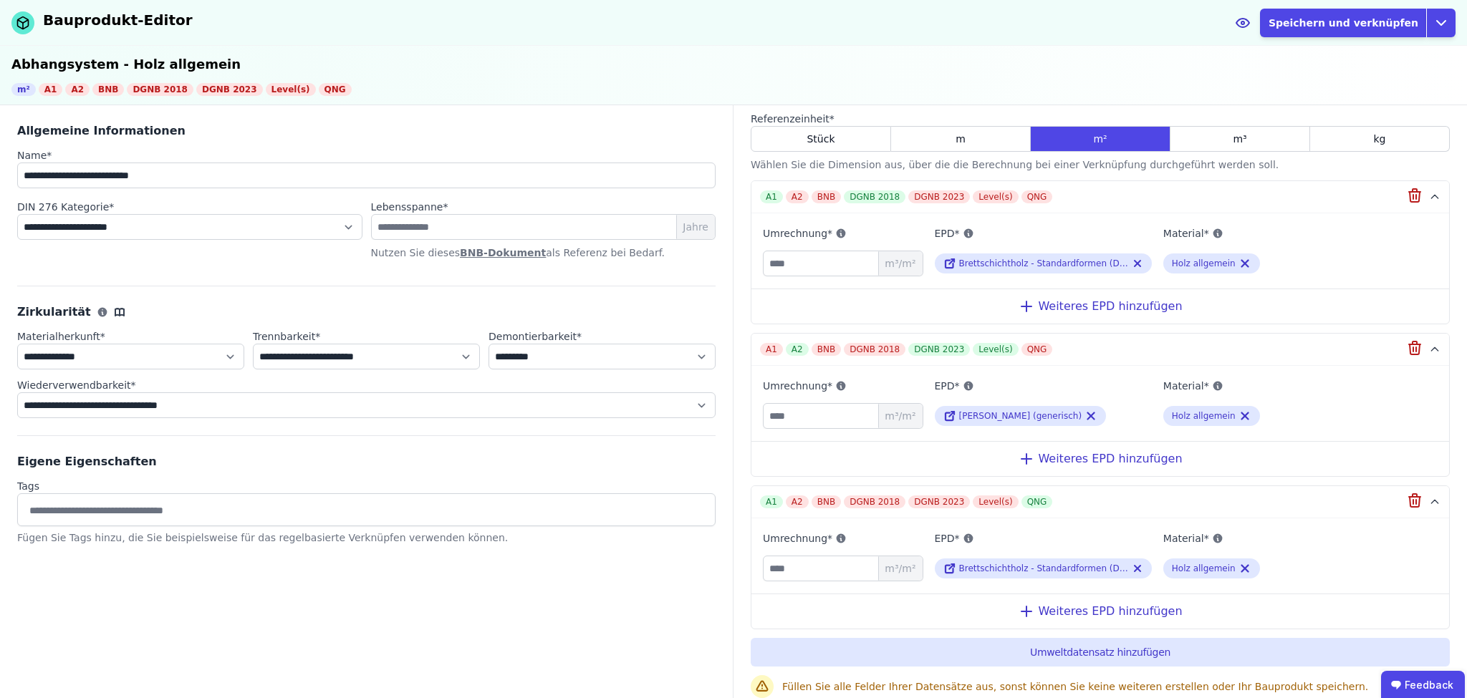
scroll to position [71, 0]
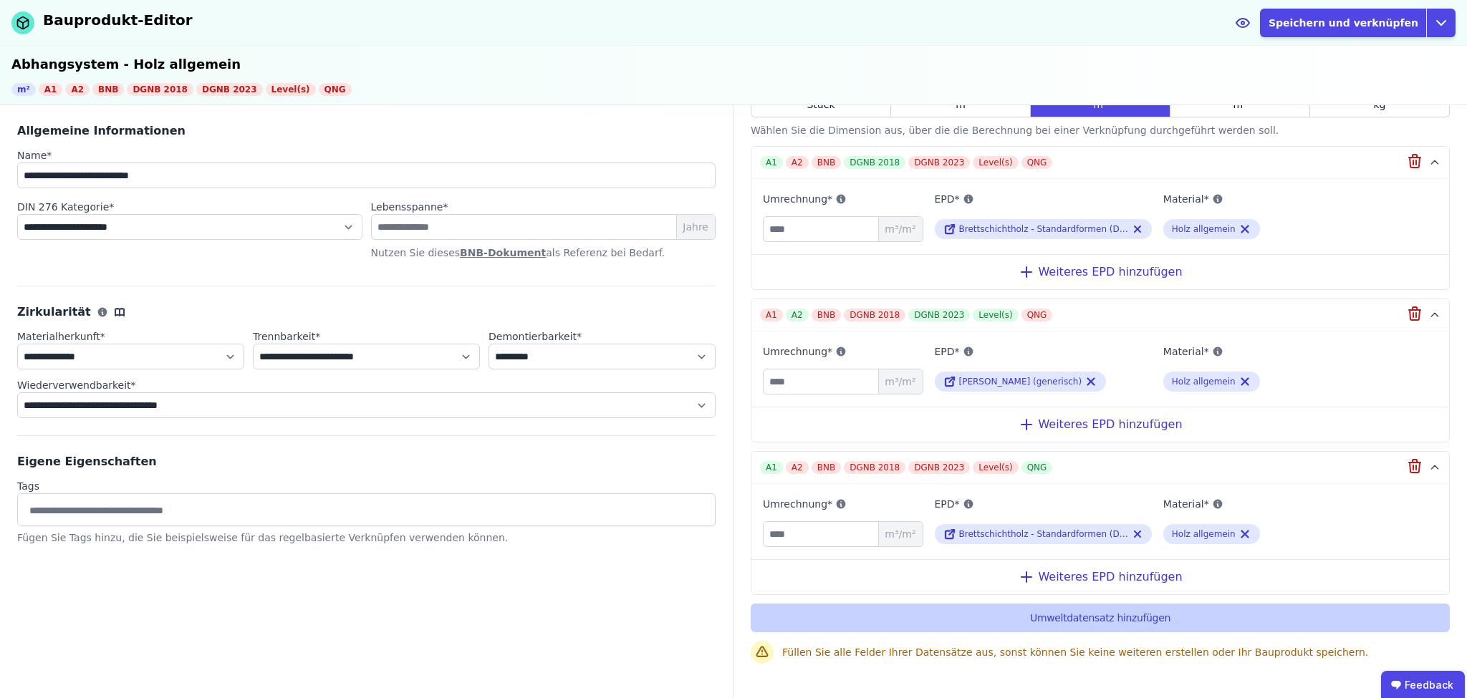
click at [1059, 616] on button "Umweltdatensatz hinzufügen" at bounding box center [1100, 618] width 699 height 29
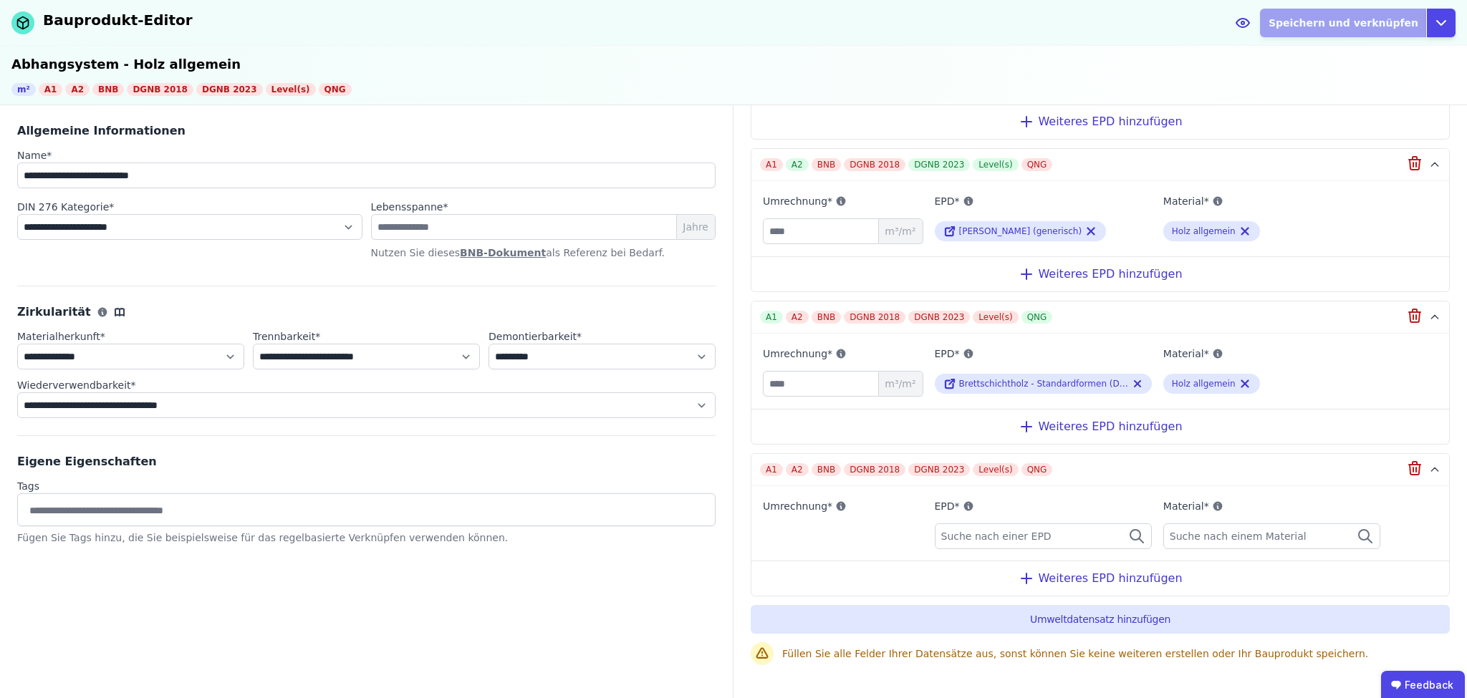
scroll to position [222, 0]
click at [1011, 534] on span "Suche nach einer EPD" at bounding box center [997, 536] width 113 height 14
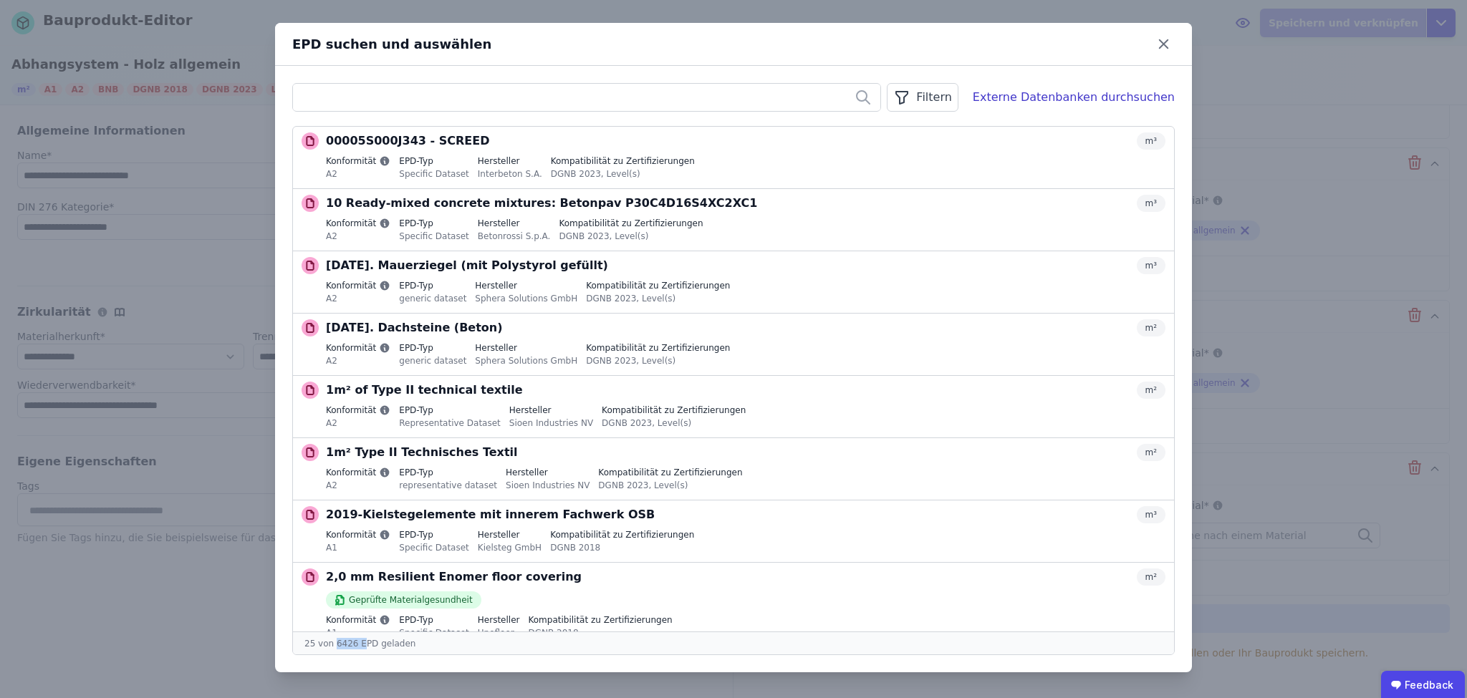
drag, startPoint x: 332, startPoint y: 645, endPoint x: 359, endPoint y: 645, distance: 26.5
click at [359, 645] on div "25 von 6426 EPD geladen" at bounding box center [733, 643] width 881 height 23
click at [461, 649] on div "25 von 6426 EPD geladen" at bounding box center [733, 643] width 881 height 23
click at [944, 103] on div "Filtern" at bounding box center [922, 97] width 71 height 29
click at [815, 130] on span "Datenquelle" at bounding box center [784, 128] width 61 height 14
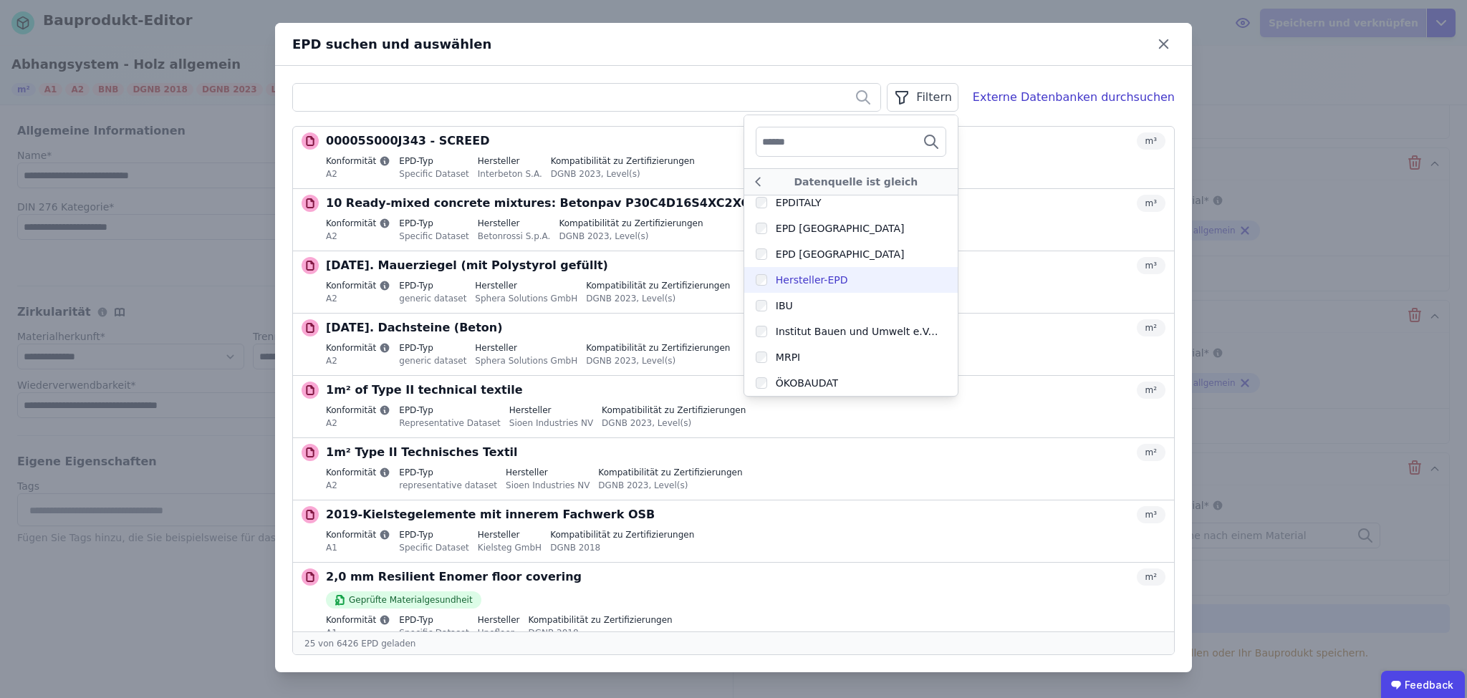
scroll to position [286, 0]
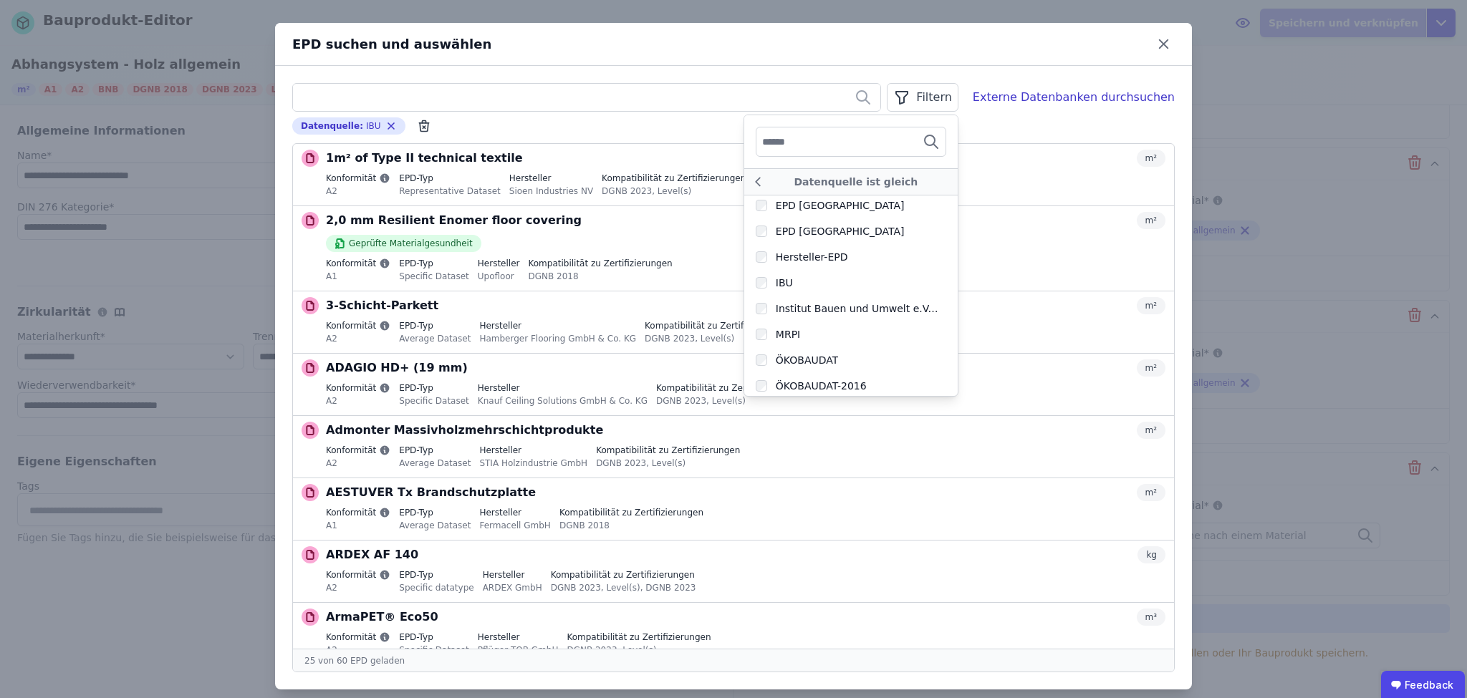
click at [708, 129] on div "Datenquelle : IBU Remove small option" at bounding box center [733, 125] width 882 height 17
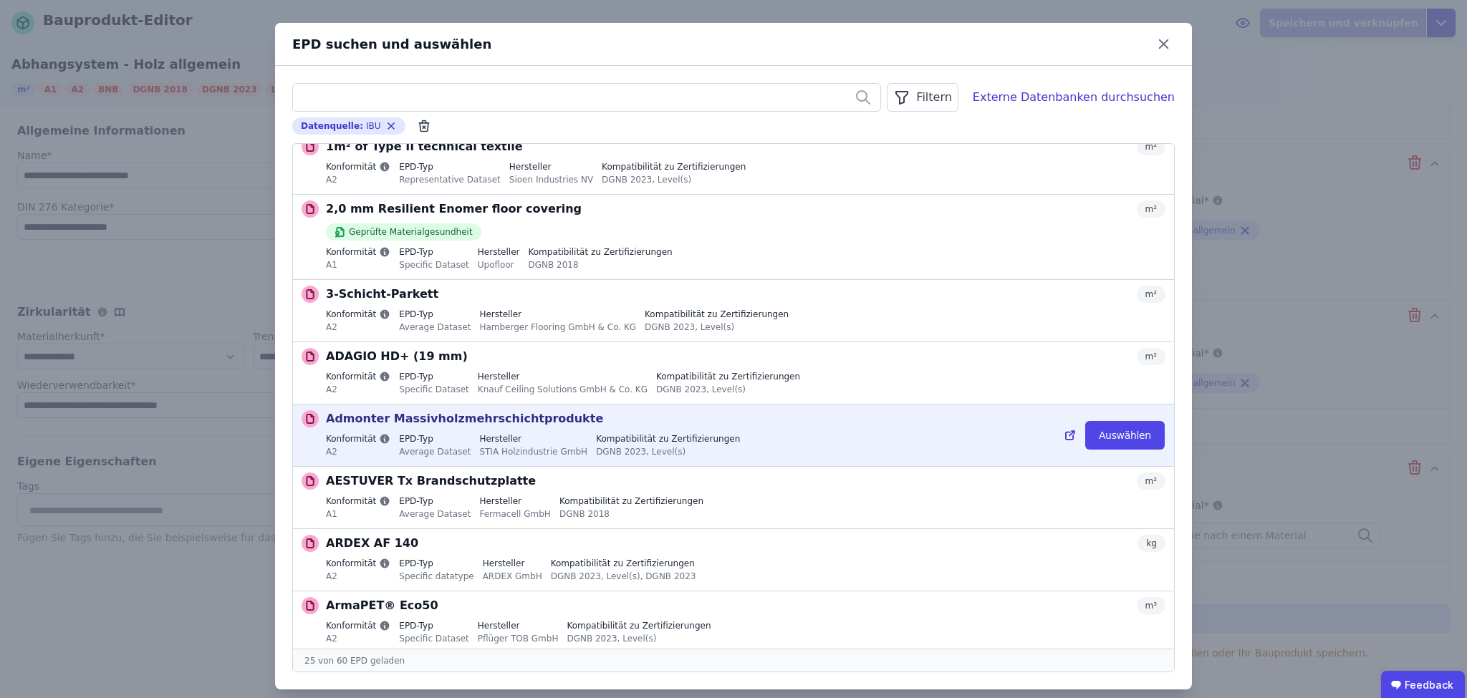
scroll to position [0, 0]
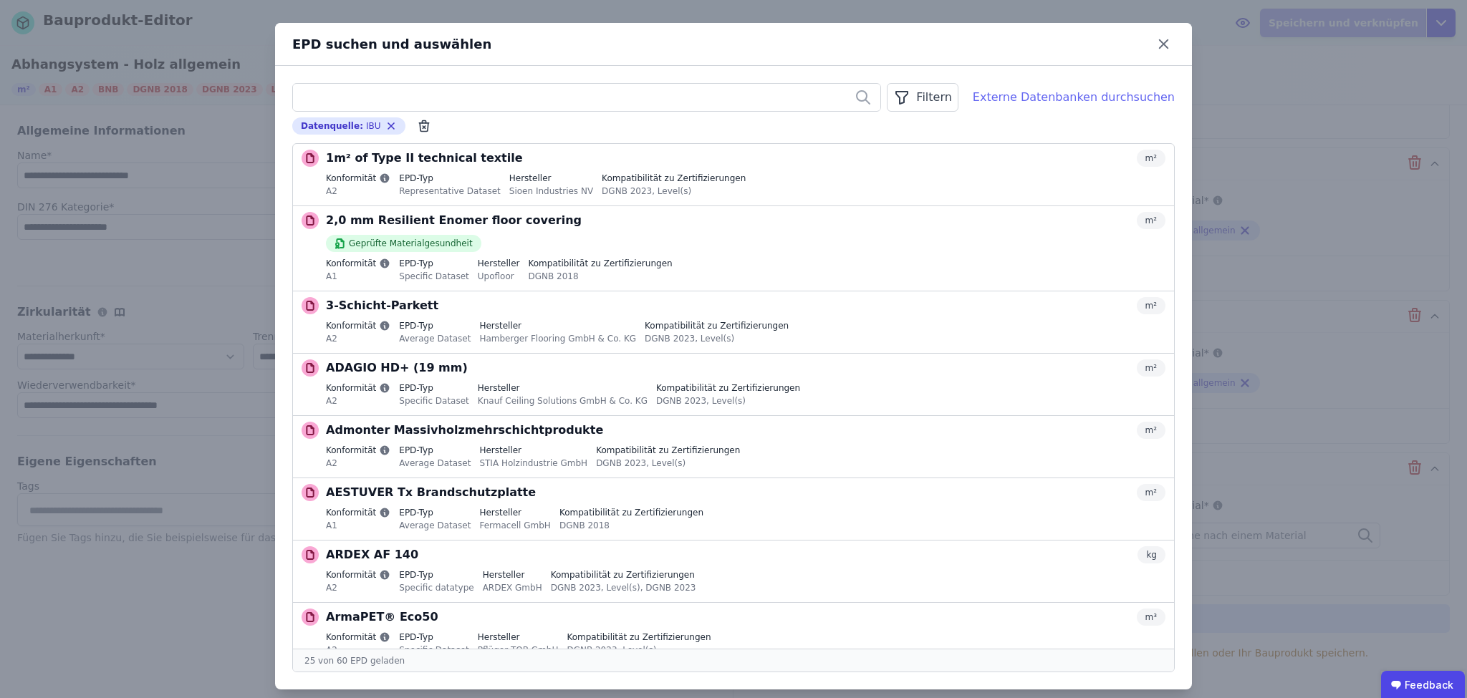
click at [1071, 97] on div "Externe Datenbanken durchsuchen" at bounding box center [1074, 97] width 202 height 17
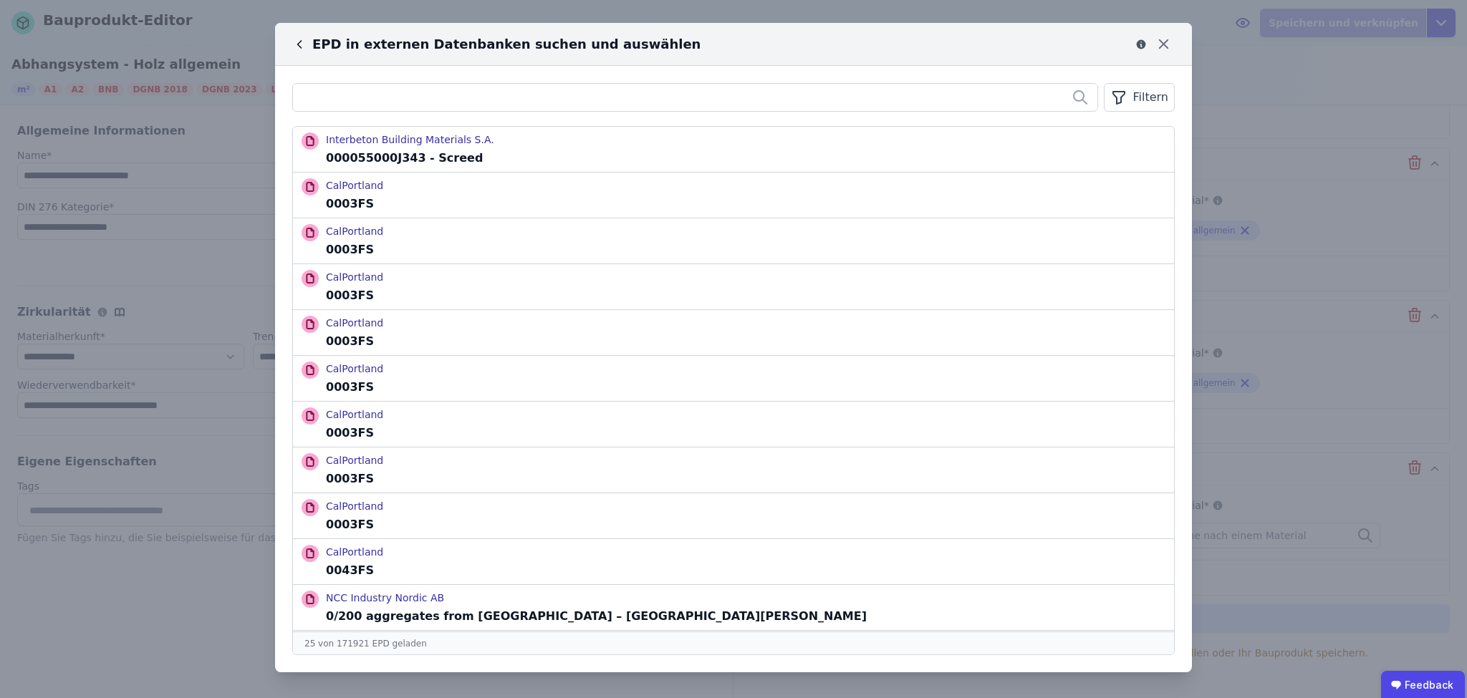
click at [1134, 96] on div "Filtern" at bounding box center [1139, 97] width 71 height 29
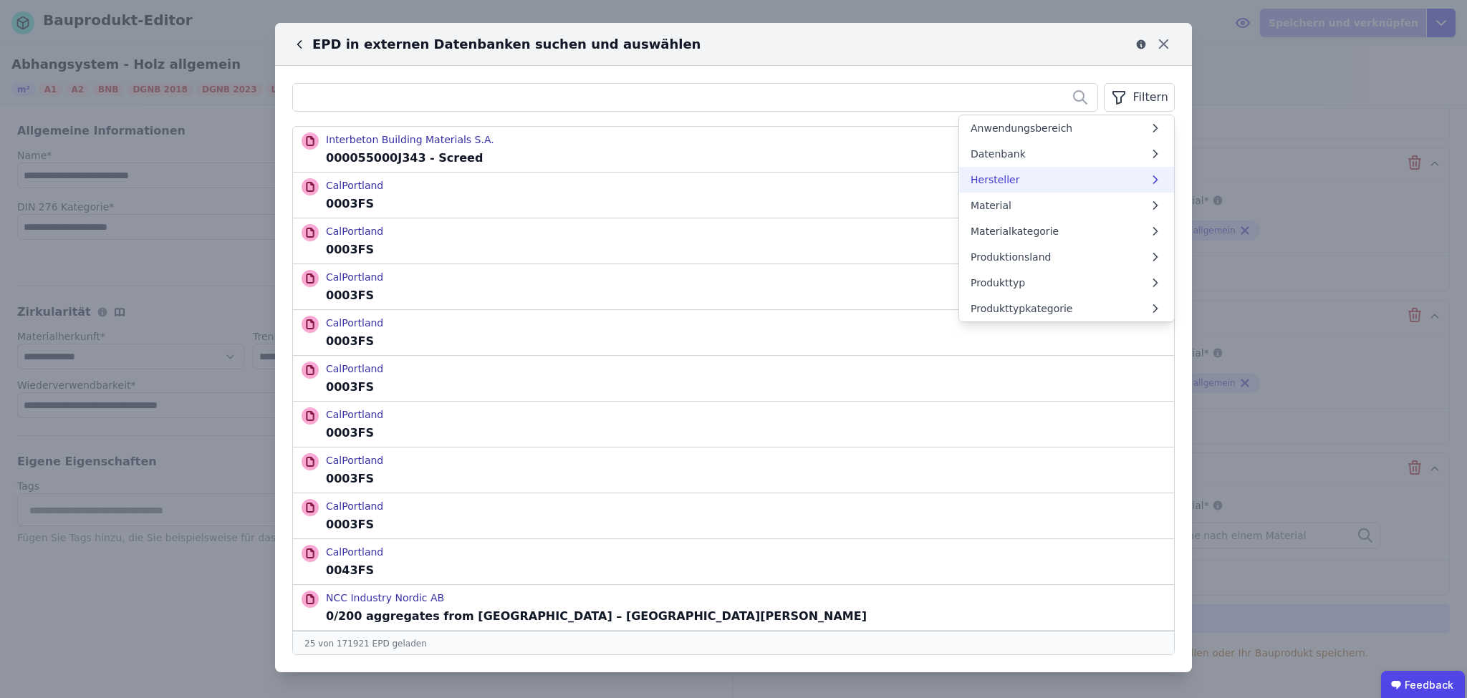
click at [1000, 175] on span "Hersteller" at bounding box center [994, 180] width 49 height 14
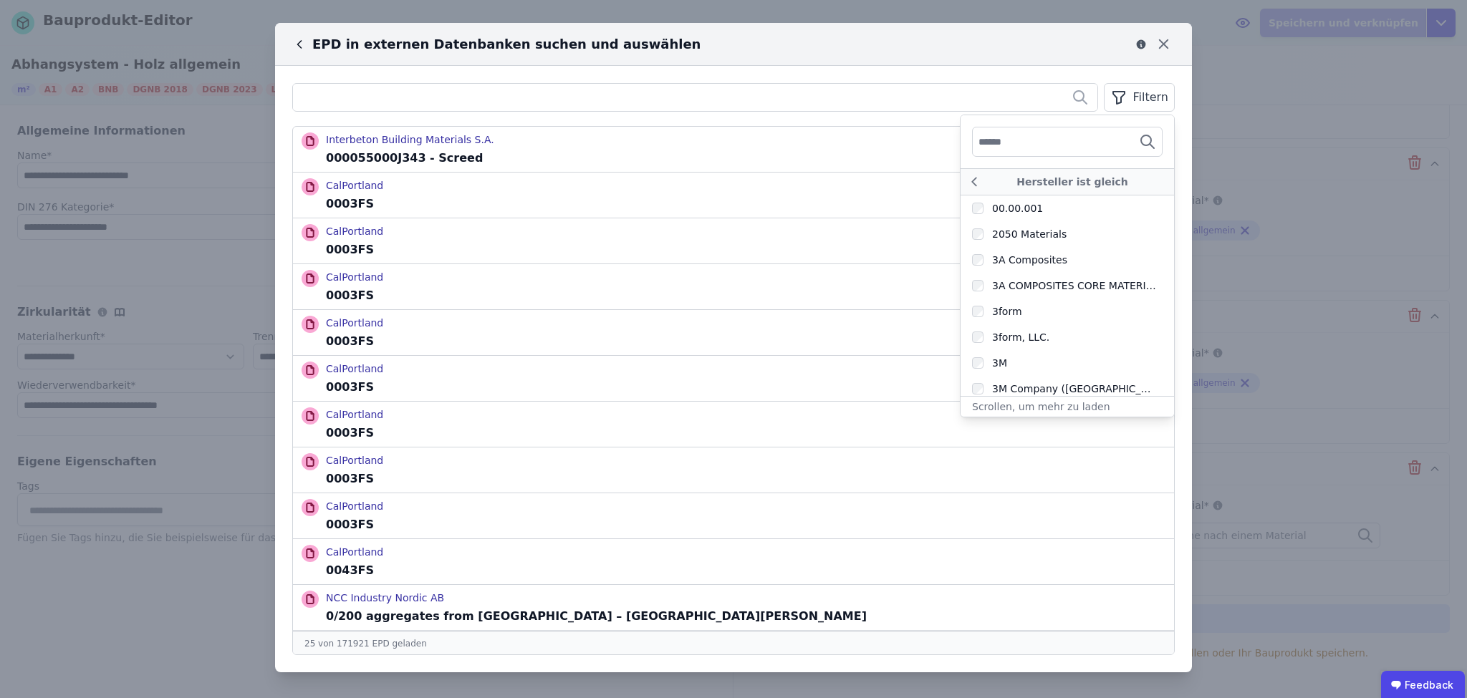
click at [1034, 141] on input "text" at bounding box center [1031, 142] width 106 height 26
type input "*****"
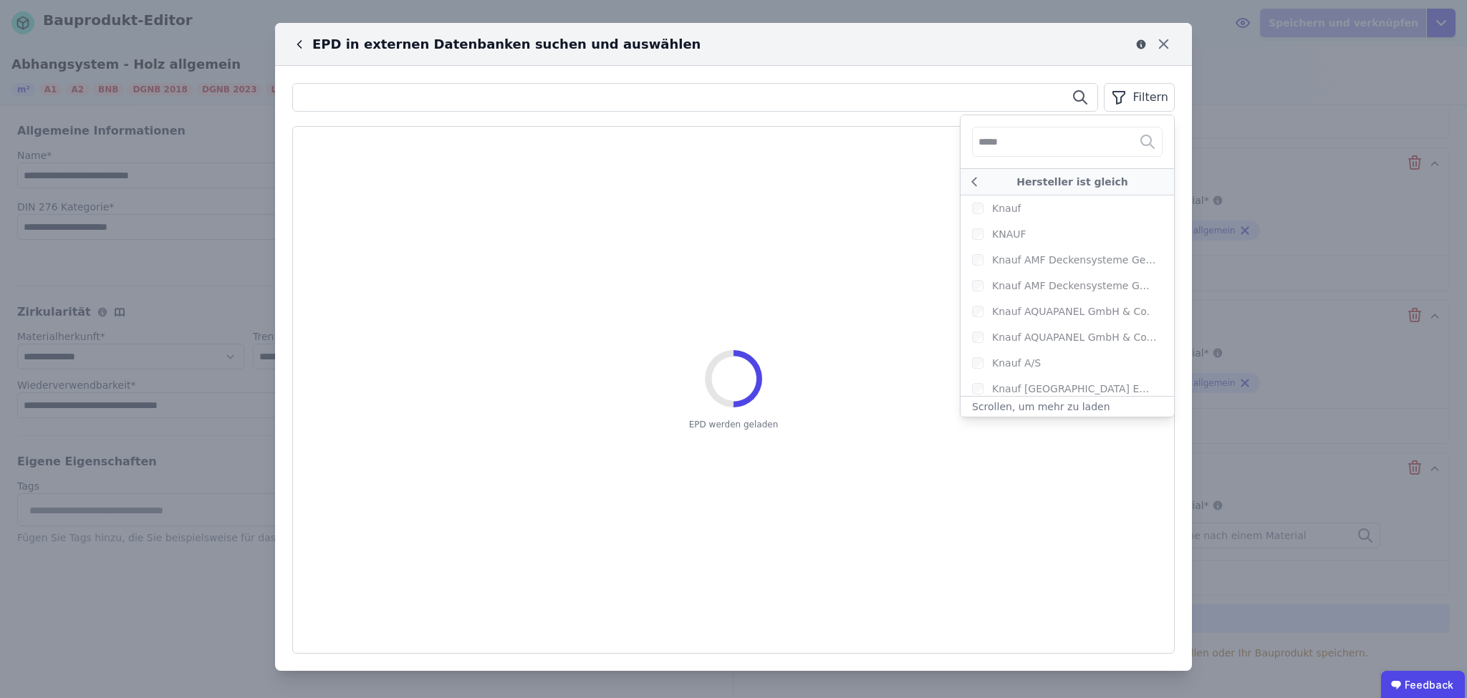
click at [781, 97] on input "text" at bounding box center [695, 98] width 804 height 26
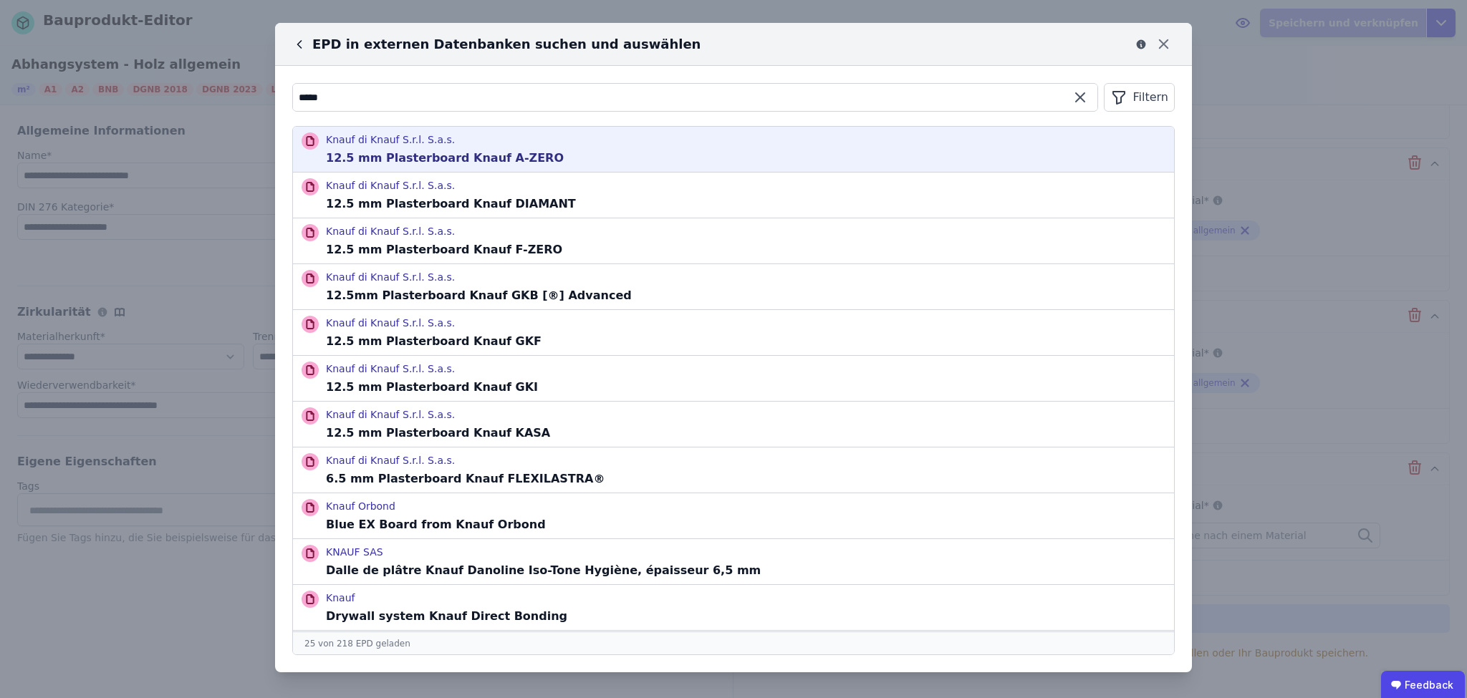
type input "*****"
click at [642, 147] on div "Knauf di Knauf S.r.l. S.a.s. 12.5 mm Plasterboard Knauf A-ZERO" at bounding box center [733, 149] width 881 height 45
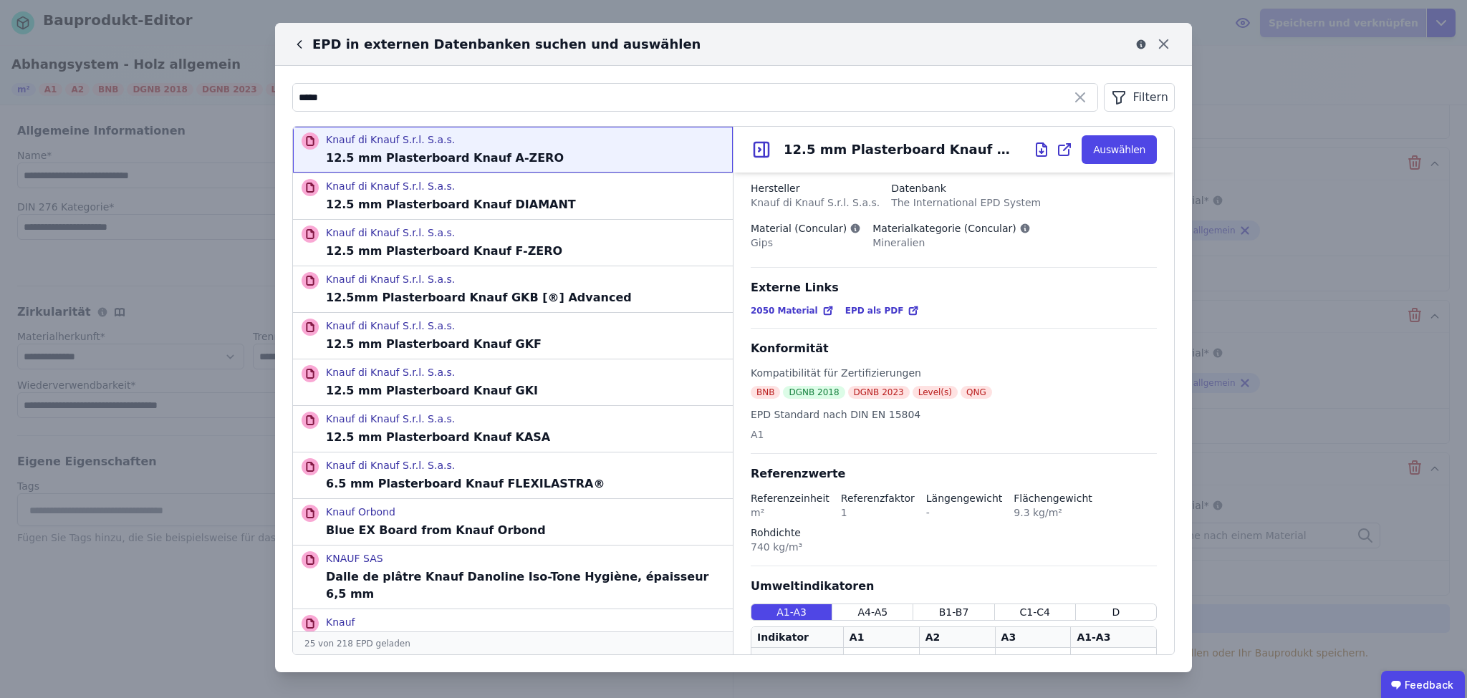
scroll to position [34, 0]
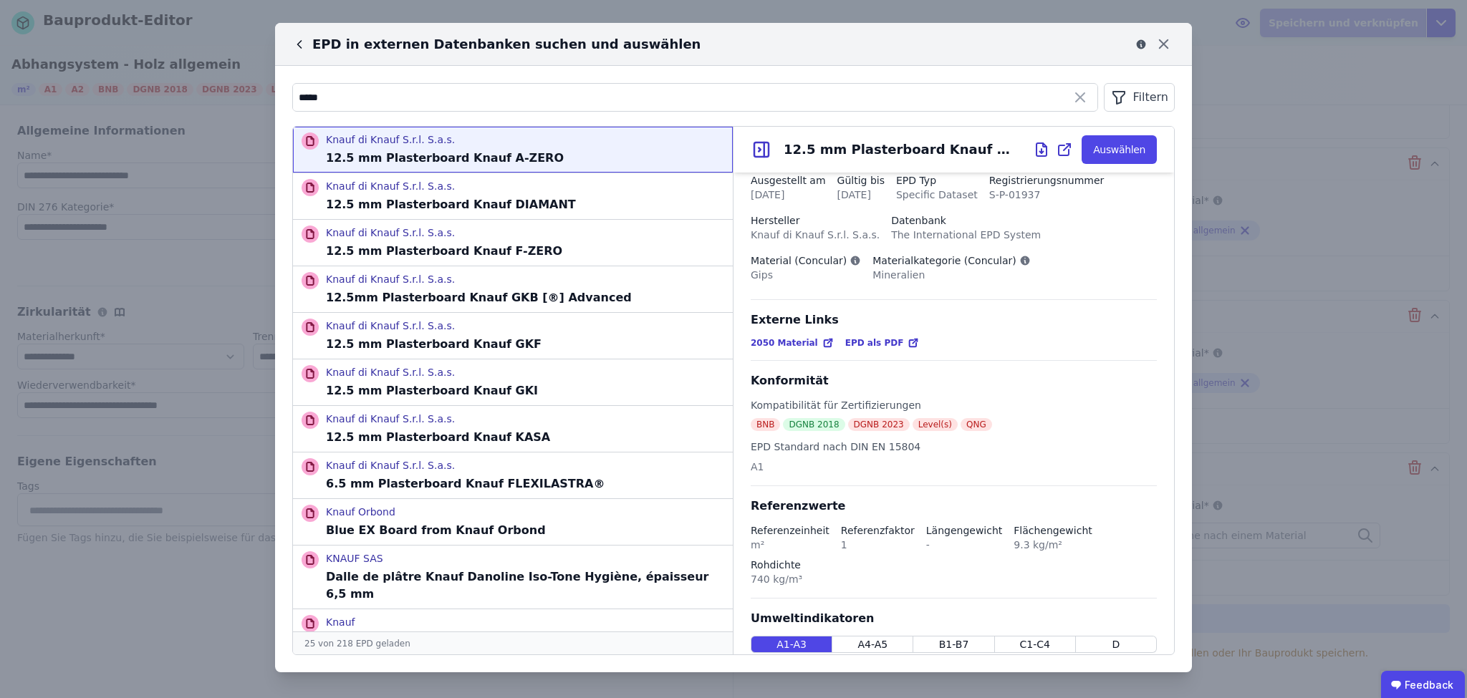
click at [871, 341] on span "EPD als PDF" at bounding box center [874, 342] width 59 height 11
click at [301, 47] on icon at bounding box center [300, 44] width 4 height 7
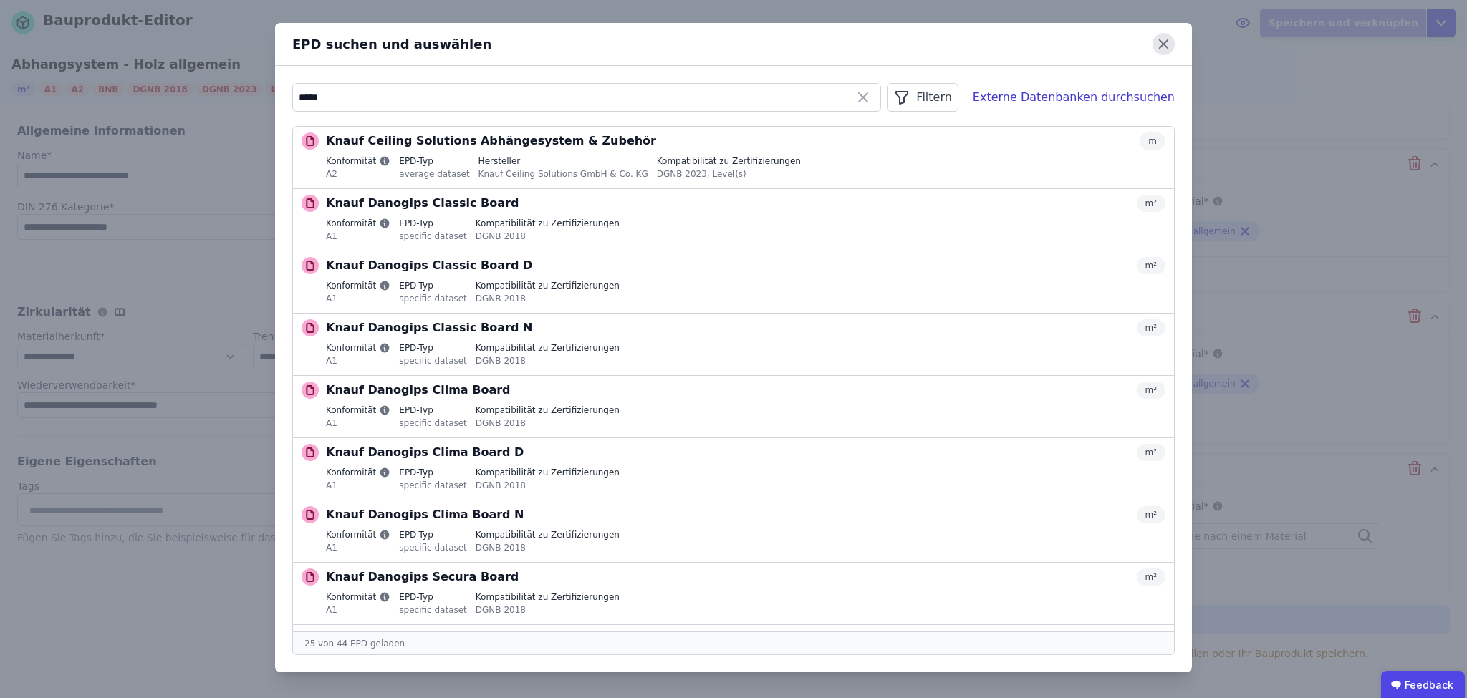
click at [1162, 43] on icon at bounding box center [1163, 44] width 9 height 9
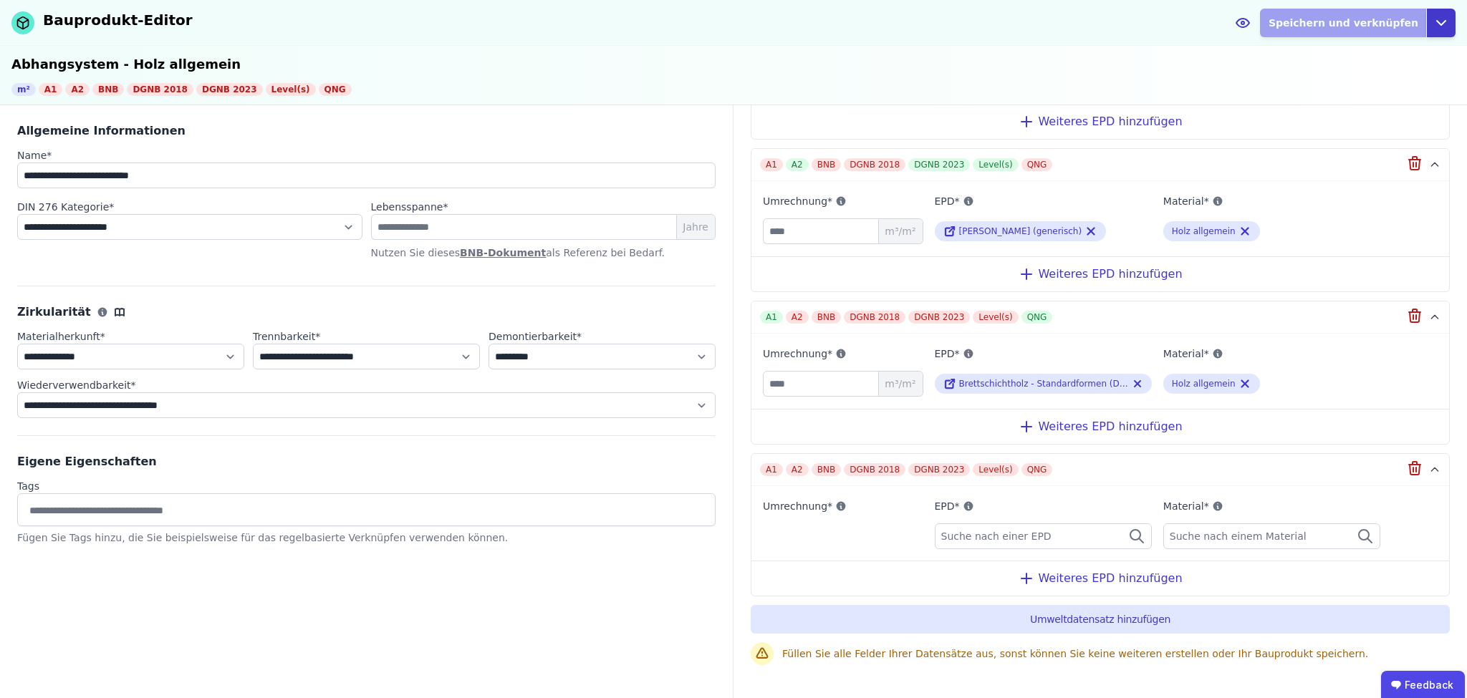
click at [1440, 22] on icon "button" at bounding box center [1440, 22] width 17 height 17
click at [1341, 76] on div "Abbrechen" at bounding box center [1375, 82] width 159 height 26
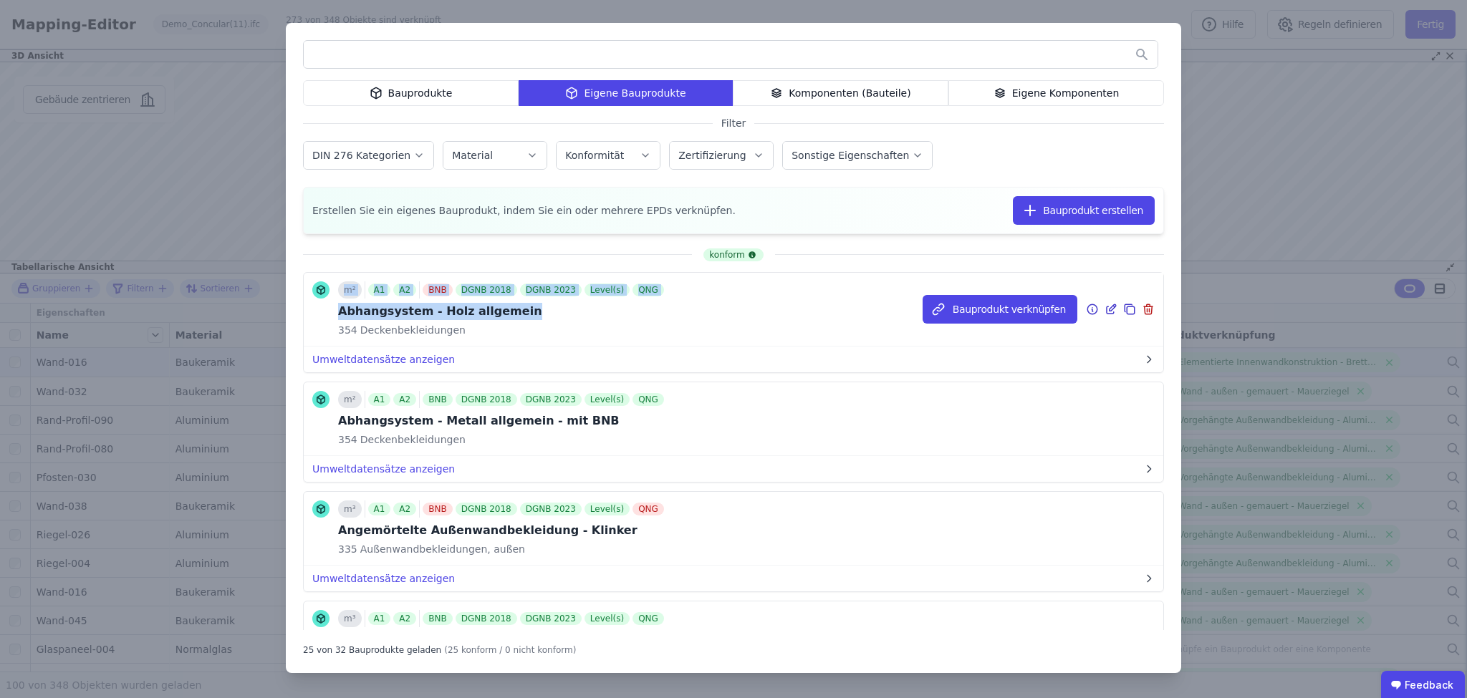
drag, startPoint x: 527, startPoint y: 315, endPoint x: 309, endPoint y: 308, distance: 217.8
click at [309, 308] on div "m² A1 A2 BNB DGNB 2018 DGNB 2023 Level(s) QNG Abhangsystem - Holz allgemein 354…" at bounding box center [733, 310] width 859 height 74
click at [610, 323] on div "354 Deckenbekleidungen" at bounding box center [502, 330] width 329 height 14
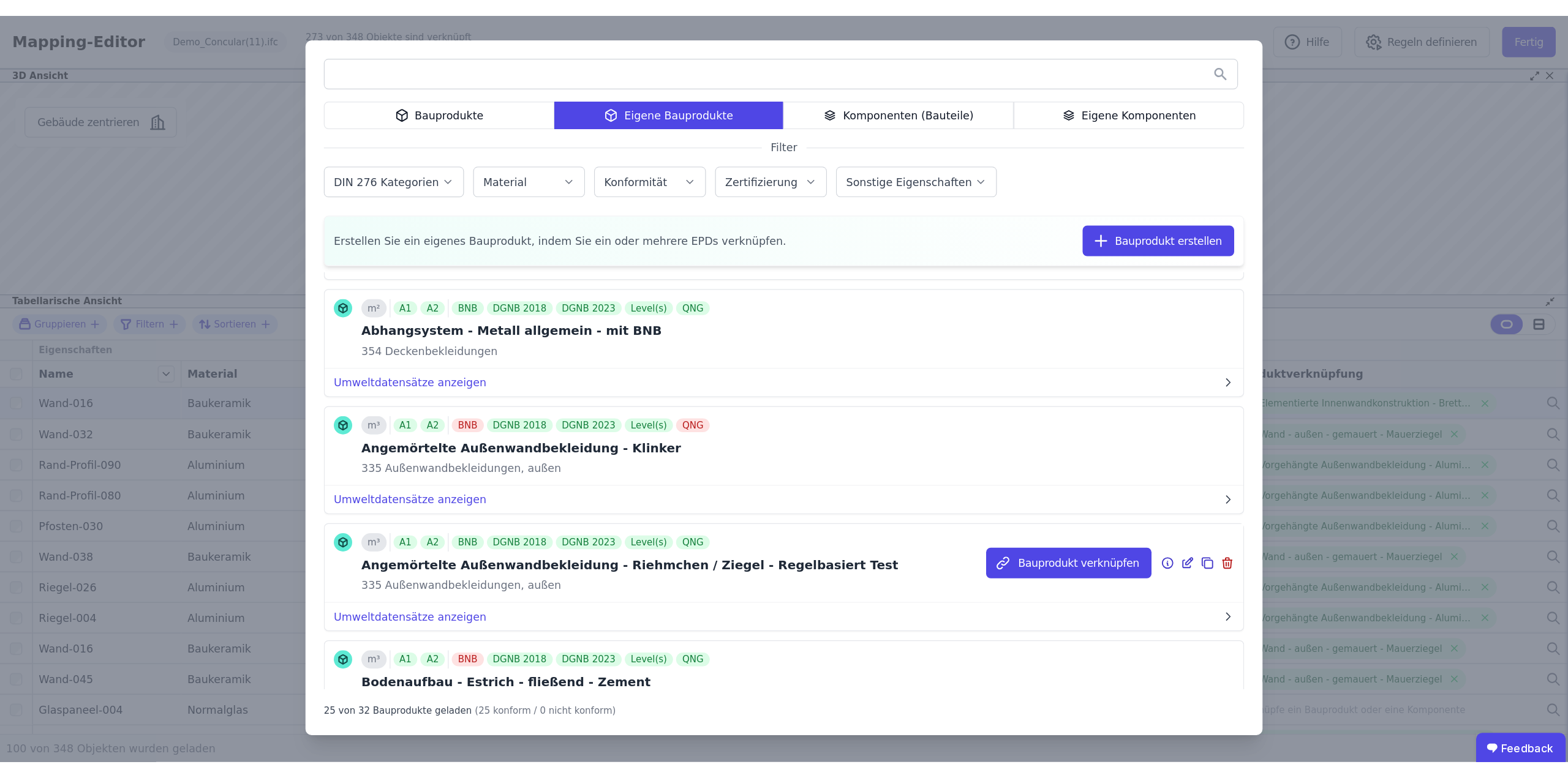
scroll to position [147, 0]
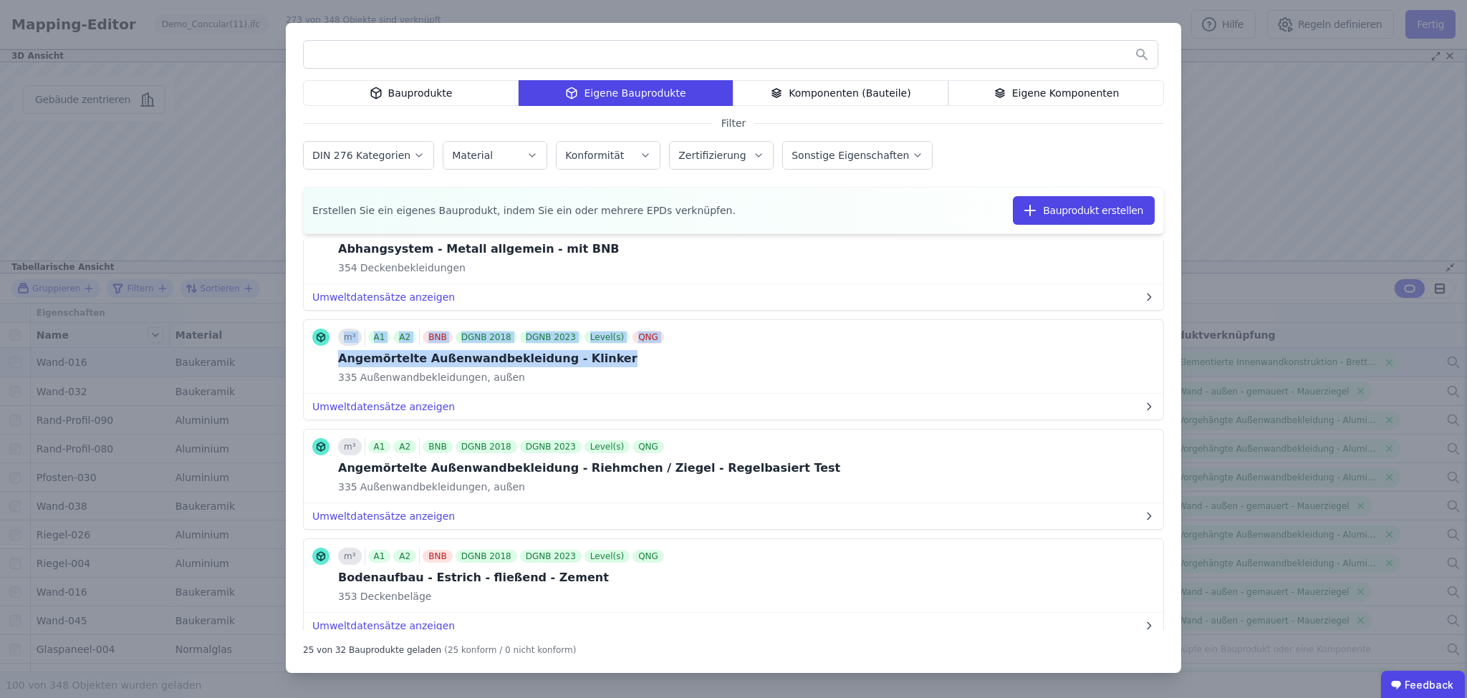
drag, startPoint x: 609, startPoint y: 355, endPoint x: 289, endPoint y: 358, distance: 320.9
click at [284, 355] on div "Bauprodukte Eigene Bauprodukte Komponenten (Bauteile) Eigene Komponenten Filter…" at bounding box center [733, 349] width 1467 height 698
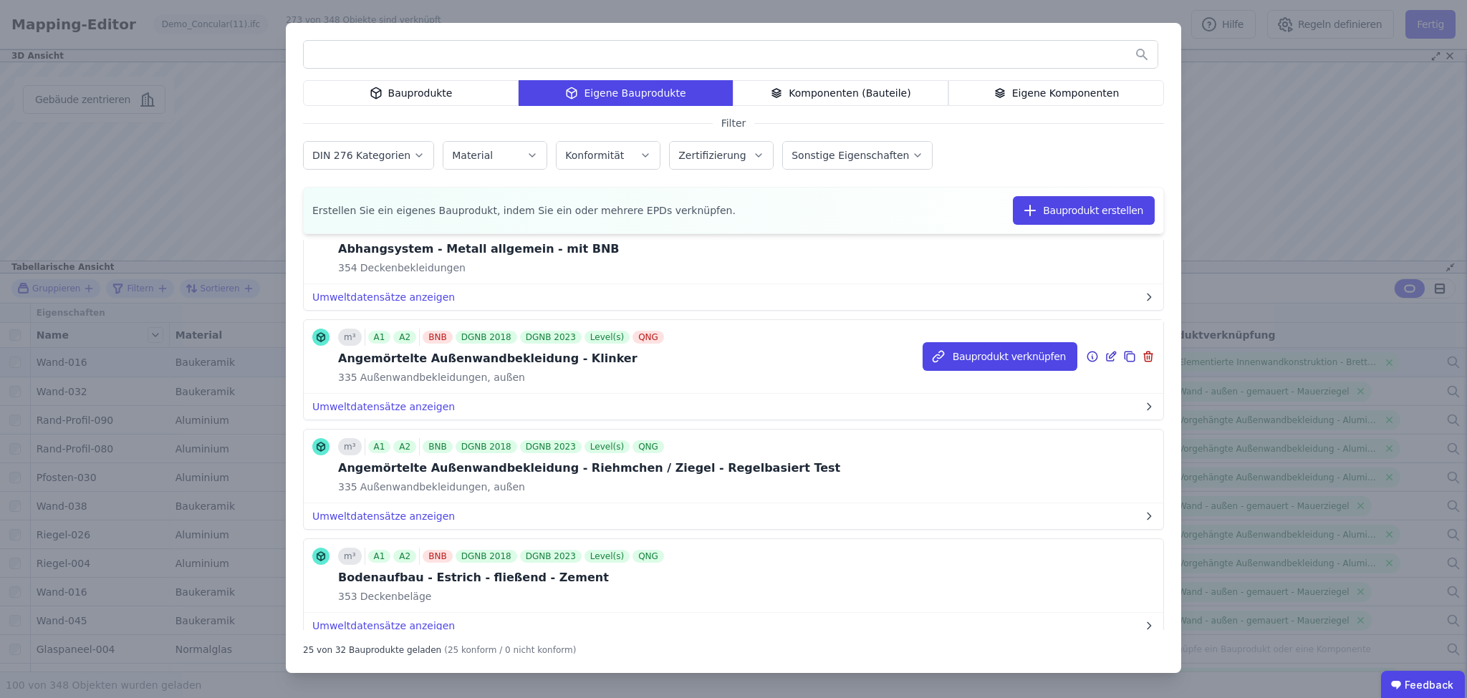
click at [726, 373] on div "m³ A1 A2 BNB DGNB 2018 DGNB 2023 Level(s) QNG Angemörtelte Außenwandbekleidung …" at bounding box center [733, 357] width 859 height 74
click at [1123, 358] on icon at bounding box center [1129, 356] width 13 height 17
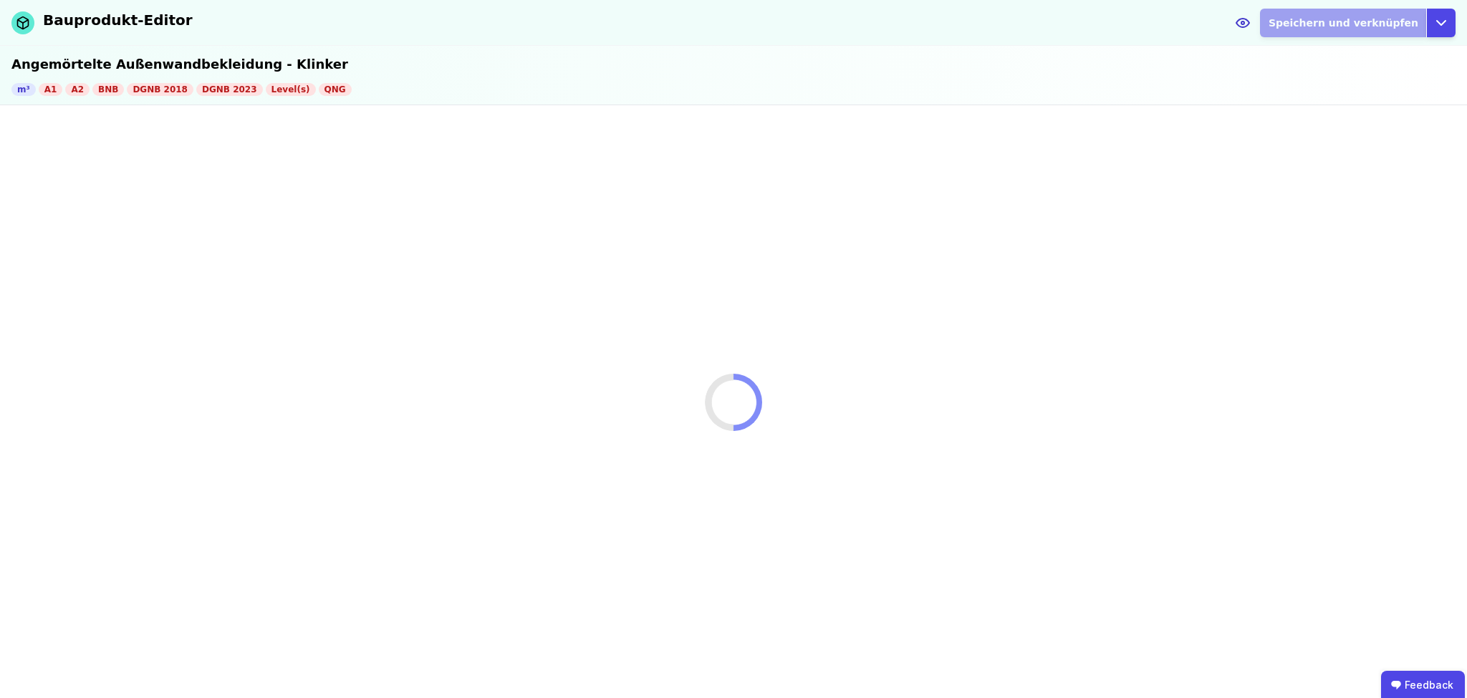
select select "**********"
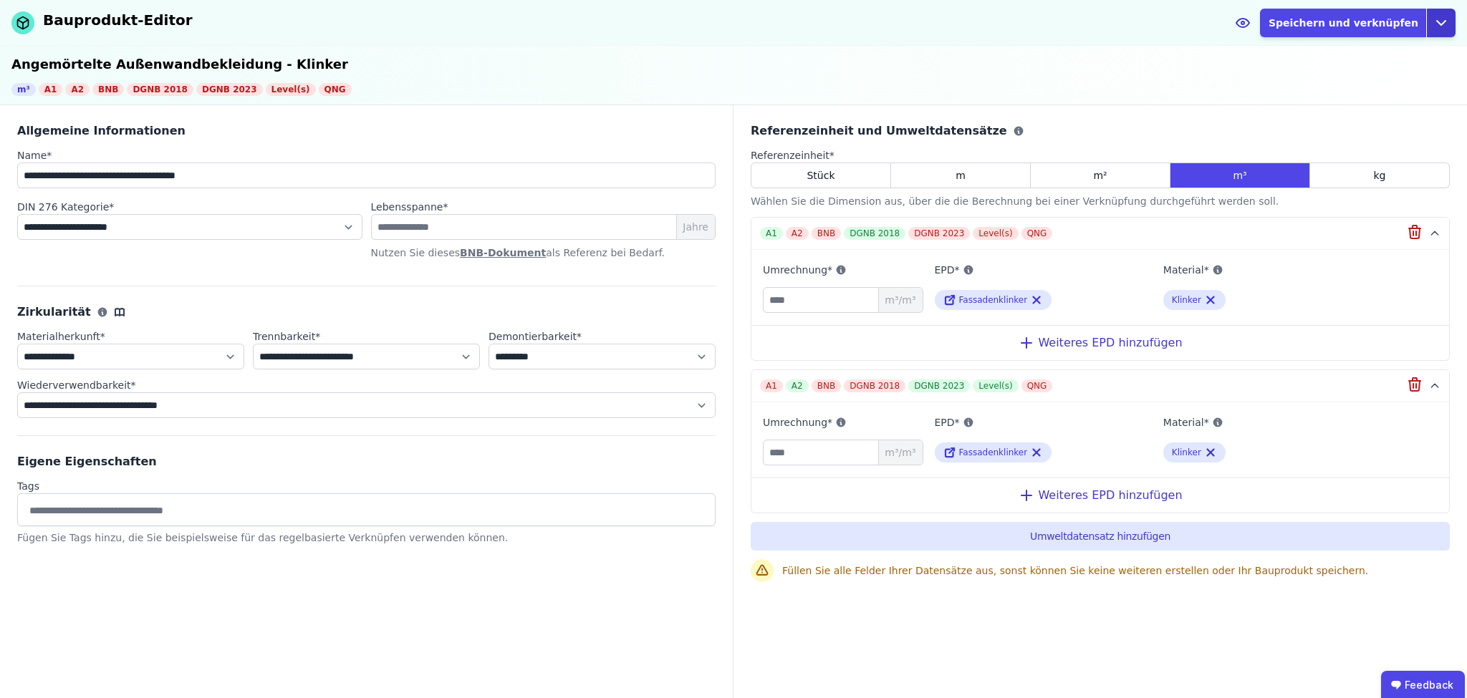
click at [1443, 23] on icon "button" at bounding box center [1440, 22] width 17 height 17
click at [1336, 81] on div "Abbrechen" at bounding box center [1375, 82] width 159 height 26
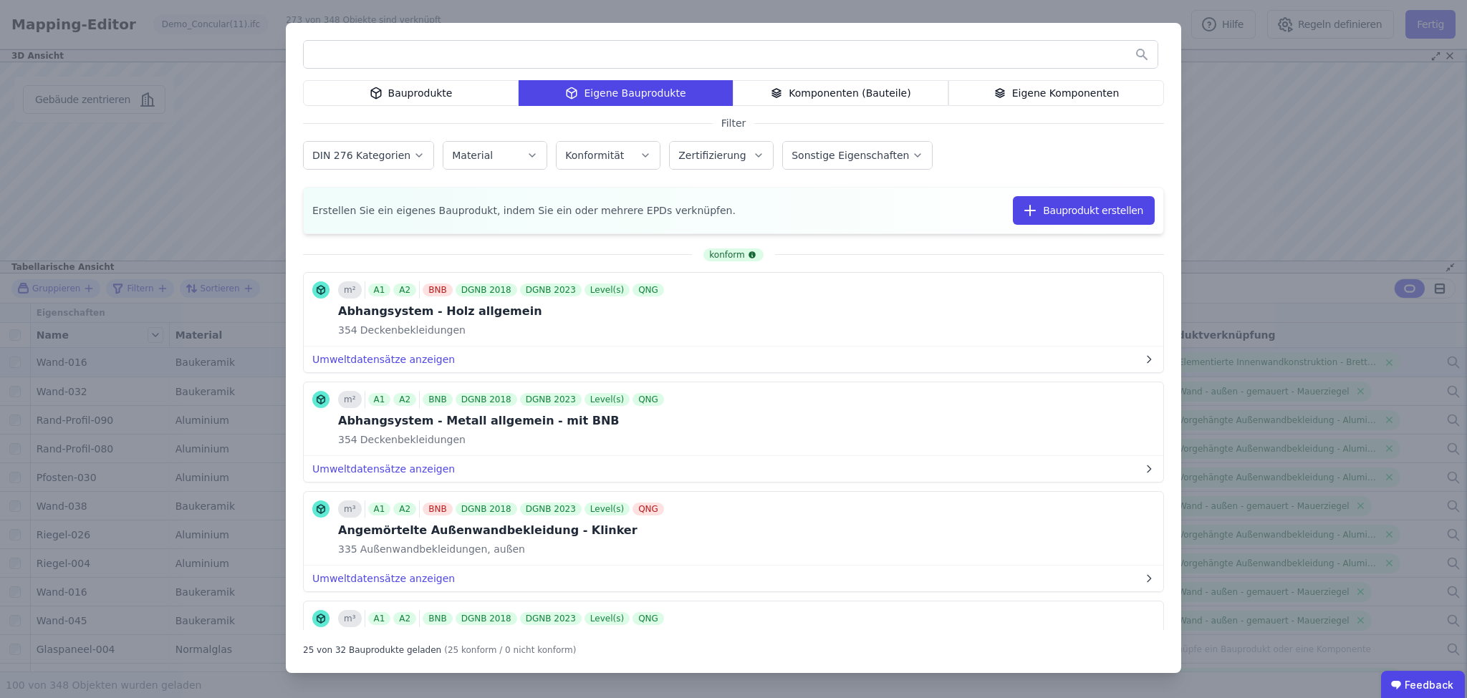
click at [220, 79] on div "Bauprodukte Eigene Bauprodukte Komponenten (Bauteile) Eigene Komponenten Filter…" at bounding box center [733, 349] width 1467 height 698
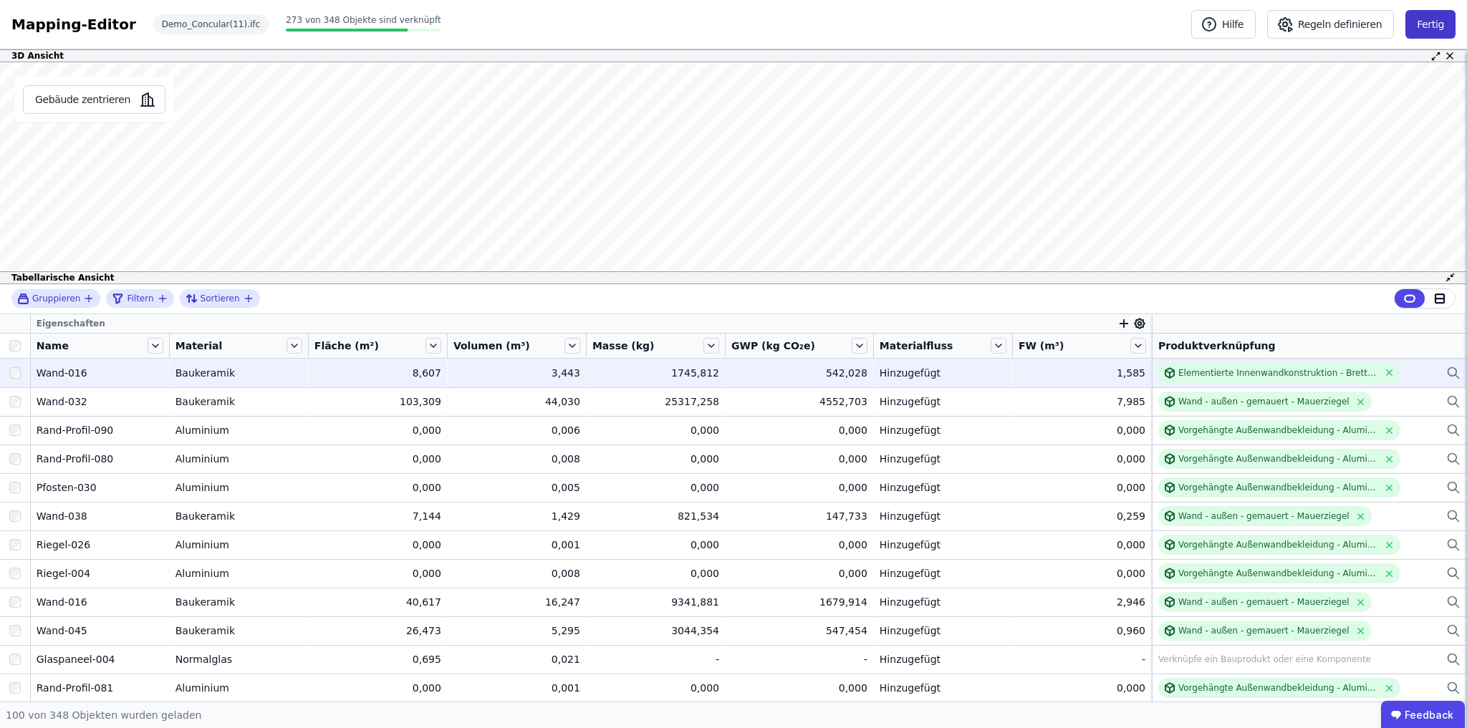
click at [1432, 24] on button "Fertig" at bounding box center [1430, 24] width 50 height 29
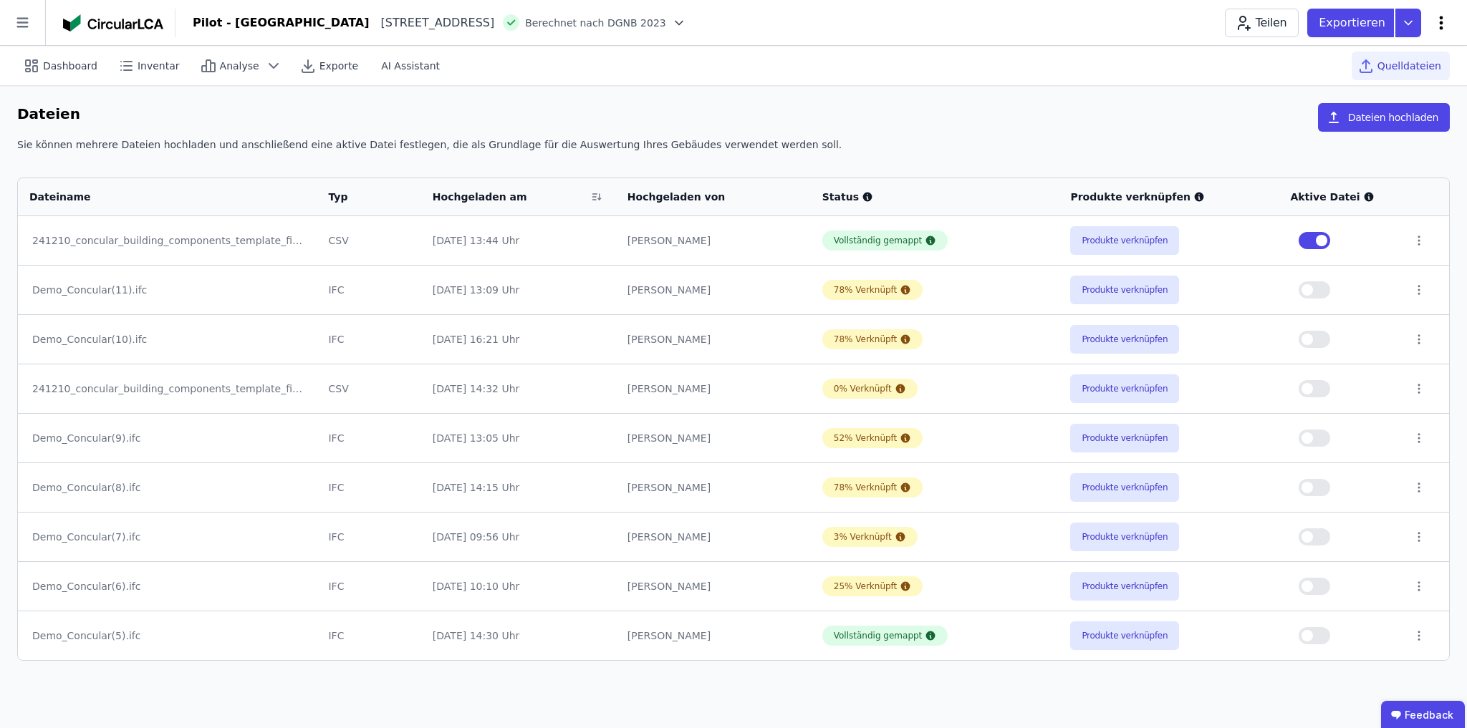
click at [1439, 19] on icon at bounding box center [1440, 22] width 17 height 17
click at [1349, 141] on span "Emissionen aus Betrieb" at bounding box center [1379, 155] width 115 height 29
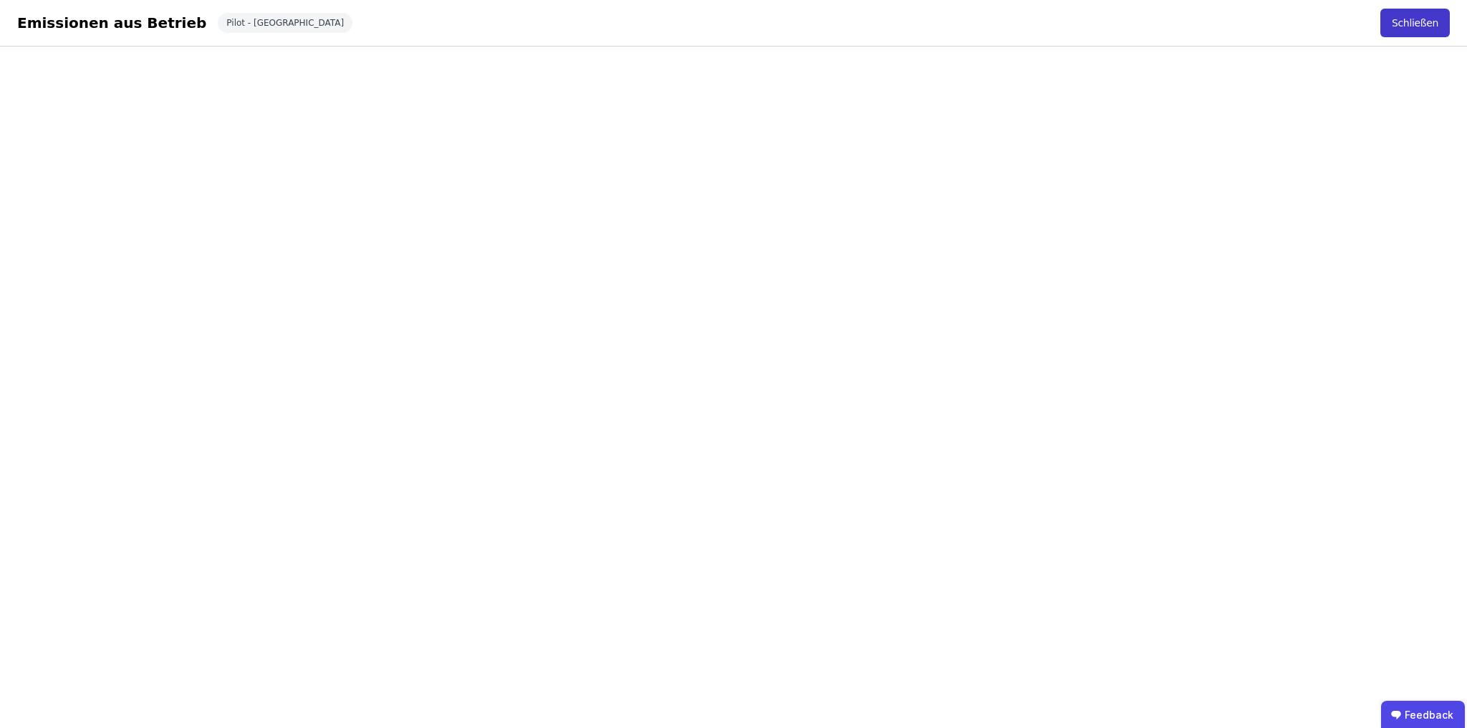
click at [1427, 18] on button "Schließen" at bounding box center [1414, 23] width 69 height 29
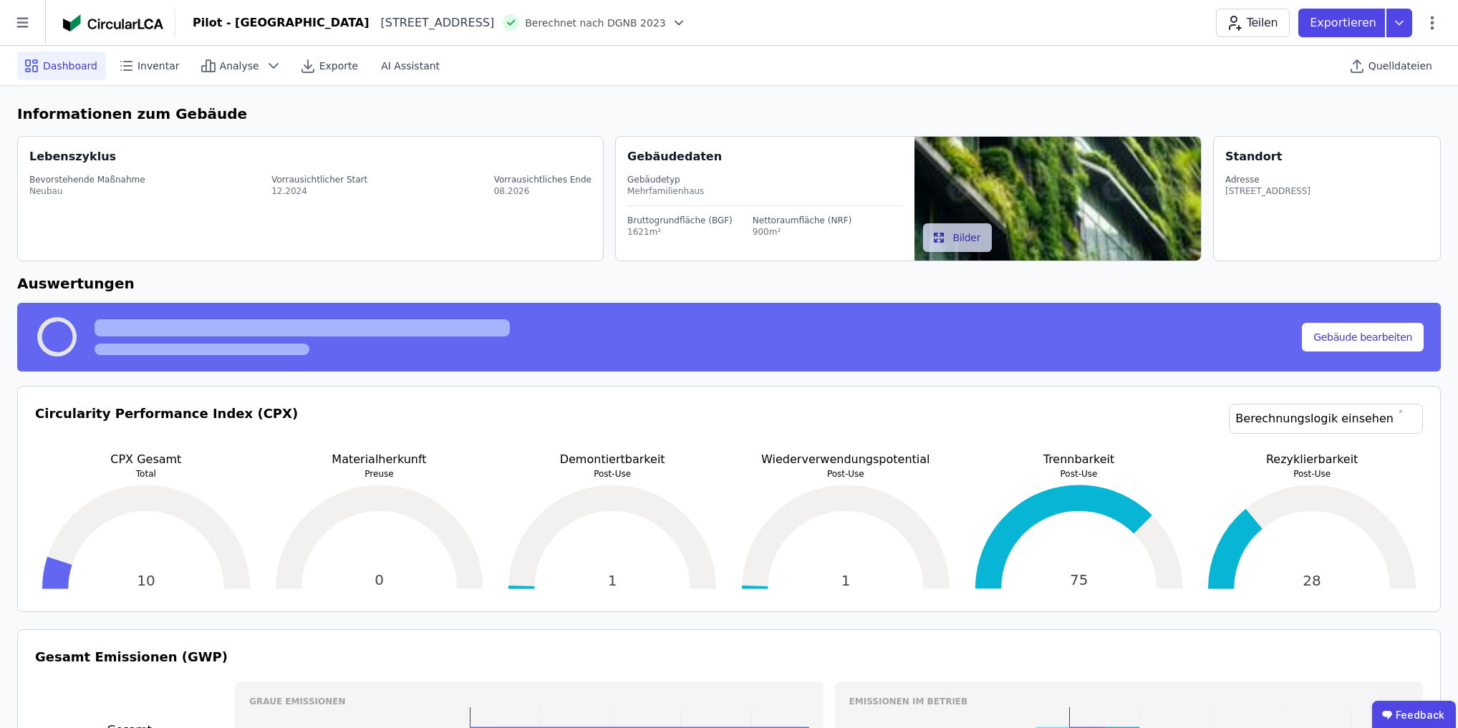
click at [987, 14] on div "Pilot - [GEOGRAPHIC_DATA][STREET_ADDRESS][GEOGRAPHIC_DATA] nach DGNB 2023 Teile…" at bounding box center [816, 23] width 1283 height 29
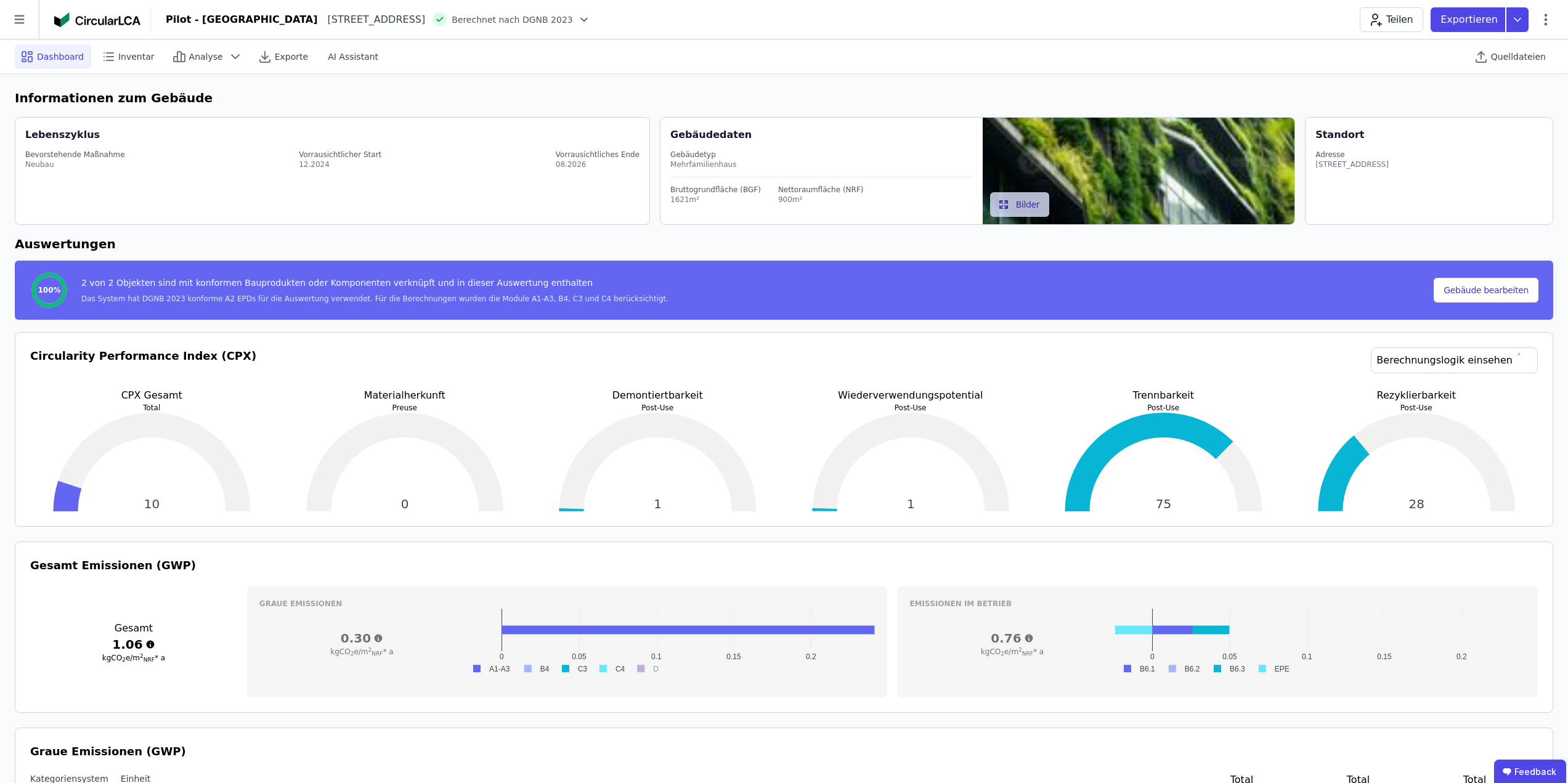
click at [998, 33] on header "Pilot - [GEOGRAPHIC_DATA][STREET_ADDRESS][GEOGRAPHIC_DATA] nach DGNB 2023 Teile…" at bounding box center [784, 20] width 1568 height 40
click at [1514, 46] on div "Quelldateien" at bounding box center [1510, 57] width 84 height 25
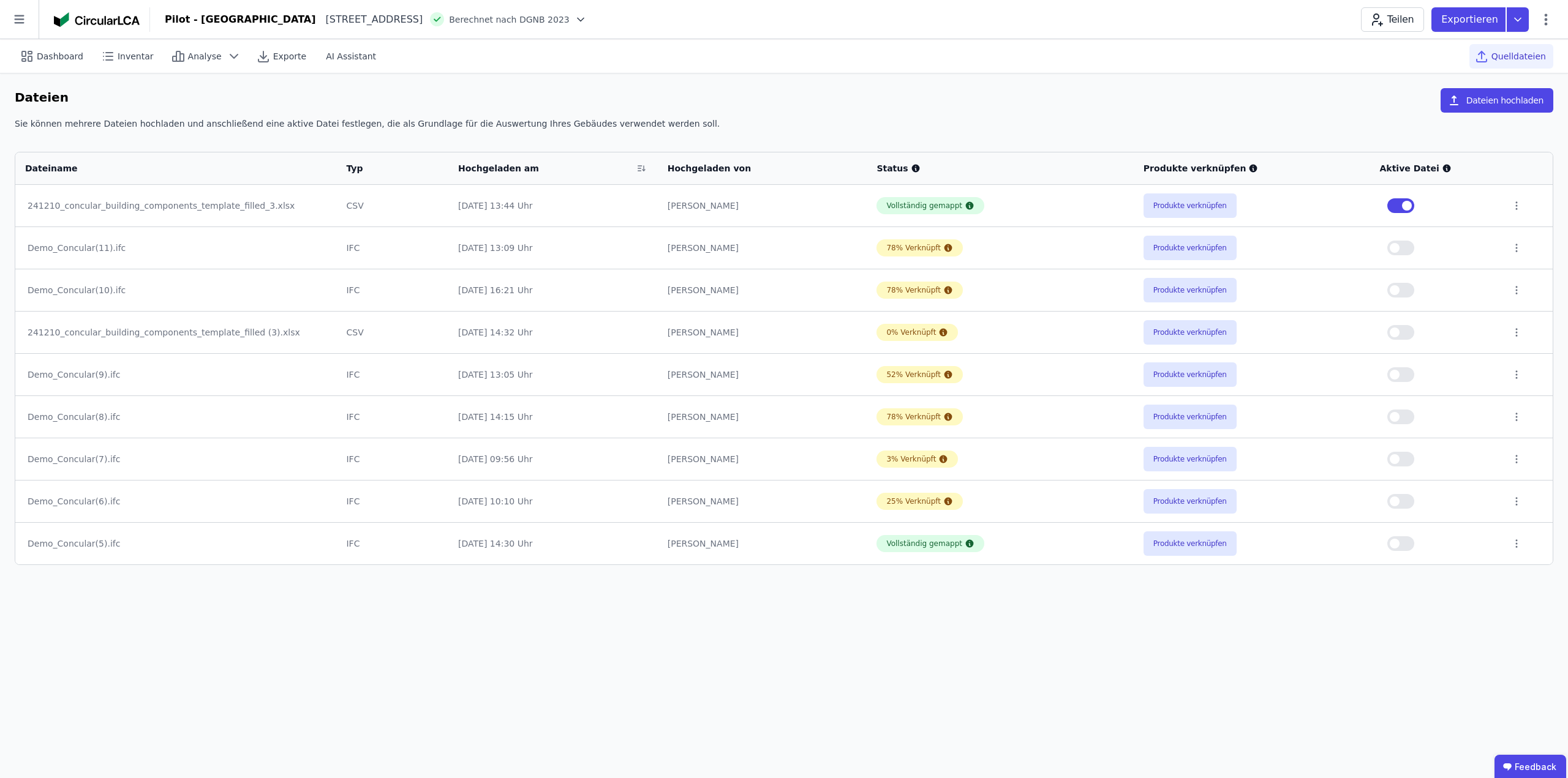
click at [1204, 186] on td "Produkte verknüpfen" at bounding box center [1252, 205] width 236 height 42
click at [1198, 198] on button "Produkte verknüpfen" at bounding box center [1190, 205] width 93 height 25
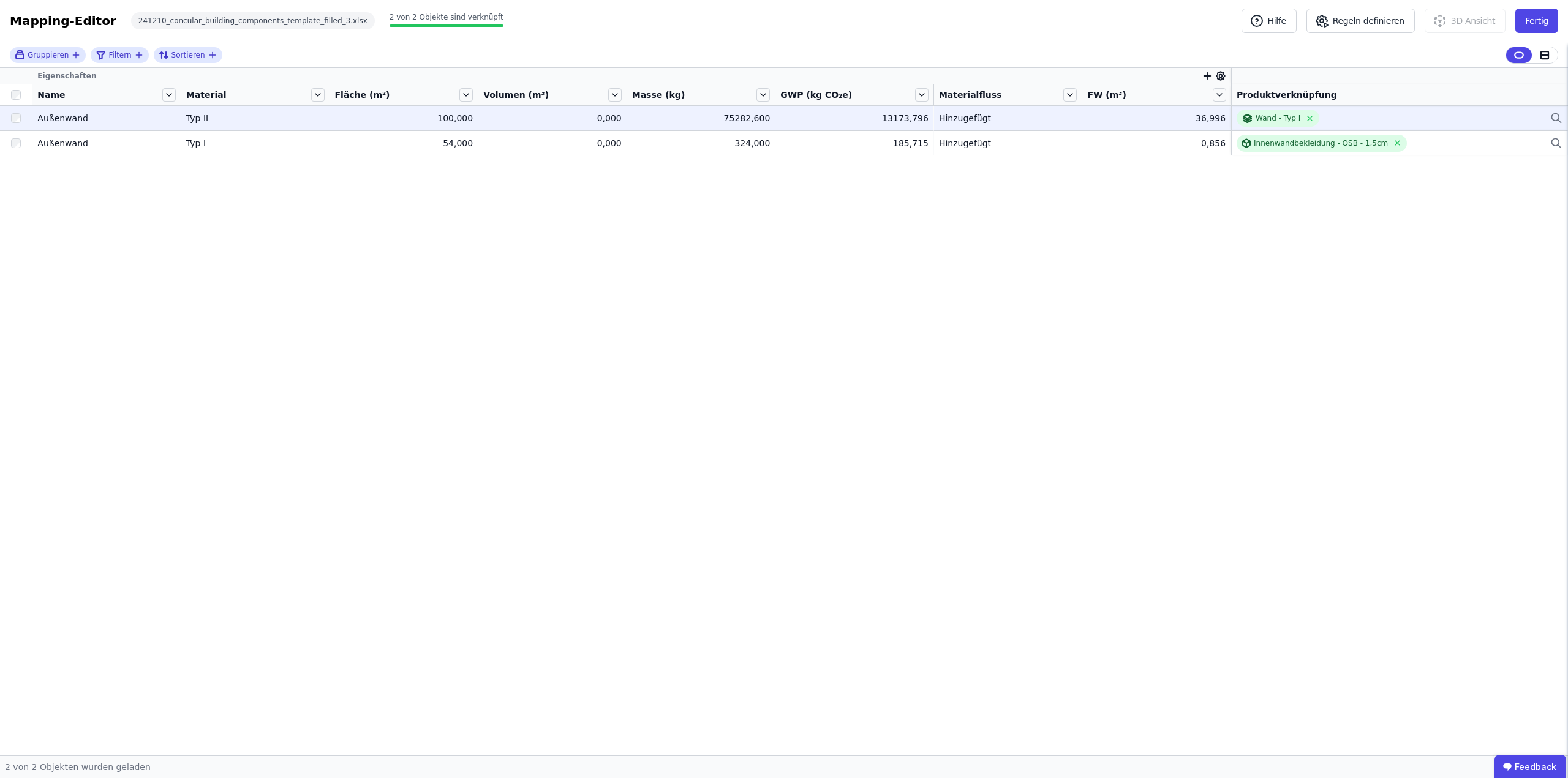
click at [1441, 117] on div "Wand - Typ I" at bounding box center [1399, 118] width 326 height 17
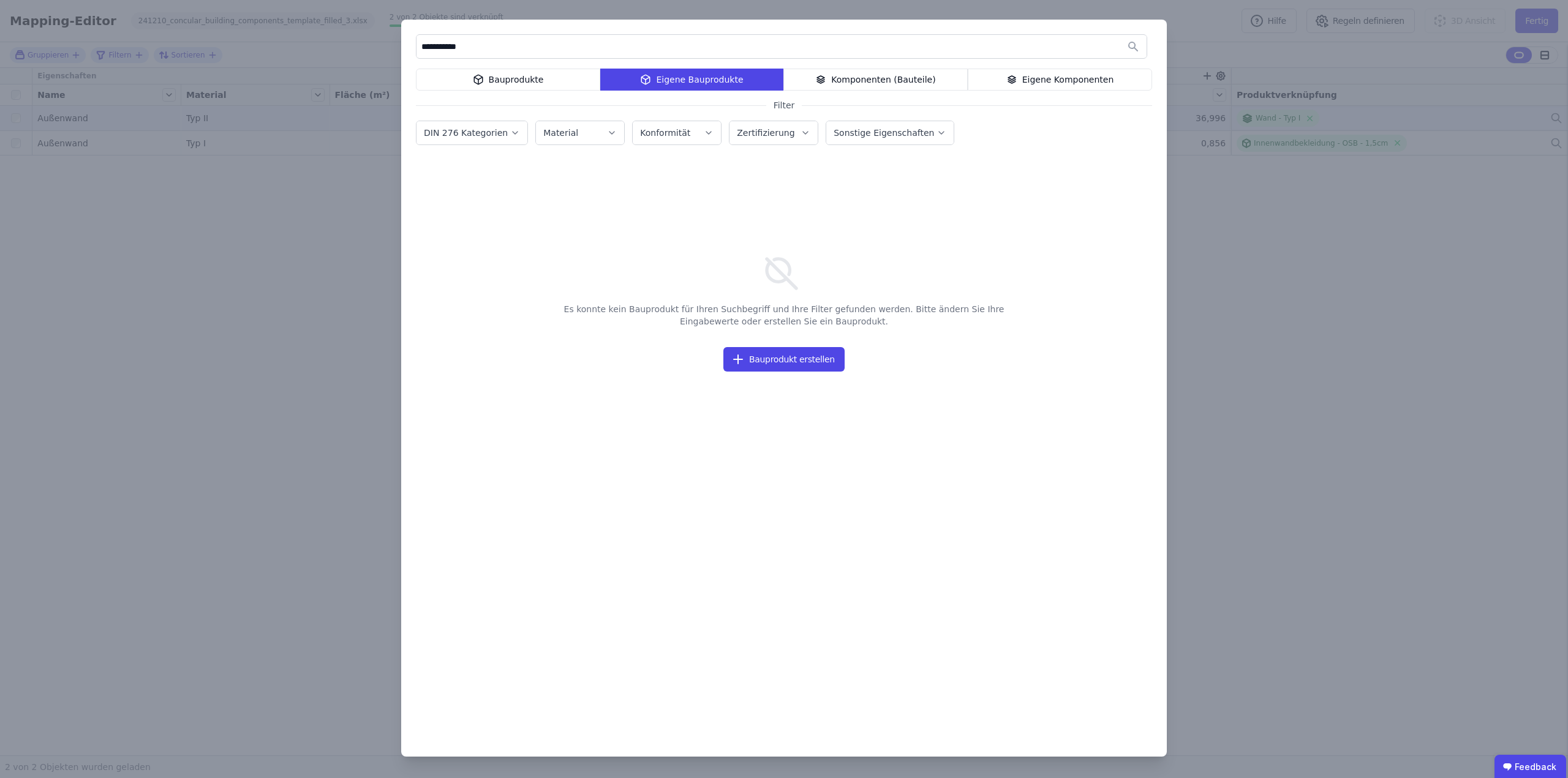
click at [512, 87] on div "Bauprodukte" at bounding box center [508, 80] width 185 height 22
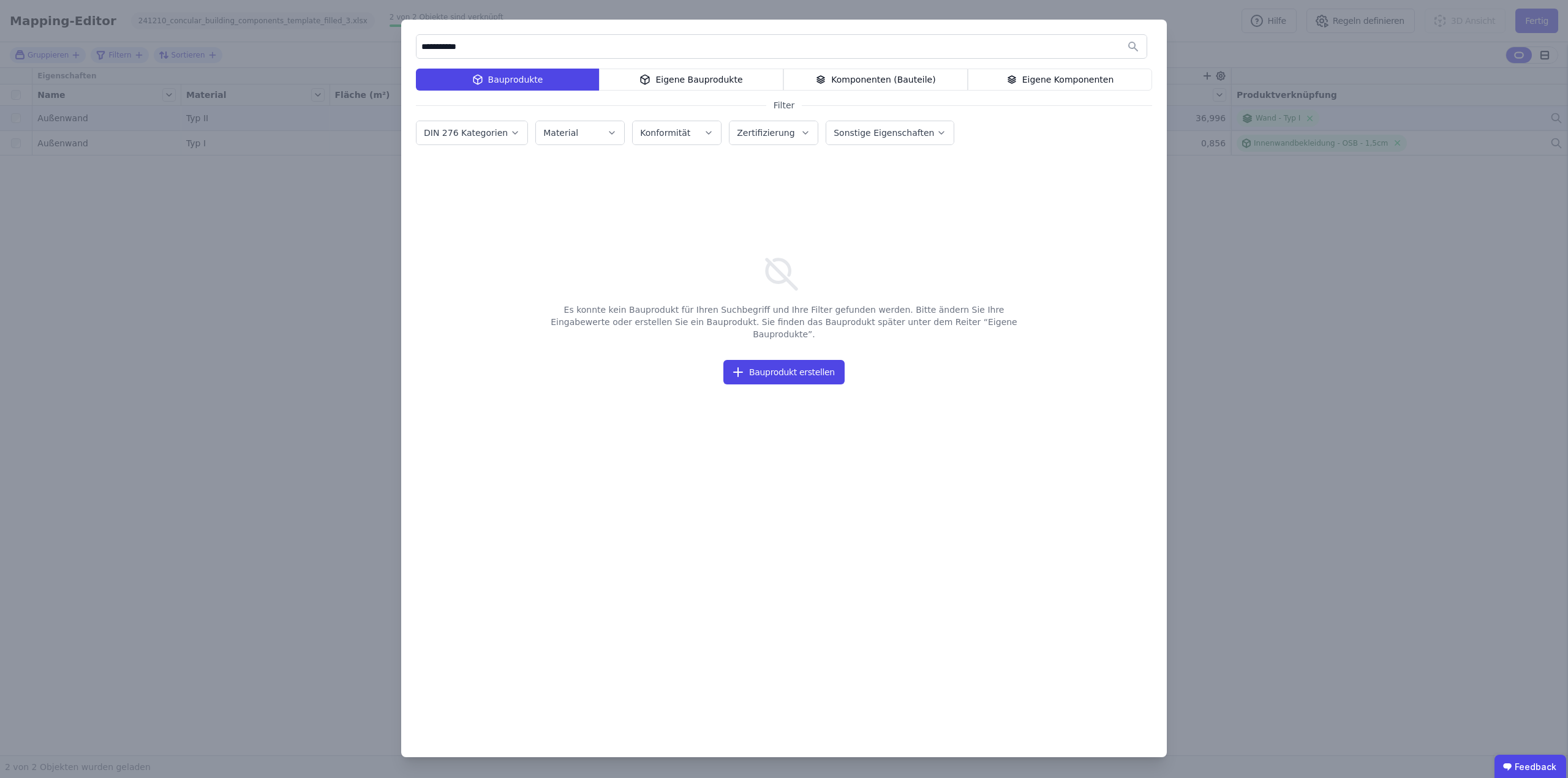
click at [522, 47] on input "**********" at bounding box center [782, 47] width 731 height 22
type input "**********"
click at [1328, 329] on div "**********" at bounding box center [784, 389] width 1568 height 778
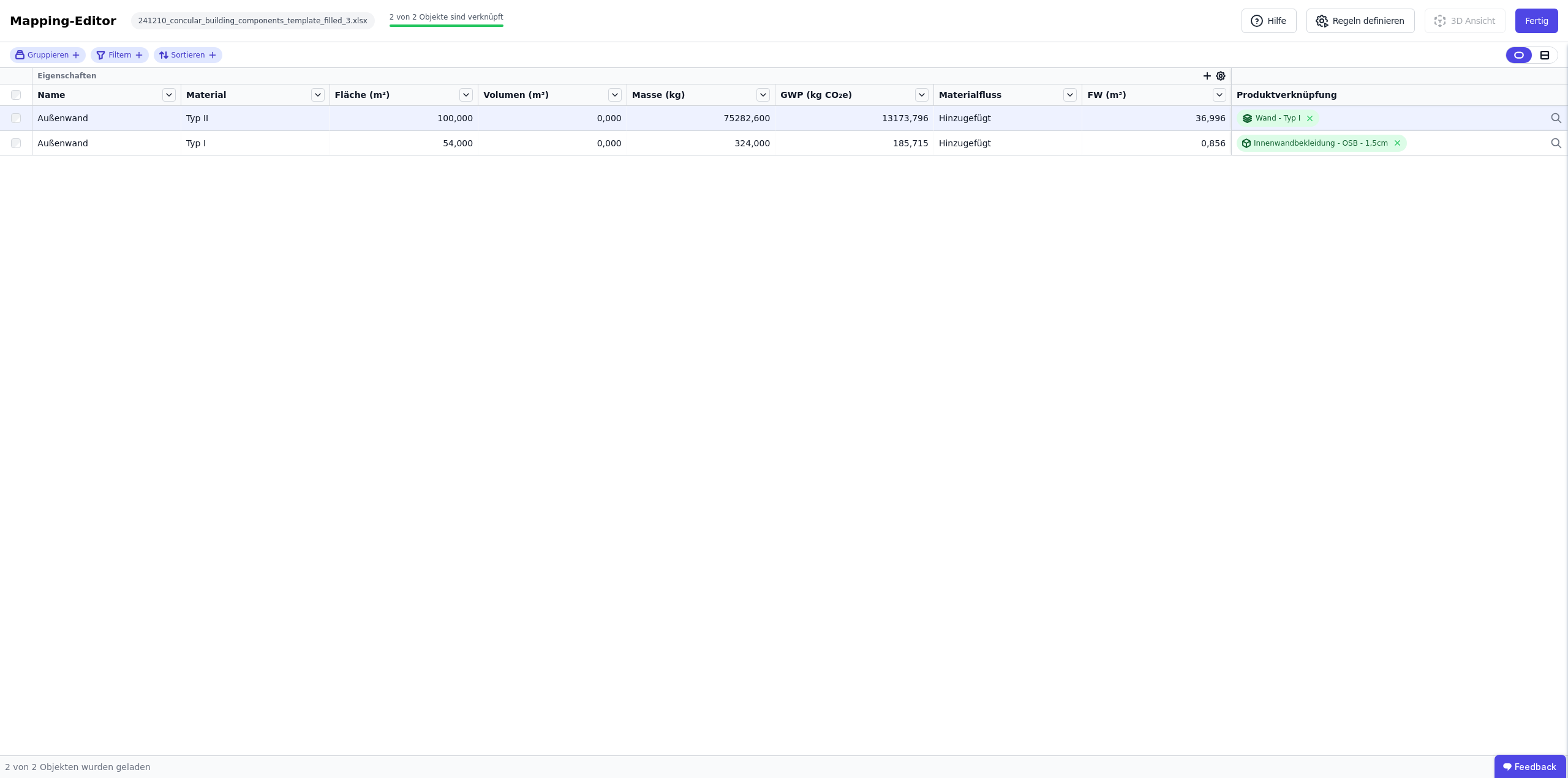
click at [1267, 304] on div "Eigenschaften Name Material Fläche (m²) Volumen (m³) Masse (kg) GWP (kg CO₂e) M…" at bounding box center [784, 411] width 1568 height 687
click at [1095, 303] on div "Eigenschaften Name Material Fläche (m²) Volumen (m³) Masse (kg) GWP (kg CO₂e) M…" at bounding box center [784, 411] width 1568 height 687
click at [1432, 113] on div "Wand - Typ I" at bounding box center [1399, 118] width 326 height 17
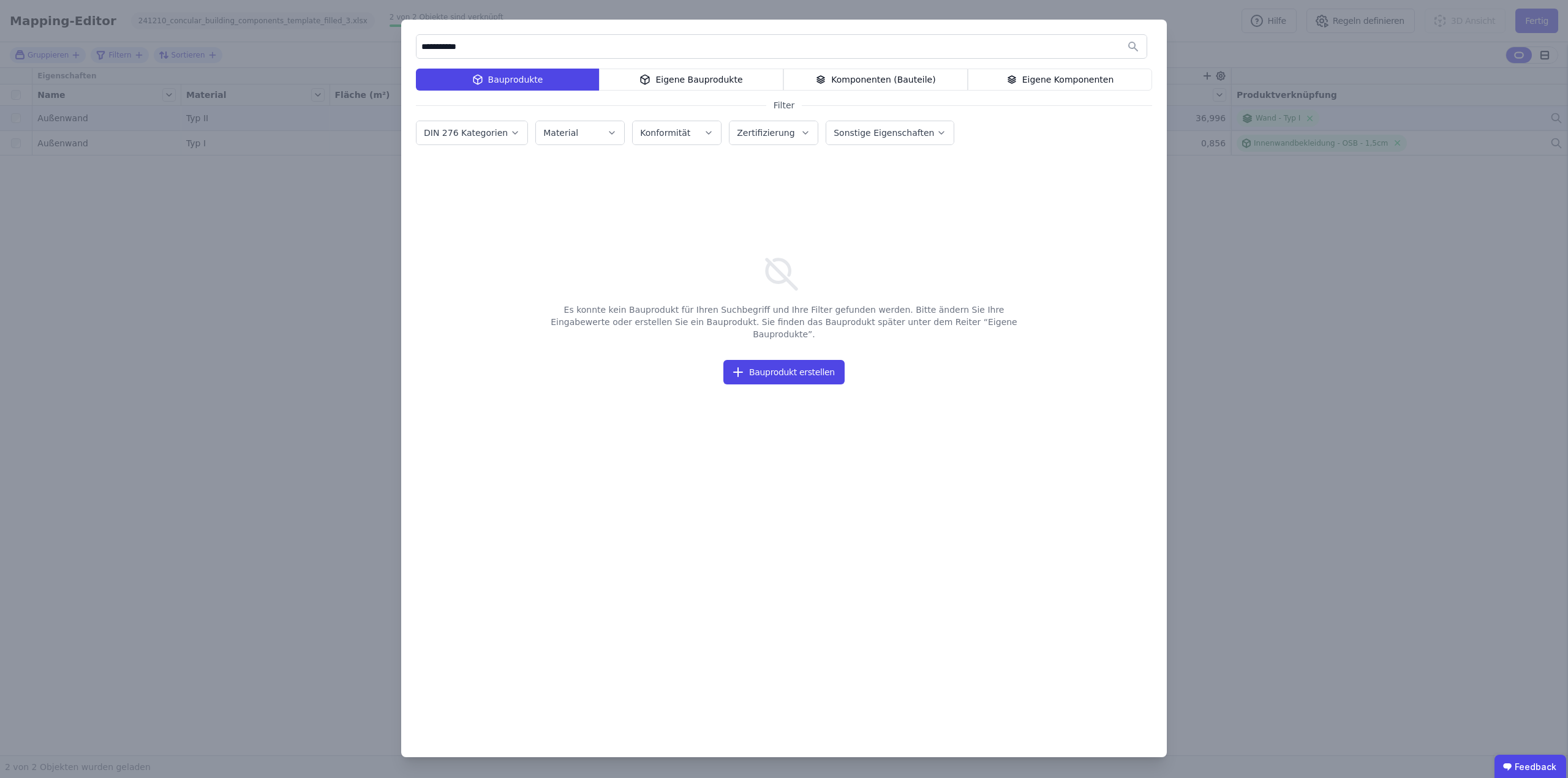
type input "**********"
click at [1266, 73] on div "**********" at bounding box center [784, 389] width 1568 height 778
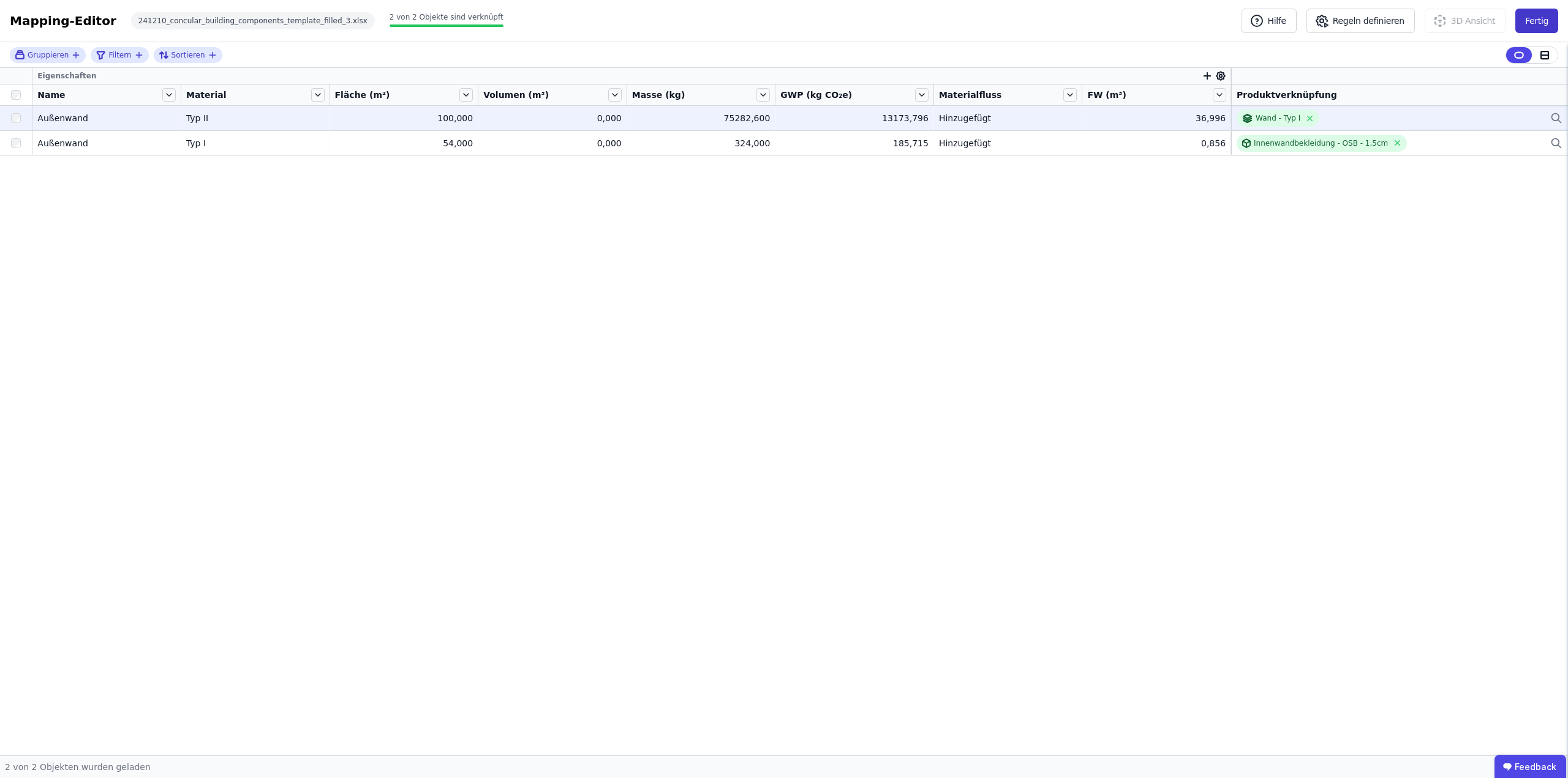
click at [1534, 21] on button "Fertig" at bounding box center [1537, 21] width 43 height 25
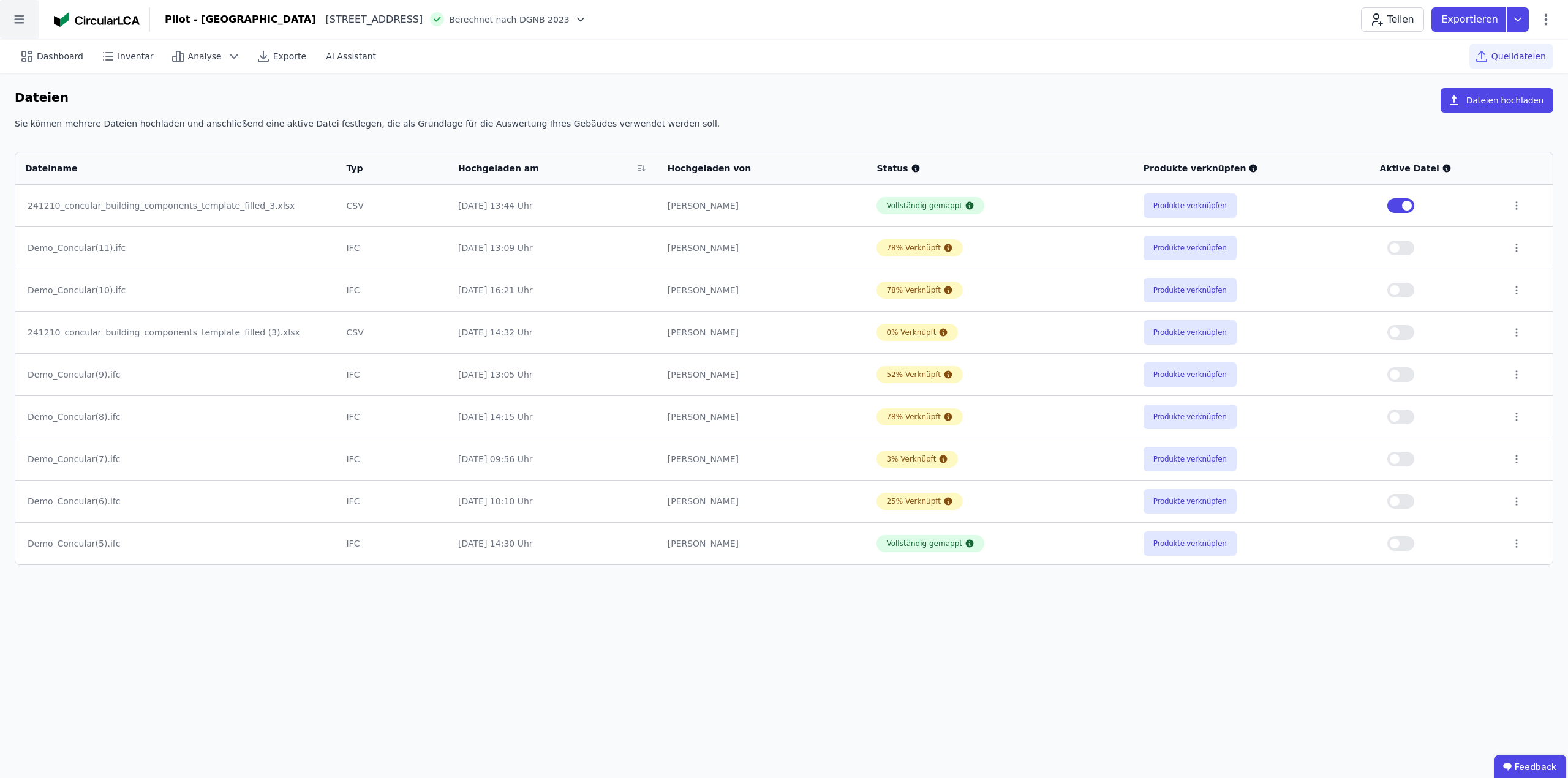
click at [17, 12] on icon at bounding box center [19, 19] width 38 height 38
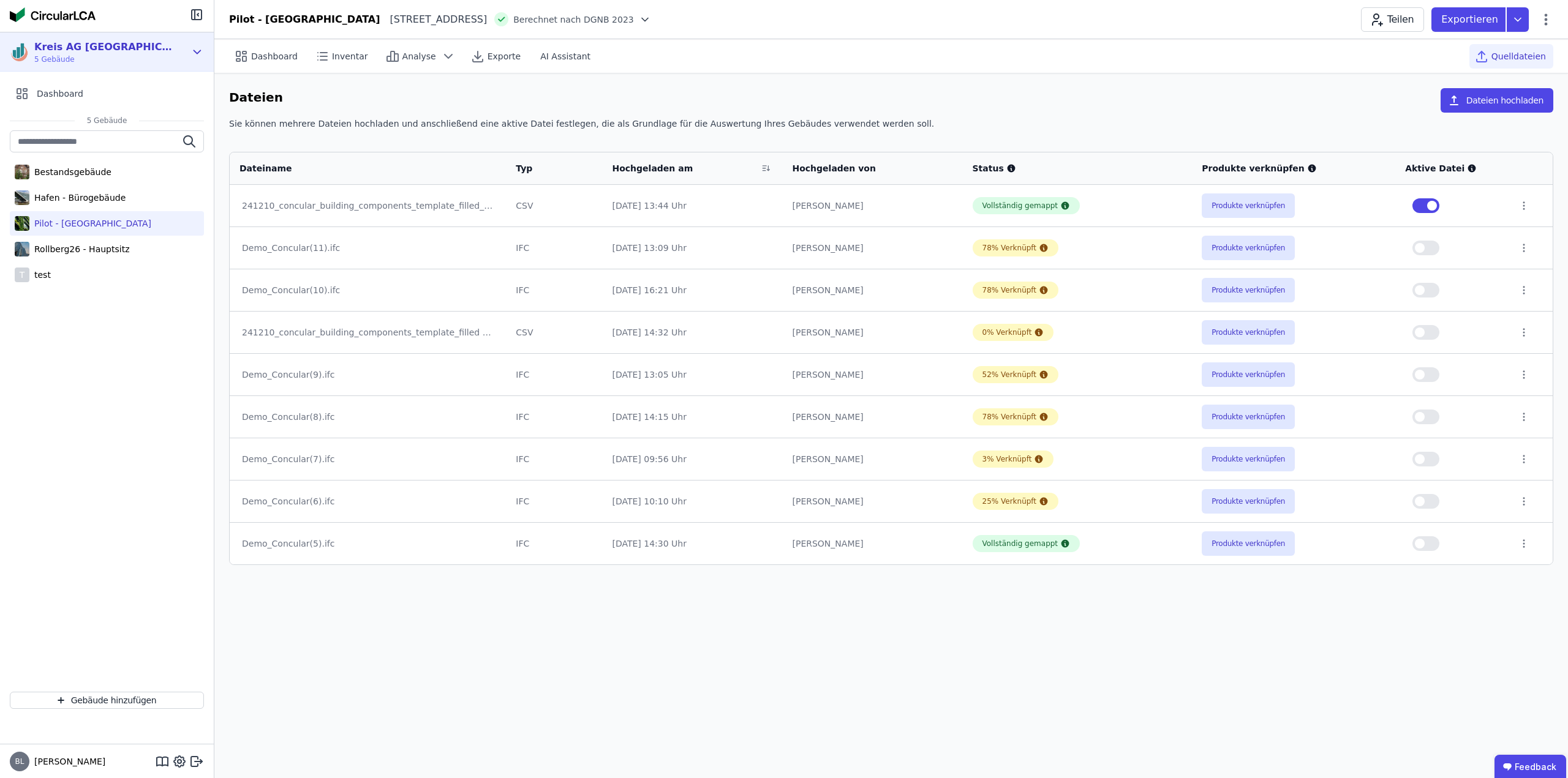
click at [192, 50] on icon at bounding box center [198, 51] width 14 height 15
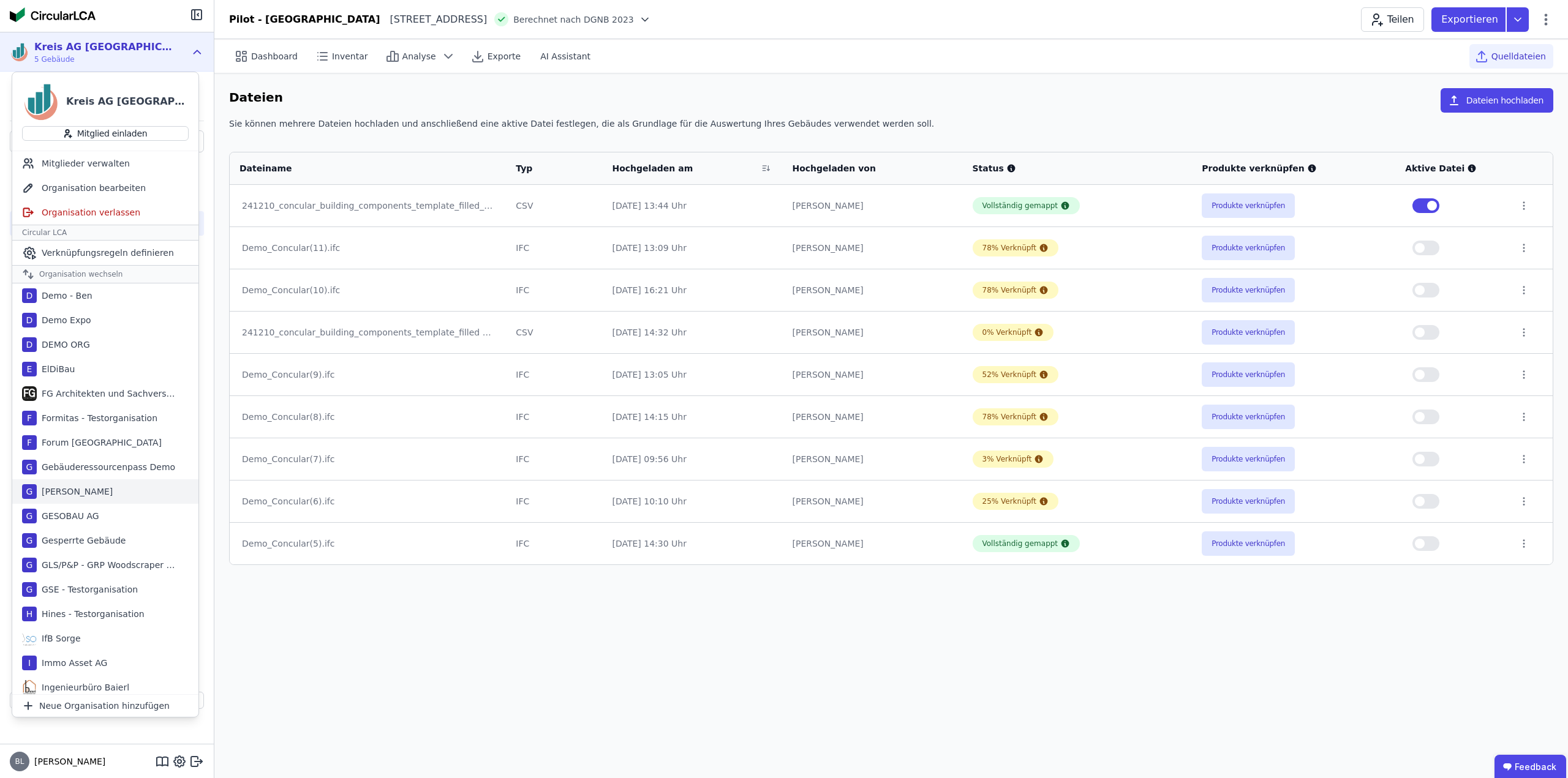
scroll to position [306, 0]
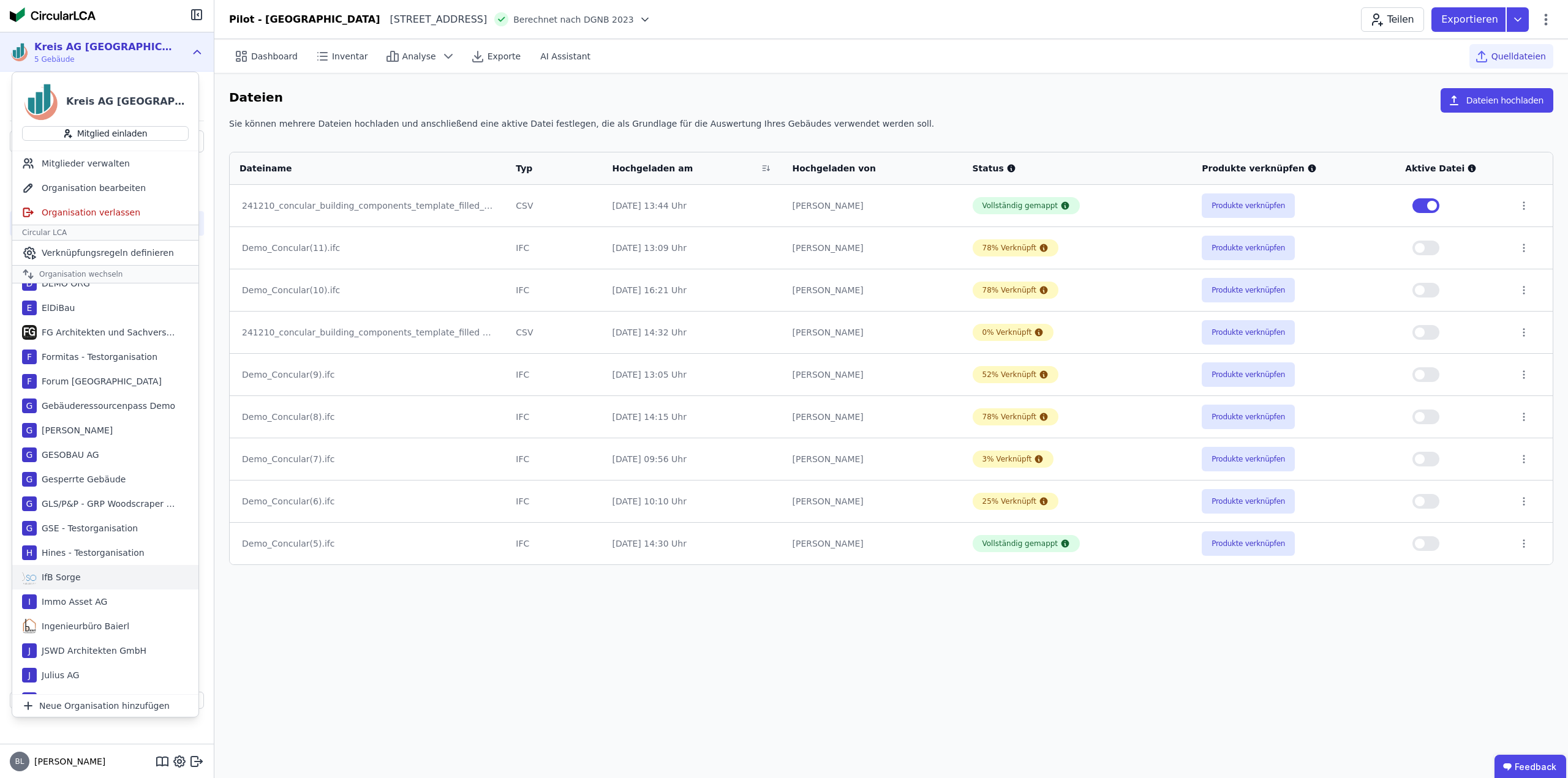
click at [60, 575] on div "IfB Sorge" at bounding box center [59, 577] width 44 height 12
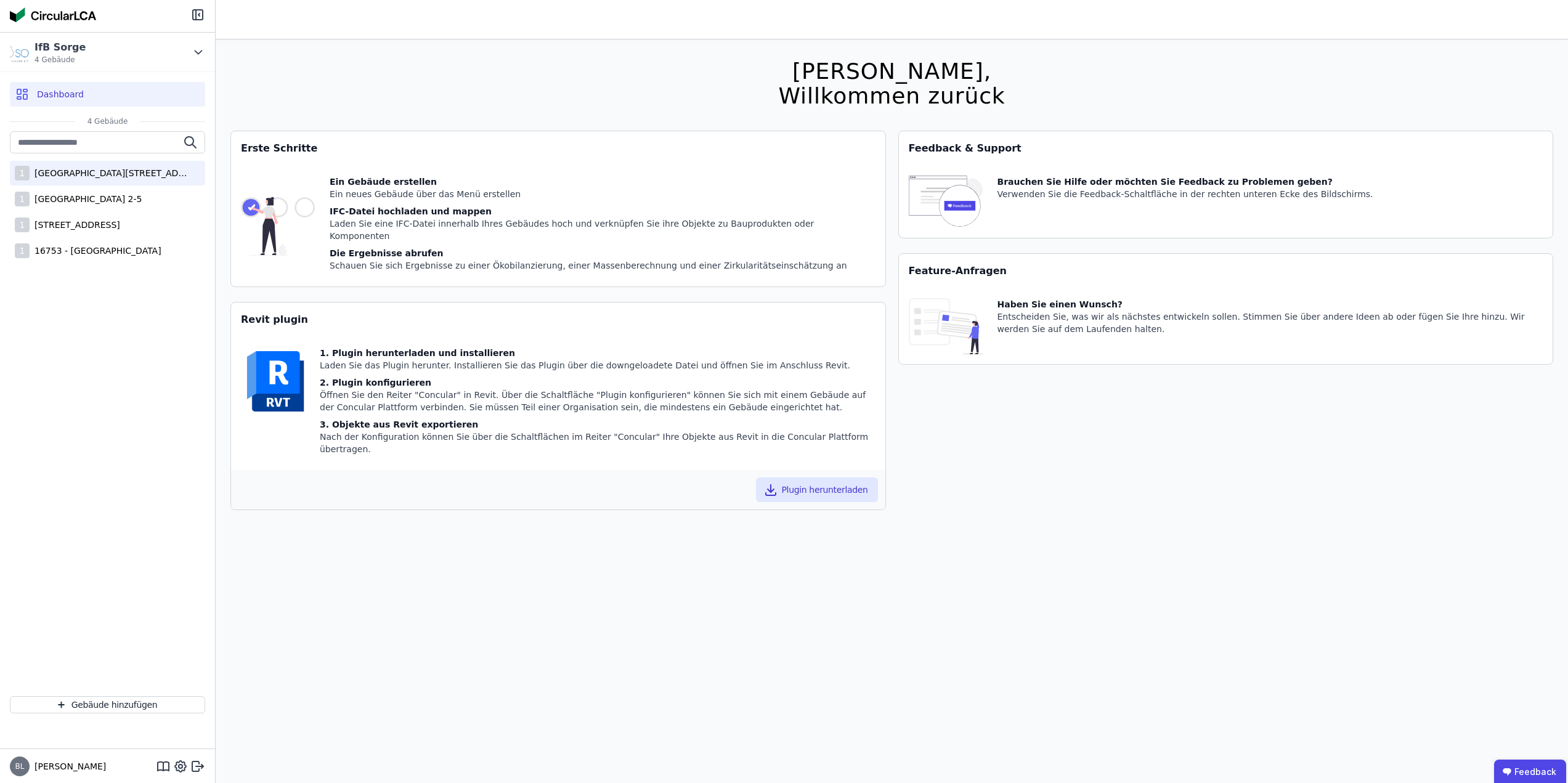
click at [86, 169] on div "[GEOGRAPHIC_DATA][STREET_ADDRESS]" at bounding box center [109, 173] width 160 height 12
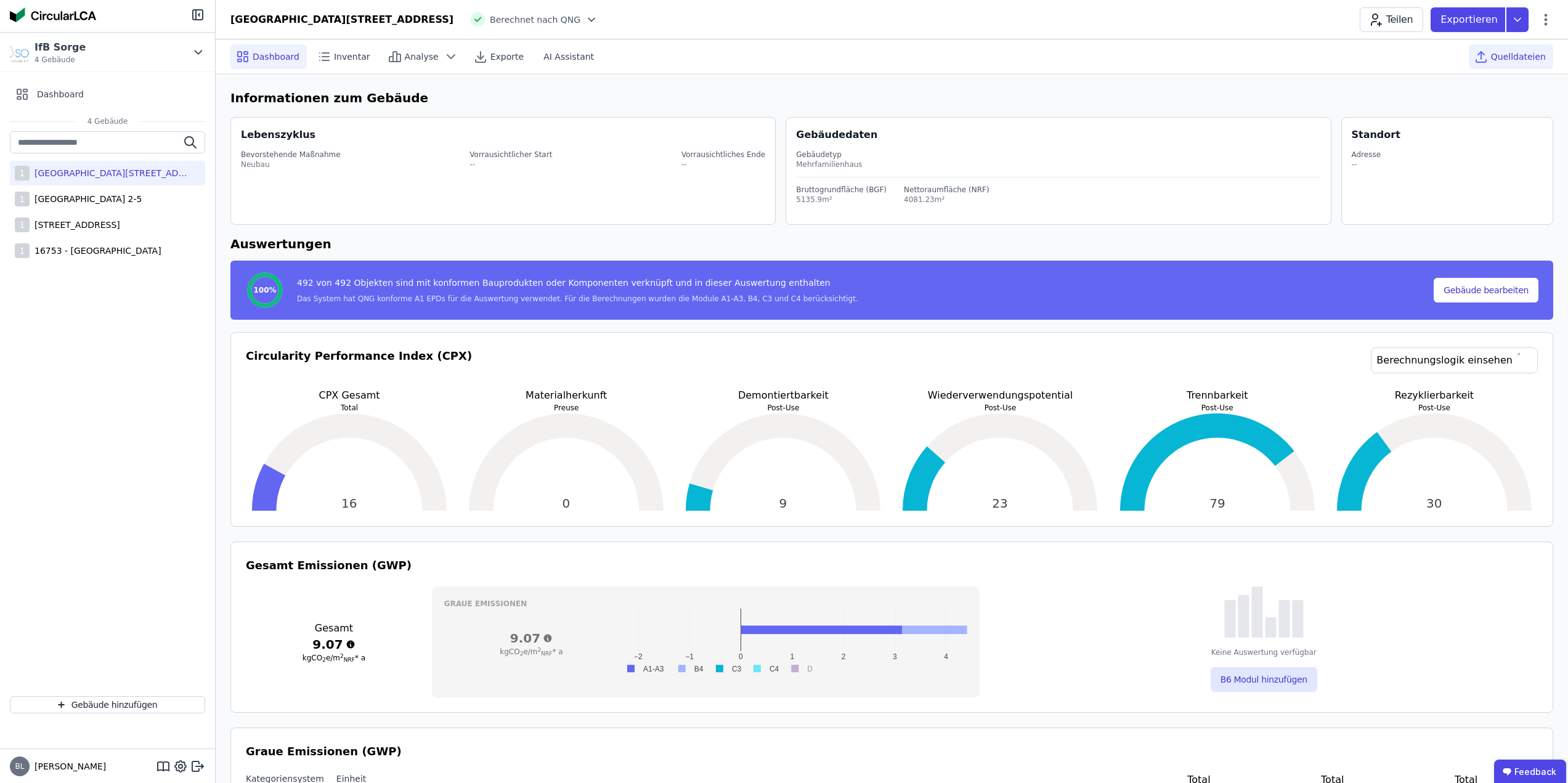
click at [1508, 58] on span "Quelldateien" at bounding box center [1518, 57] width 55 height 12
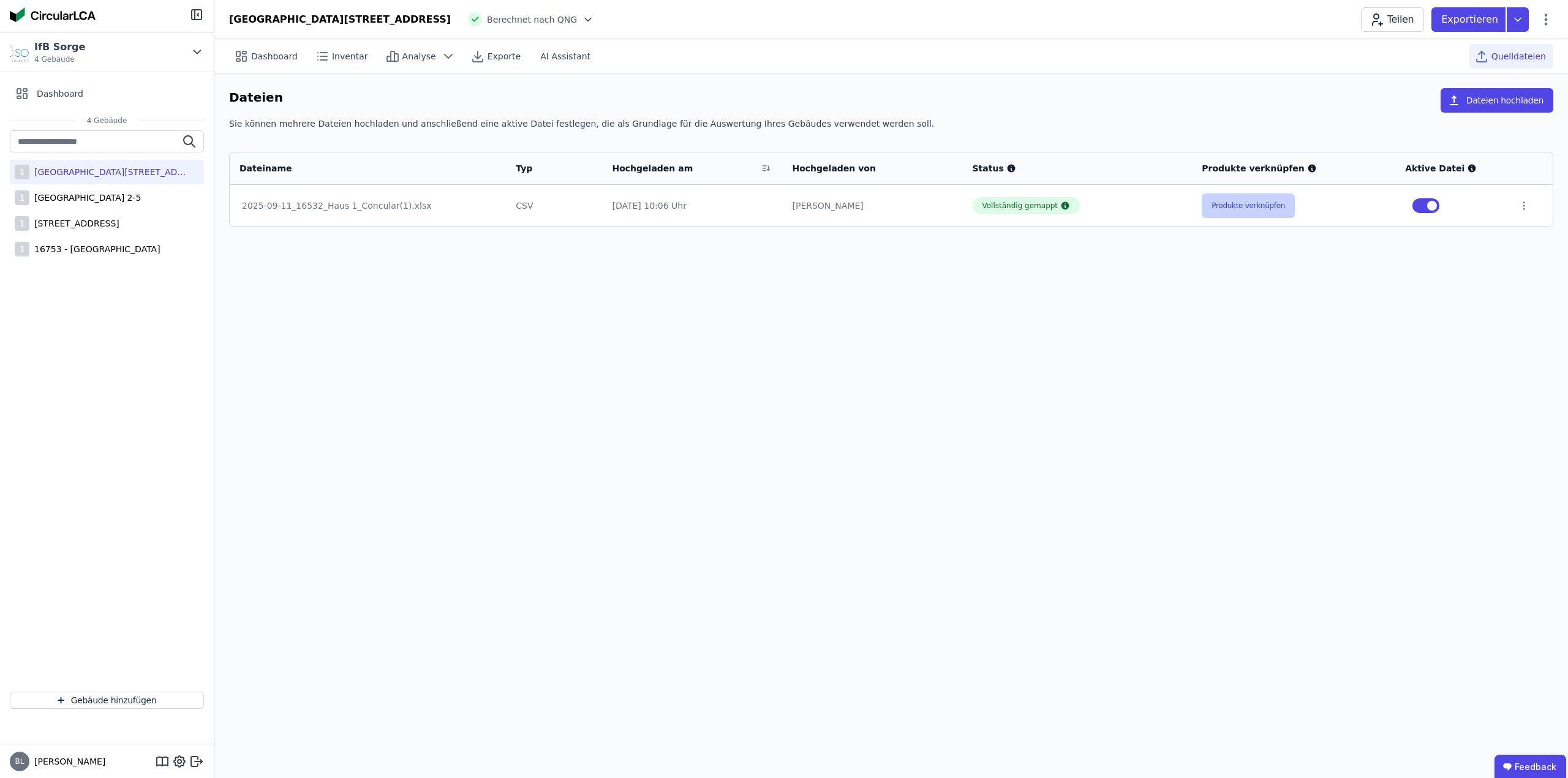
click at [1239, 209] on button "Produkte verknüpfen" at bounding box center [1248, 205] width 93 height 25
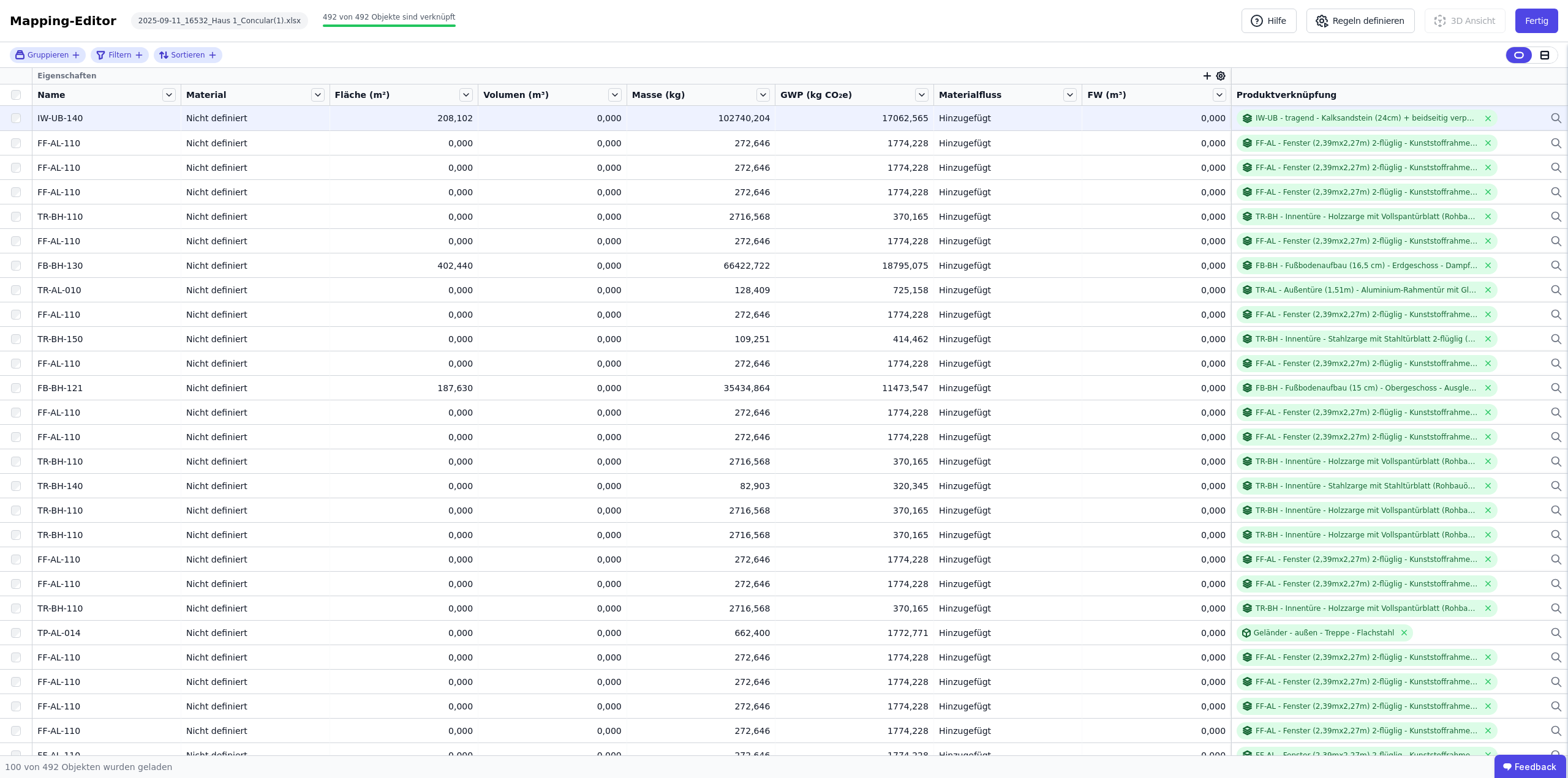
click at [1551, 116] on icon at bounding box center [1557, 118] width 12 height 15
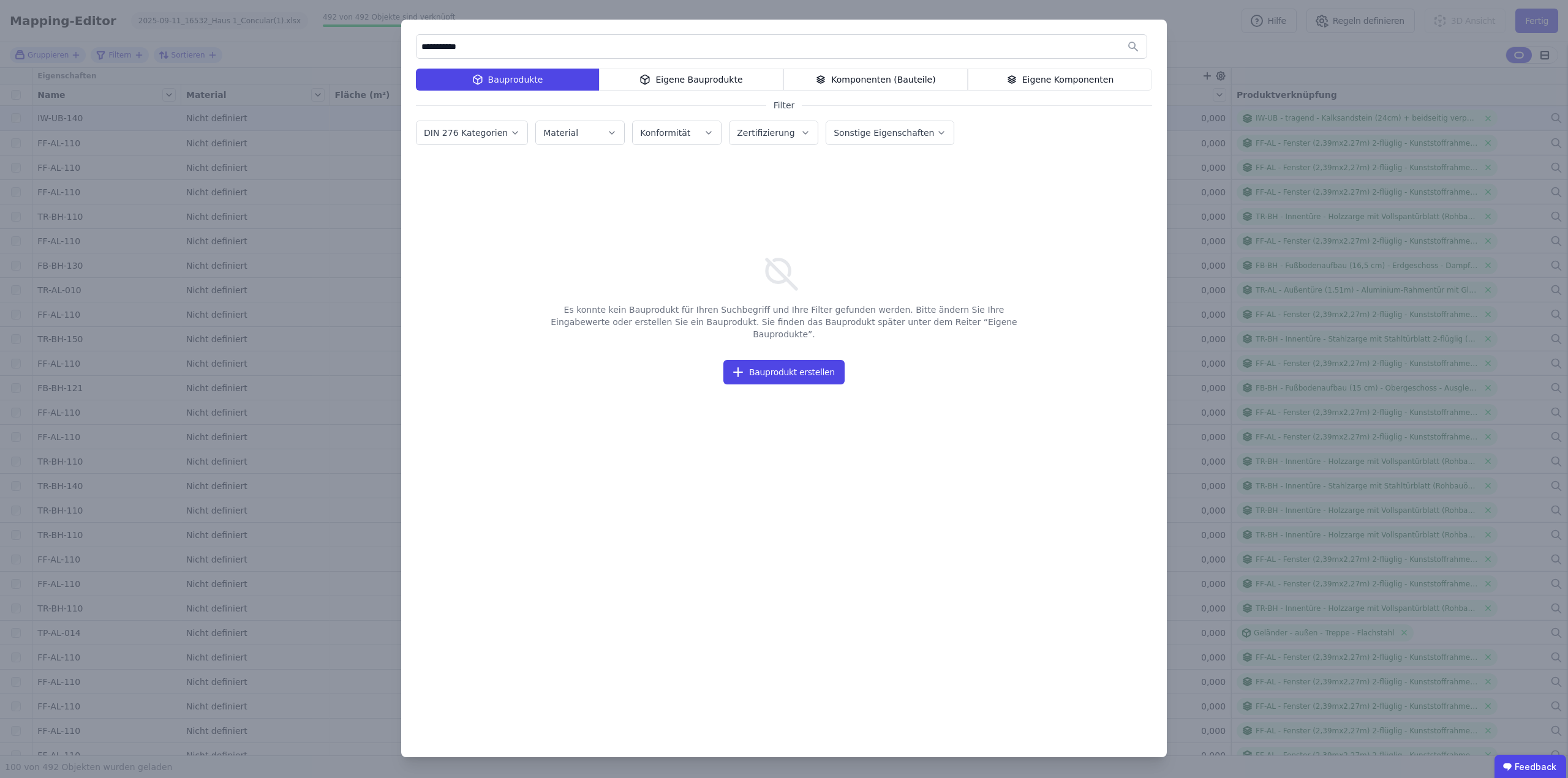
type input "**********"
click at [669, 83] on div "Eigene Bauprodukte" at bounding box center [691, 80] width 185 height 22
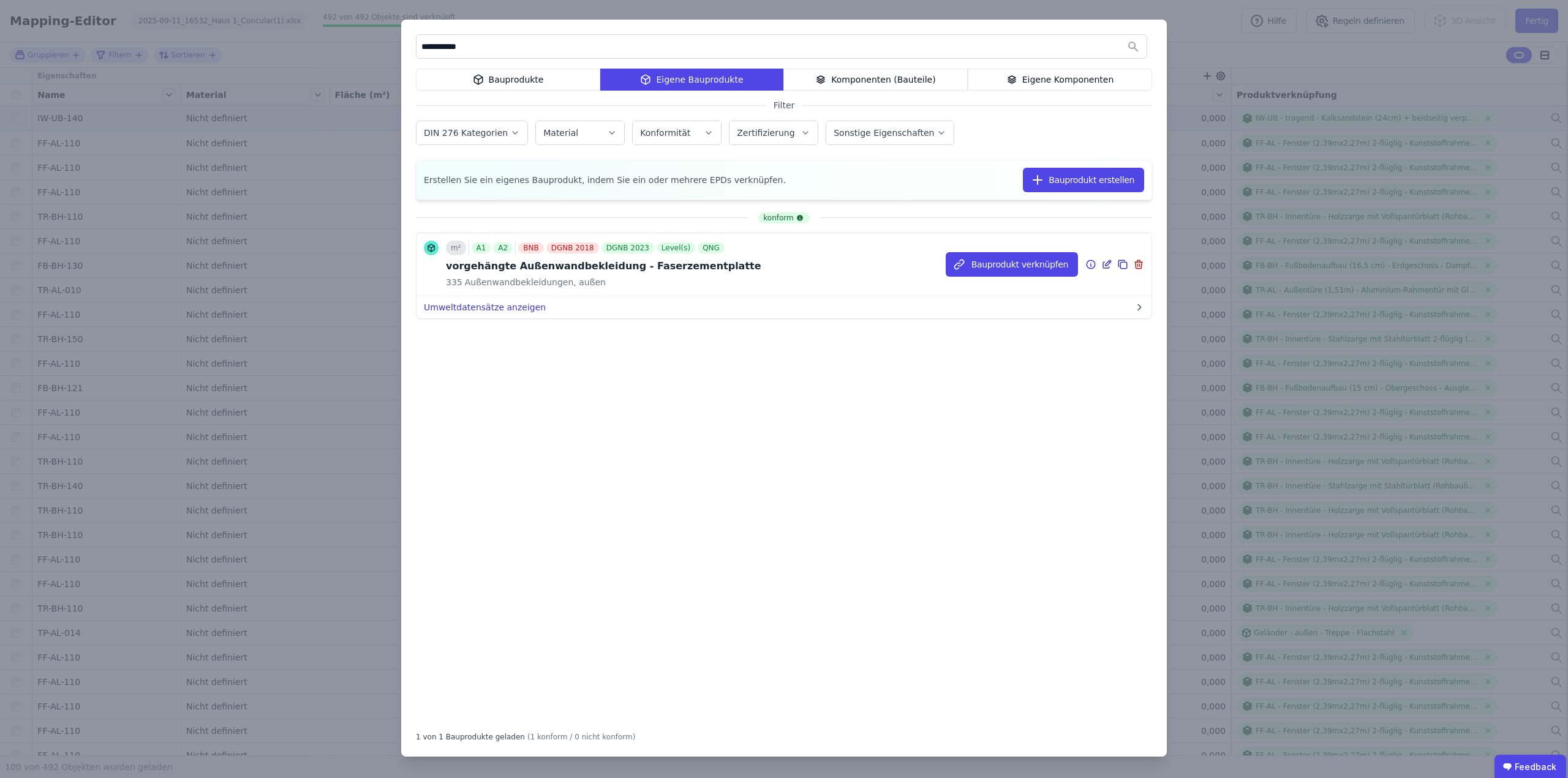
click at [507, 309] on button "Umweltdatensätze anzeigen" at bounding box center [784, 308] width 735 height 22
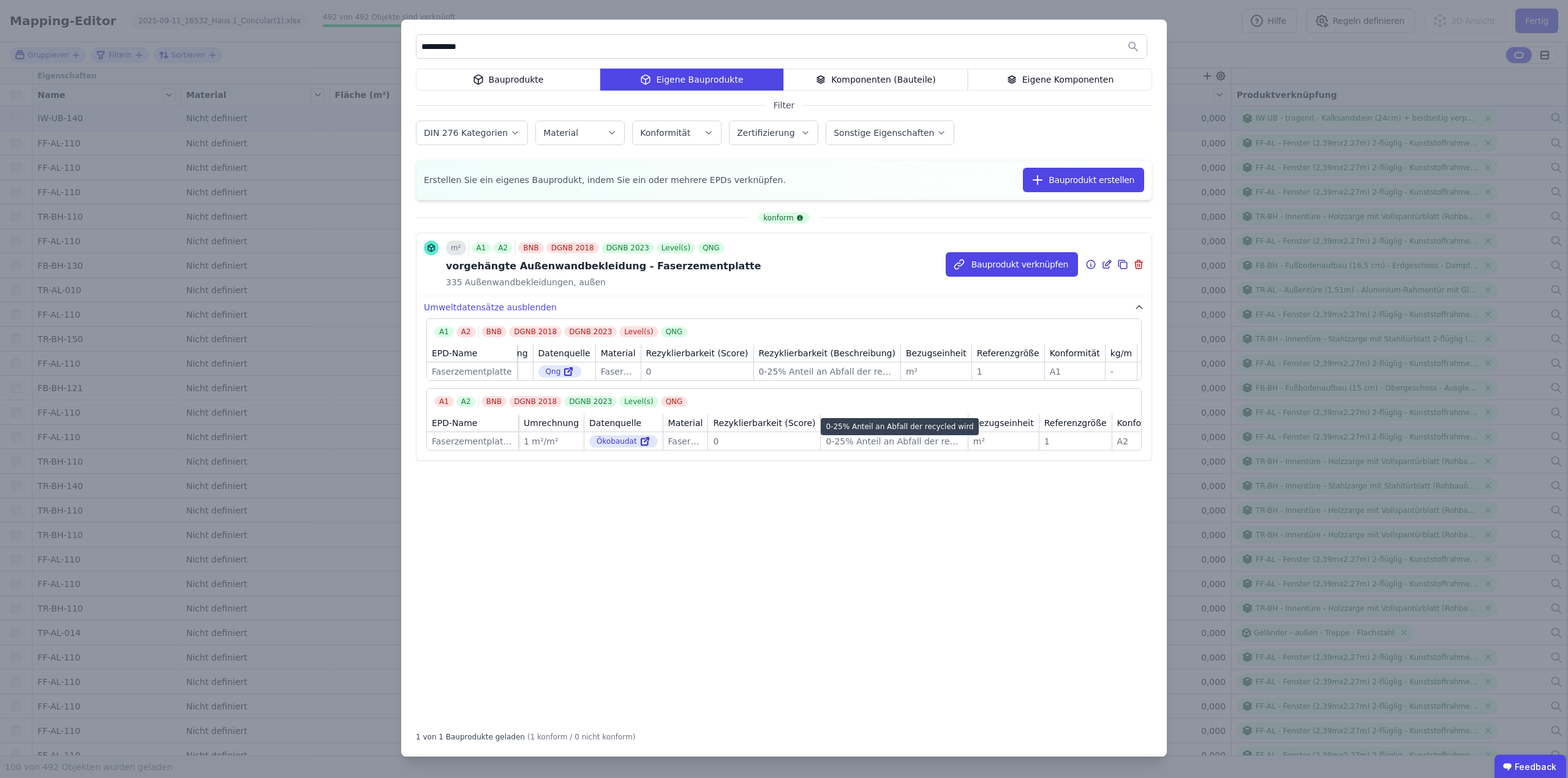
scroll to position [0, 80]
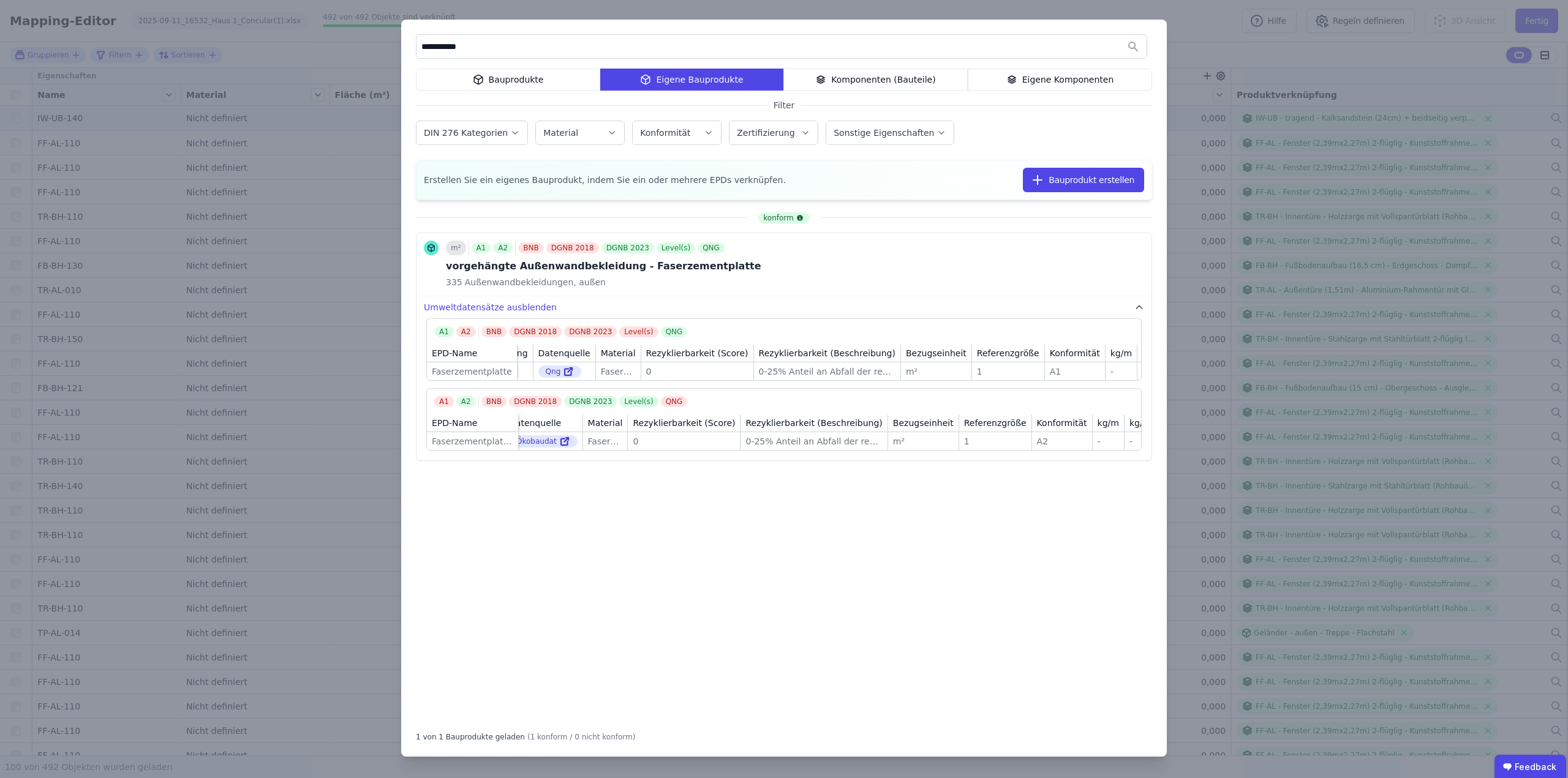
click at [1201, 16] on div "**********" at bounding box center [784, 389] width 1568 height 778
